Goal: Task Accomplishment & Management: Manage account settings

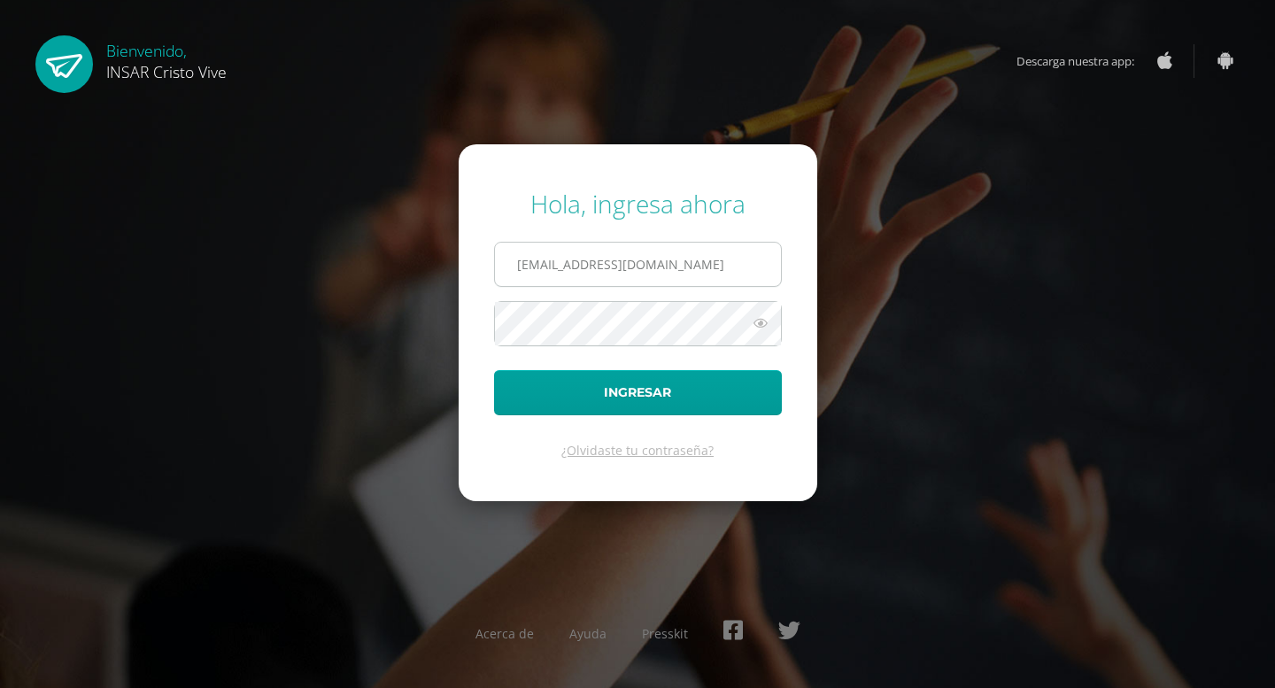
type input "[EMAIL_ADDRESS][DOMAIN_NAME]"
click at [494, 370] on button "Ingresar" at bounding box center [638, 392] width 288 height 45
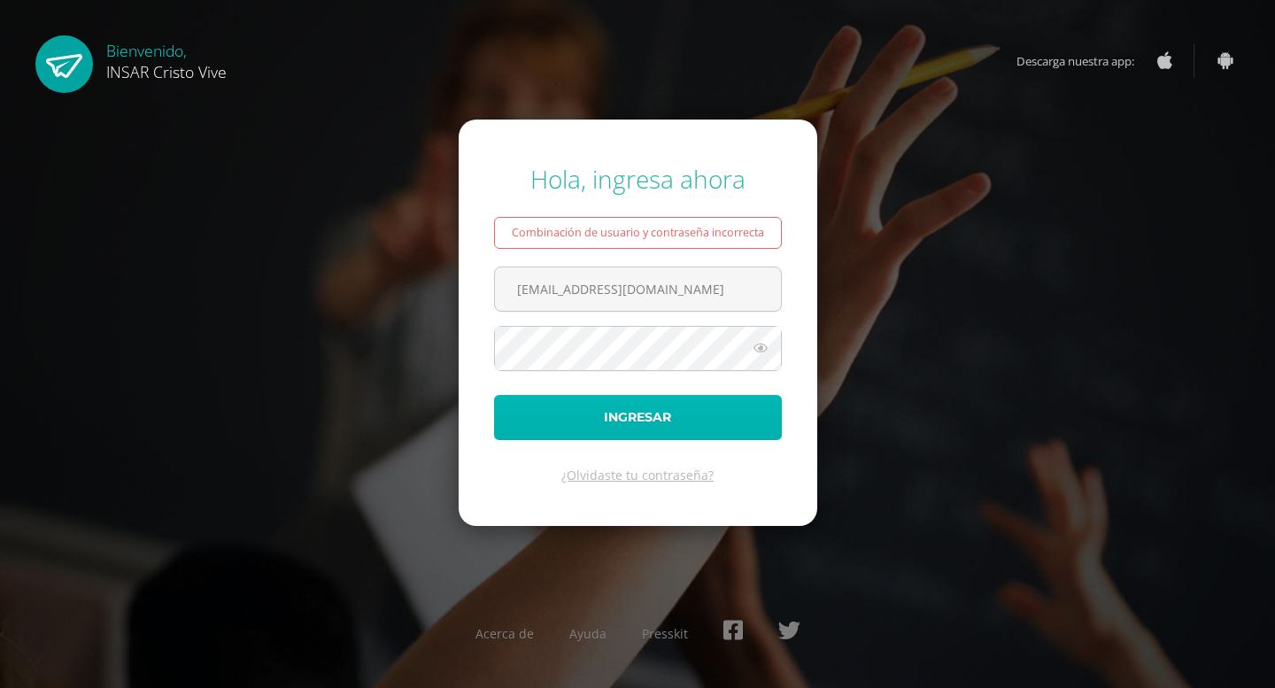
click at [677, 413] on button "Ingresar" at bounding box center [638, 417] width 288 height 45
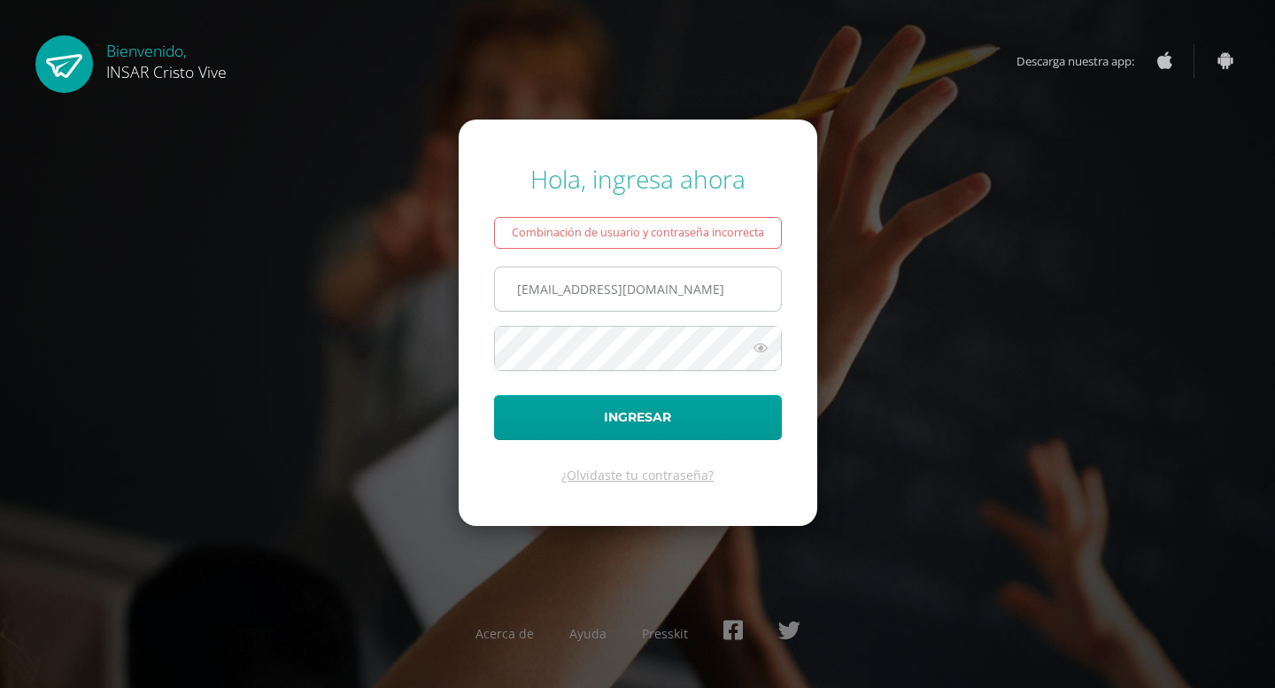
click at [536, 286] on input "[EMAIL_ADDRESS][DOMAIN_NAME]" at bounding box center [638, 288] width 286 height 43
click at [731, 288] on input "2239802@insarycristovive.edu.gt" at bounding box center [638, 288] width 286 height 43
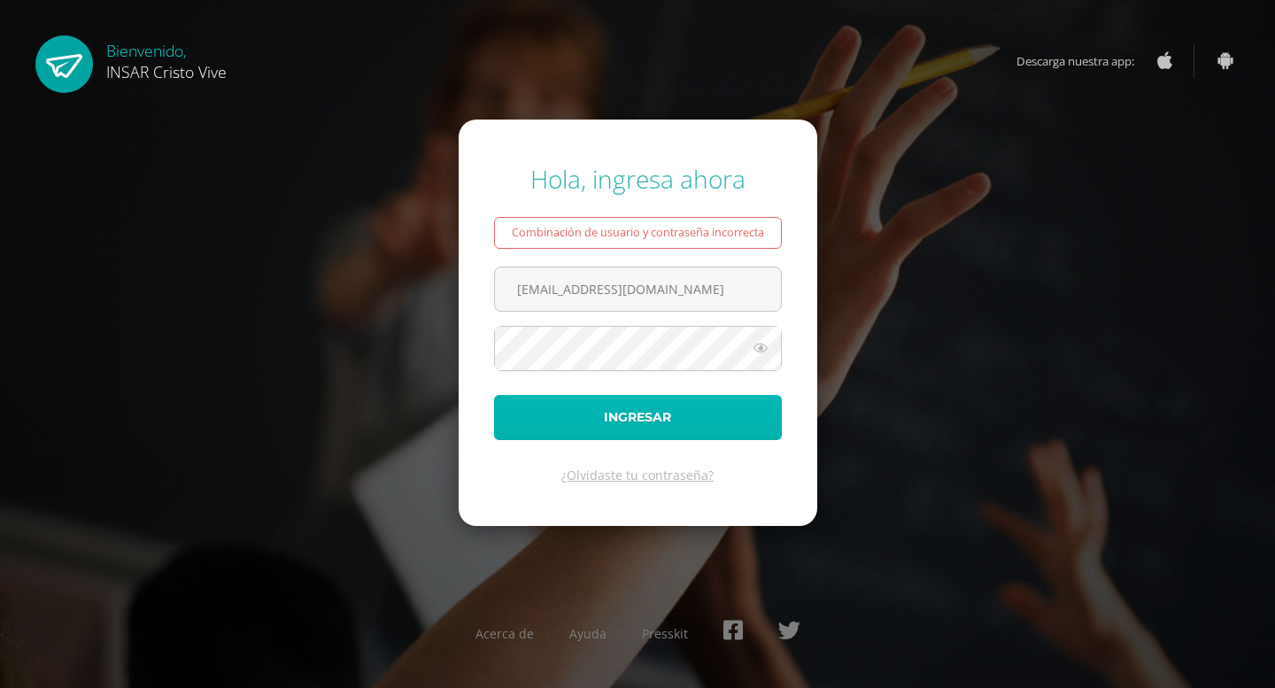
click at [580, 407] on button "Ingresar" at bounding box center [638, 417] width 288 height 45
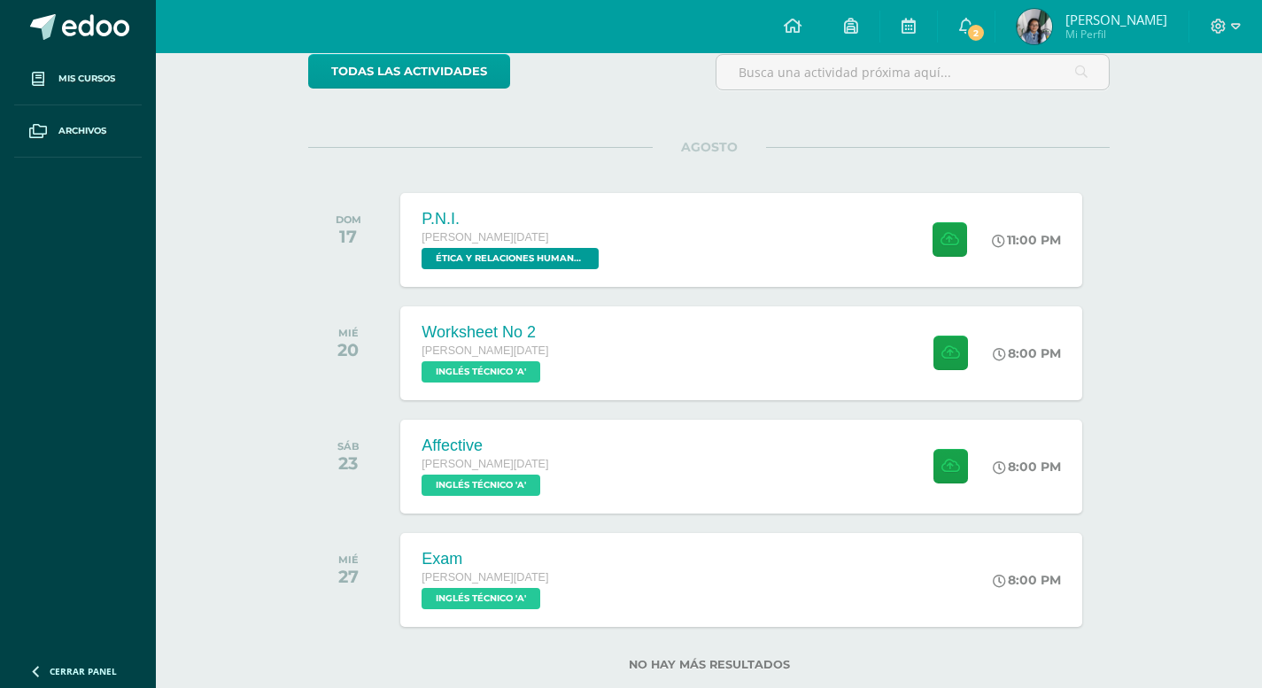
scroll to position [197, 0]
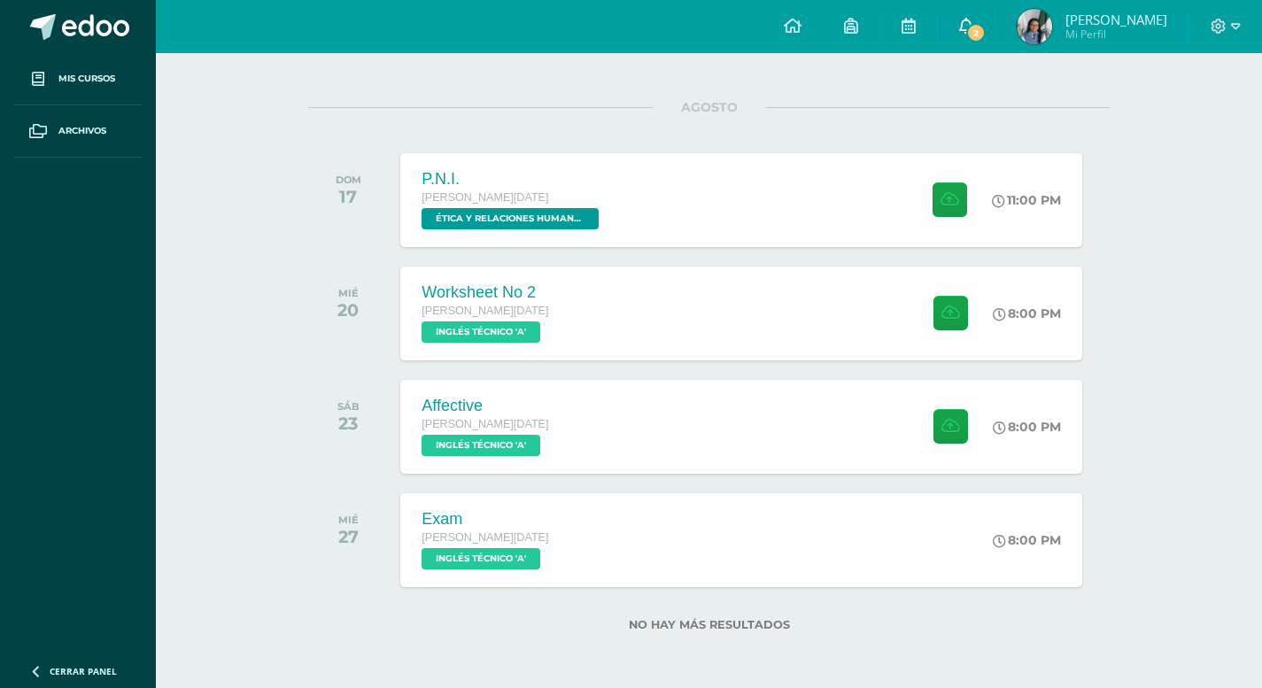
click at [986, 35] on span "2" at bounding box center [975, 32] width 19 height 19
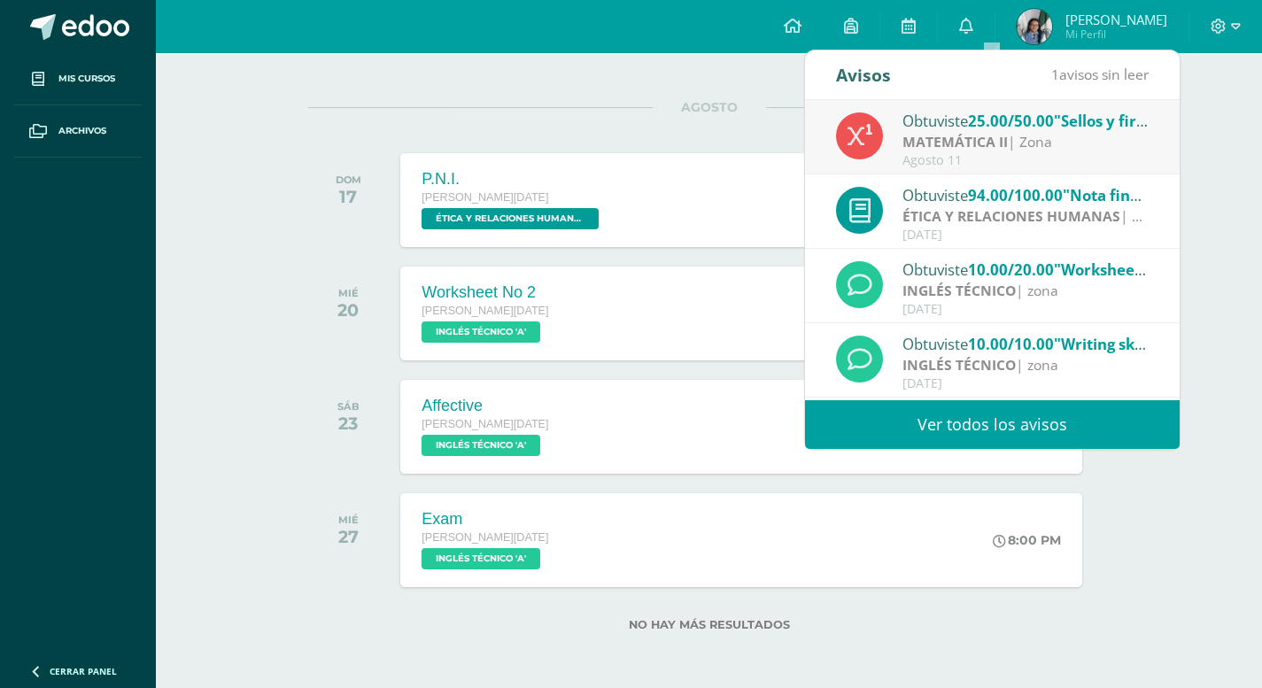
scroll to position [89, 0]
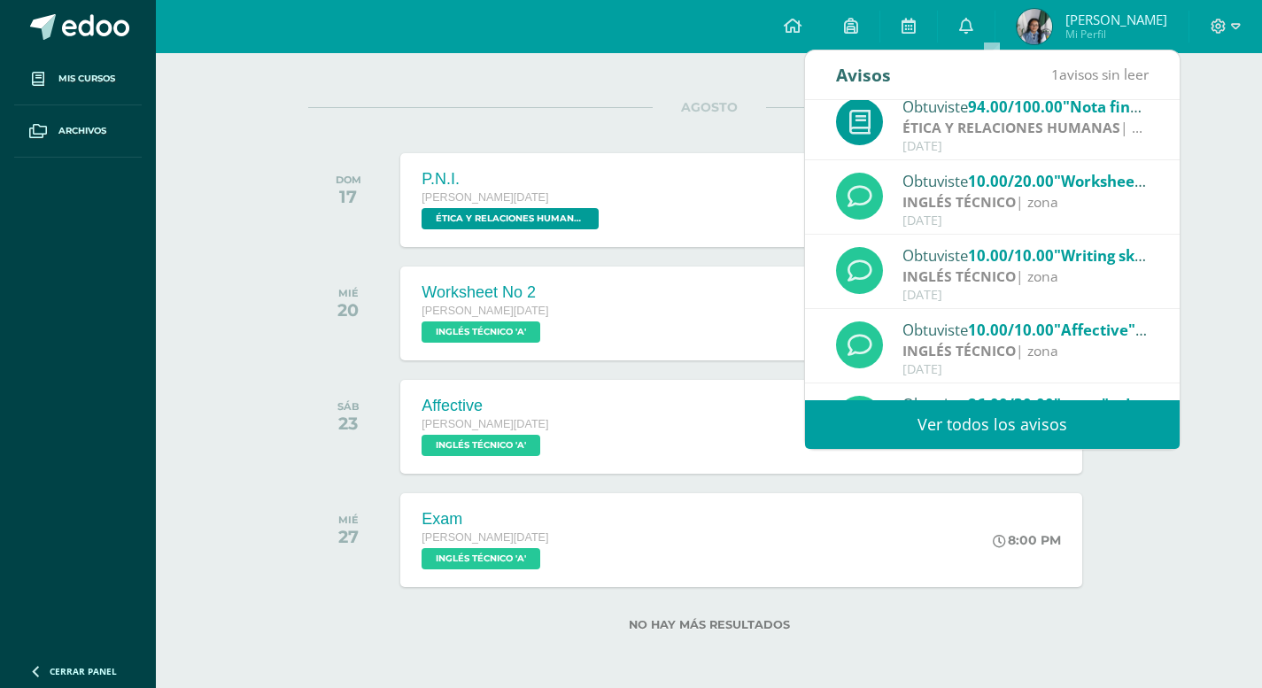
click at [741, 130] on div "AGOSTO DOM 17 P.N.I. Quinto BACO Sábado ÉTICA Y RELACIONES HUMANAS 'A' 11:00 PM…" at bounding box center [708, 178] width 801 height 143
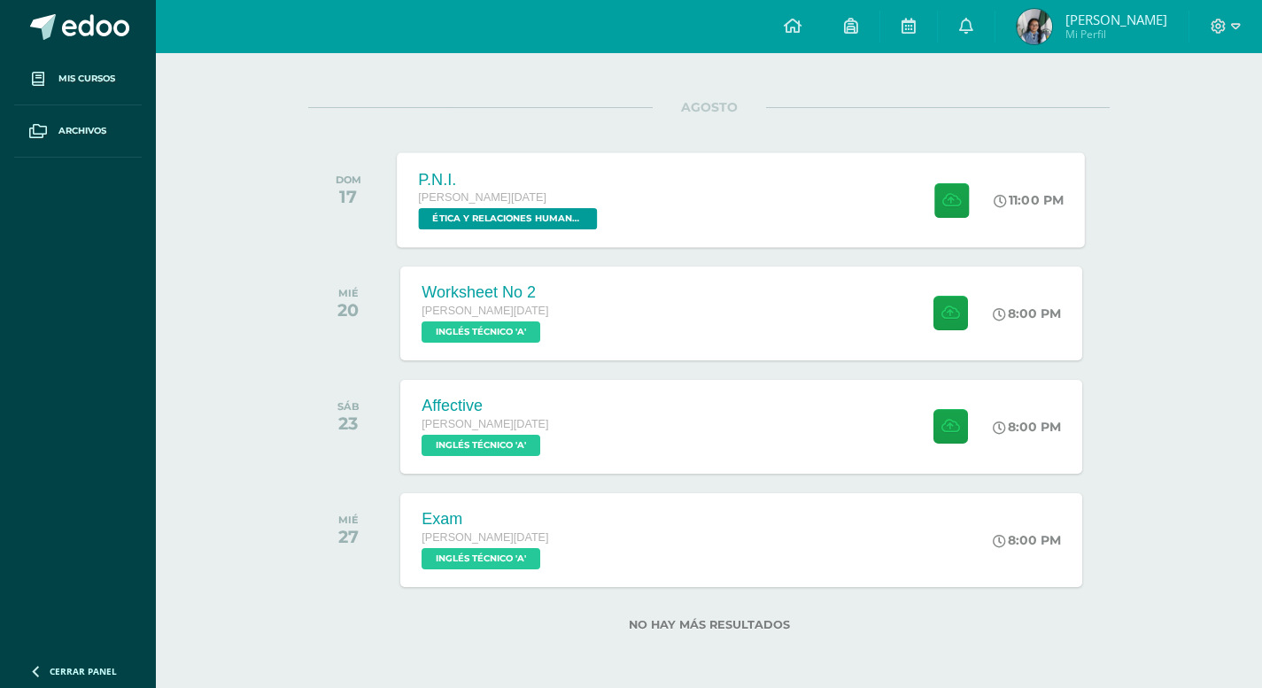
click at [658, 184] on div "P.N.I. Quinto BACO Sábado ÉTICA Y RELACIONES HUMANAS 'A' 11:00 PM P.N.I. ÉTICA …" at bounding box center [742, 199] width 688 height 95
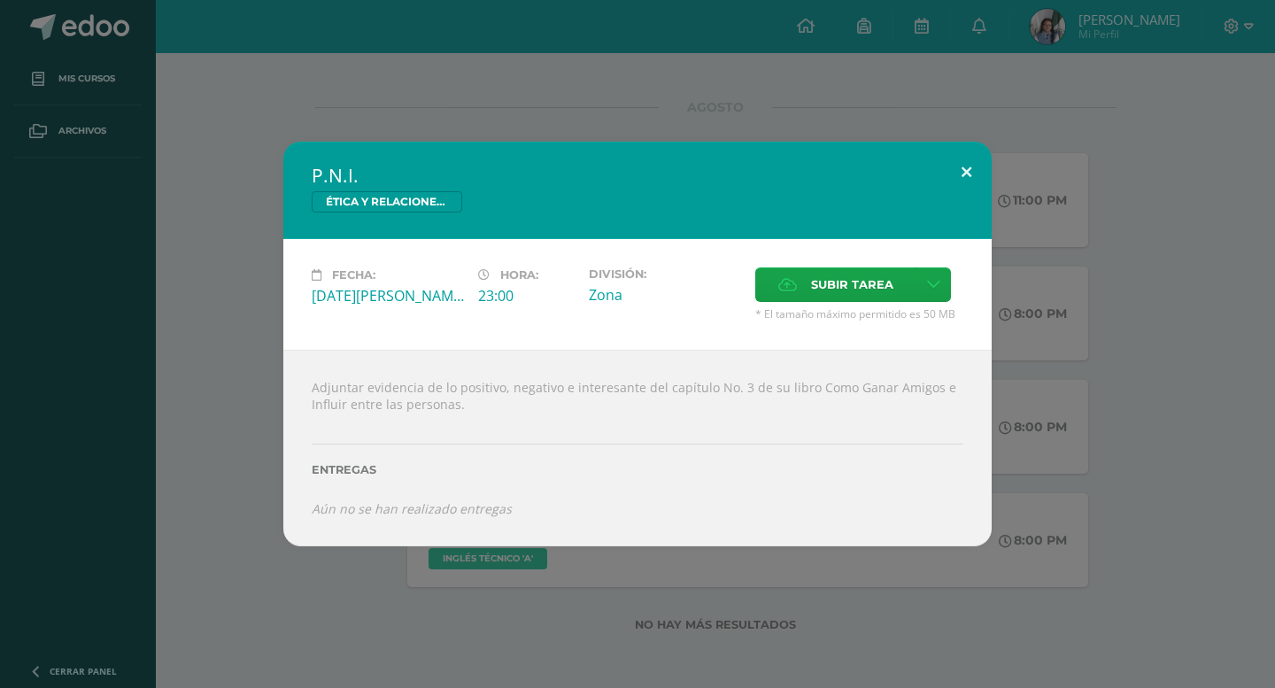
click at [958, 174] on button at bounding box center [966, 172] width 50 height 60
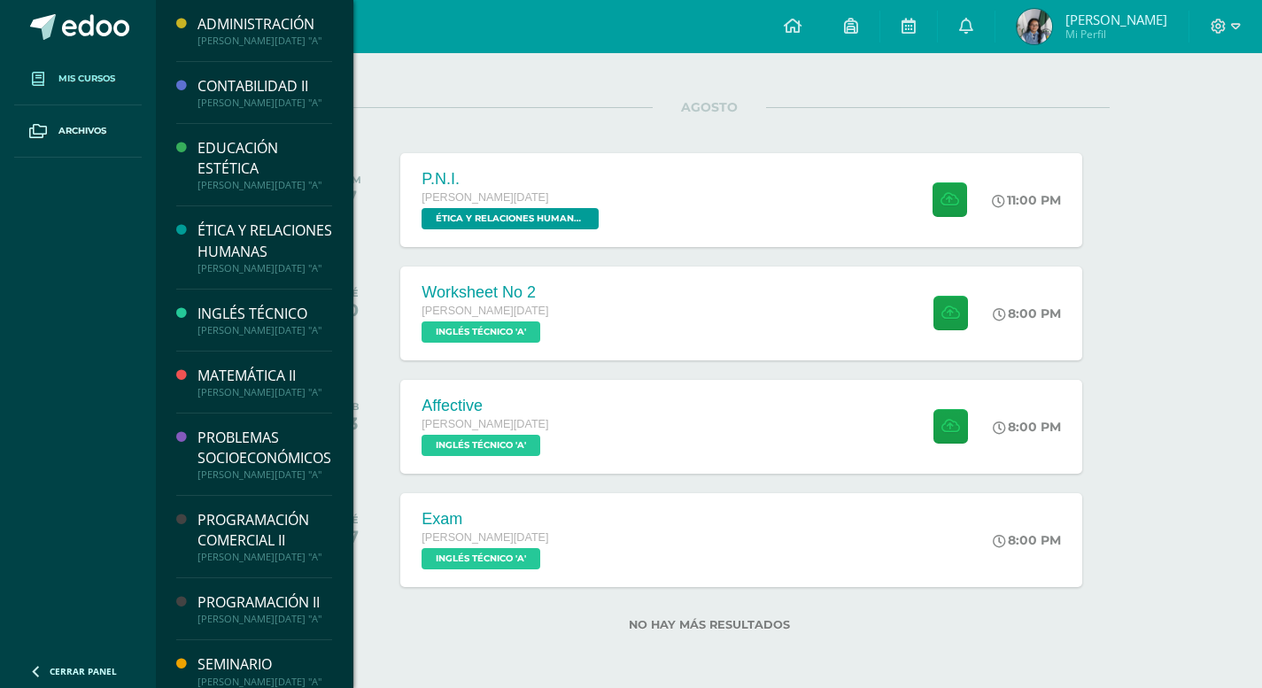
click at [65, 72] on span "Mis cursos" at bounding box center [86, 79] width 57 height 14
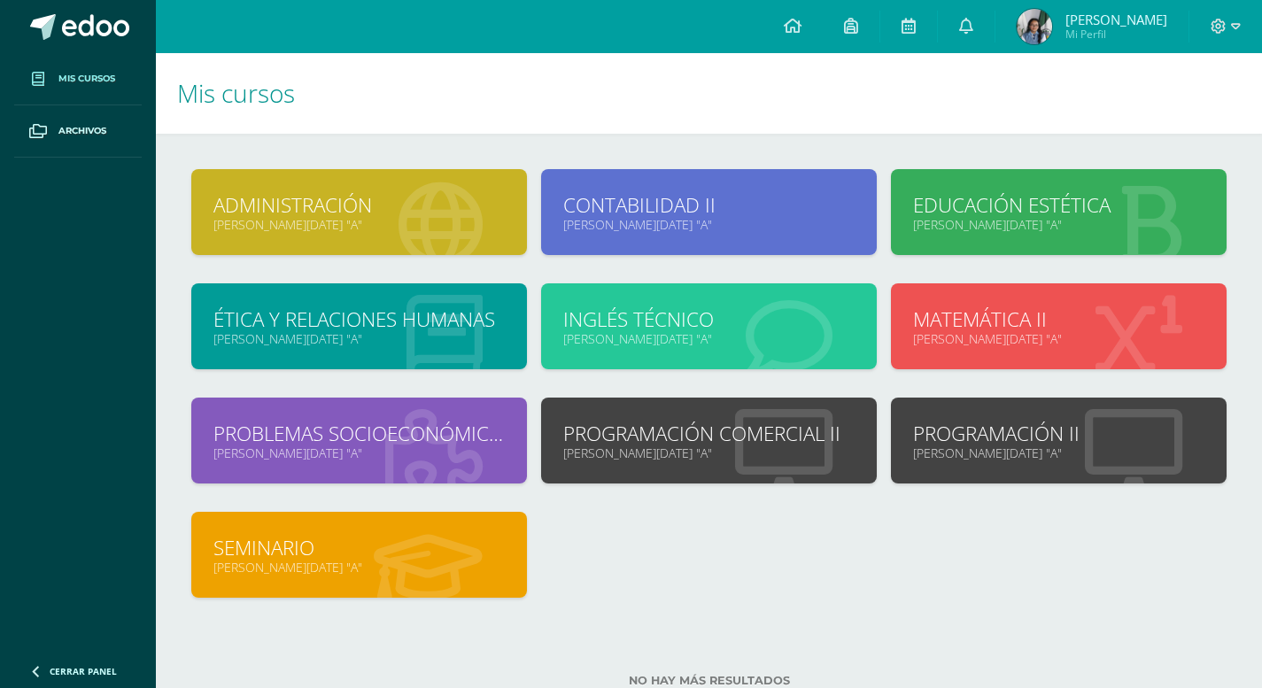
click at [517, 97] on h1 "Mis cursos" at bounding box center [709, 93] width 1064 height 81
click at [360, 310] on link "ÉTICA Y RELACIONES HUMANAS" at bounding box center [358, 319] width 291 height 27
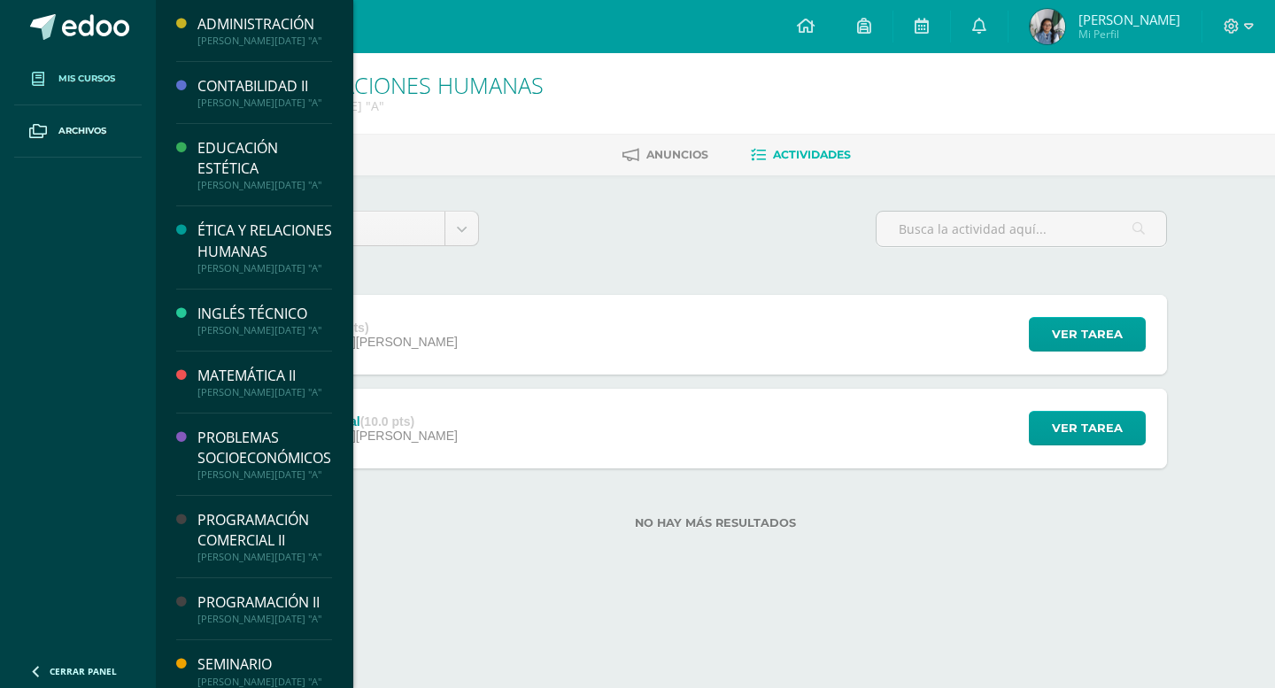
click at [81, 81] on span "Mis cursos" at bounding box center [86, 79] width 57 height 14
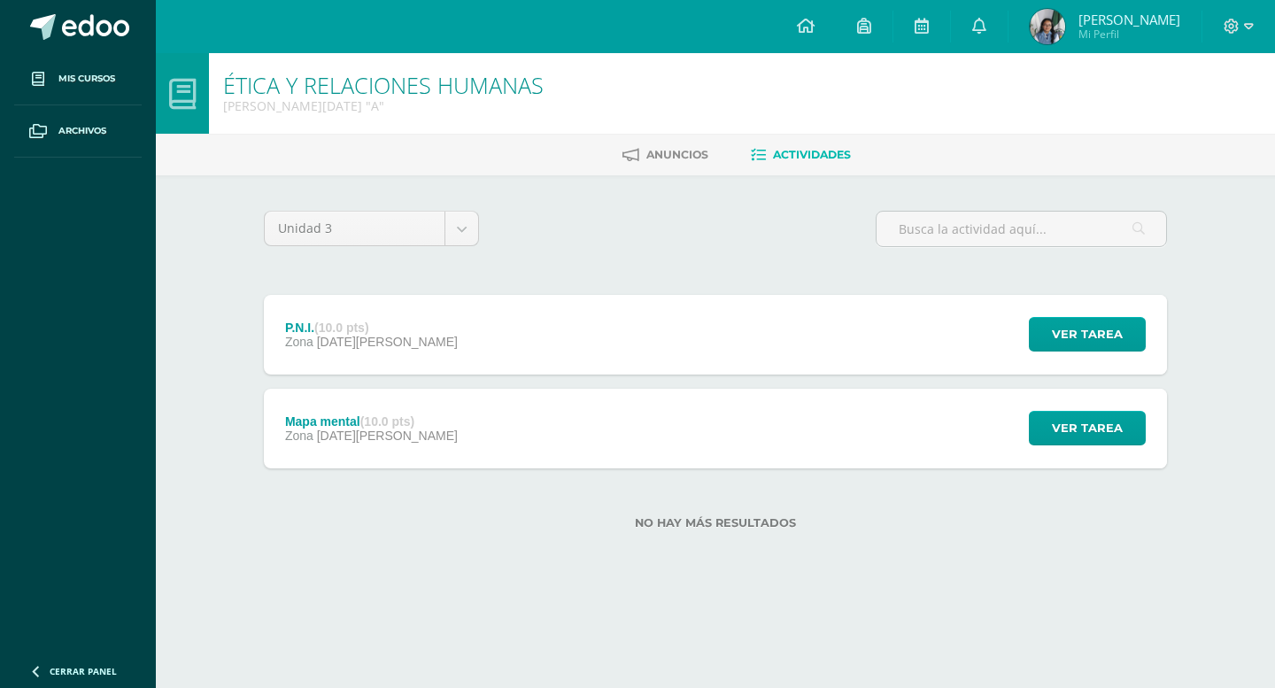
click at [553, 197] on div "Unidad 3 Unidad 1 Unidad 2 Unidad 3 Unidad 4 P.N.I. (10.0 pts) Zona 17 de Agost…" at bounding box center [715, 380] width 974 height 411
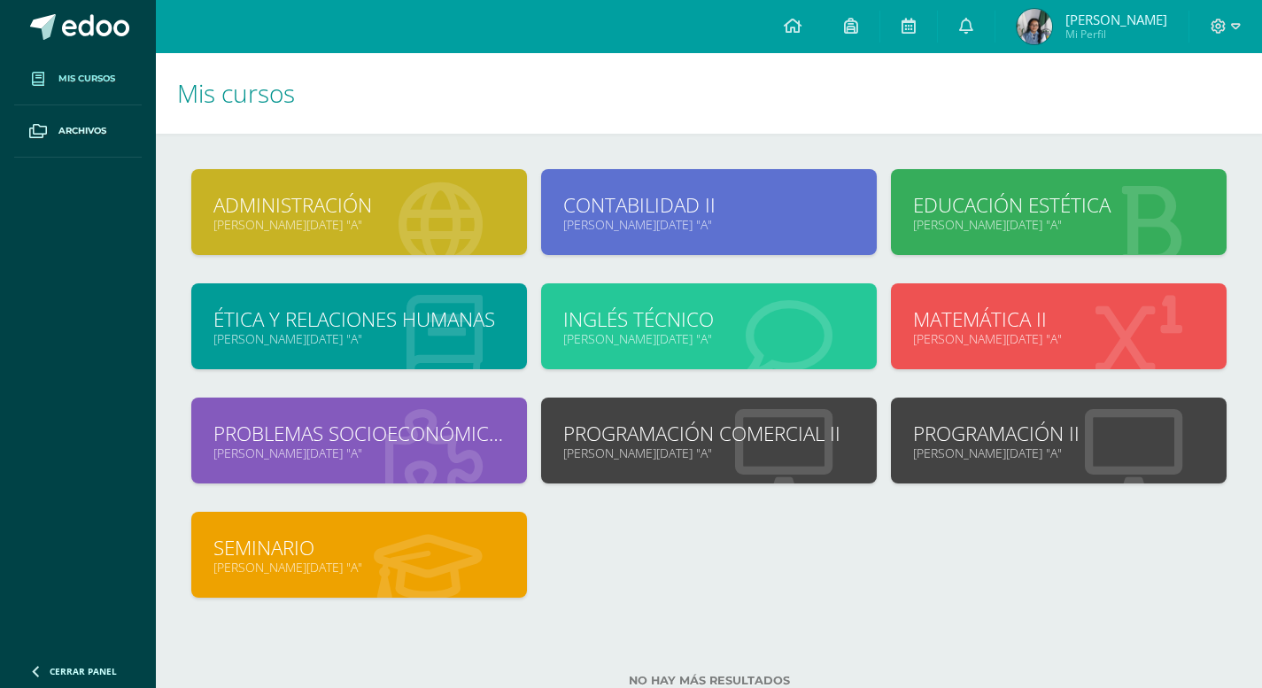
drag, startPoint x: 1022, startPoint y: 283, endPoint x: 1024, endPoint y: 292, distance: 9.0
click at [1024, 292] on div "MATEMÁTICA II [PERSON_NAME][DATE] "A"" at bounding box center [1059, 326] width 336 height 86
click at [1007, 318] on link "MATEMÁTICA II" at bounding box center [1058, 319] width 291 height 27
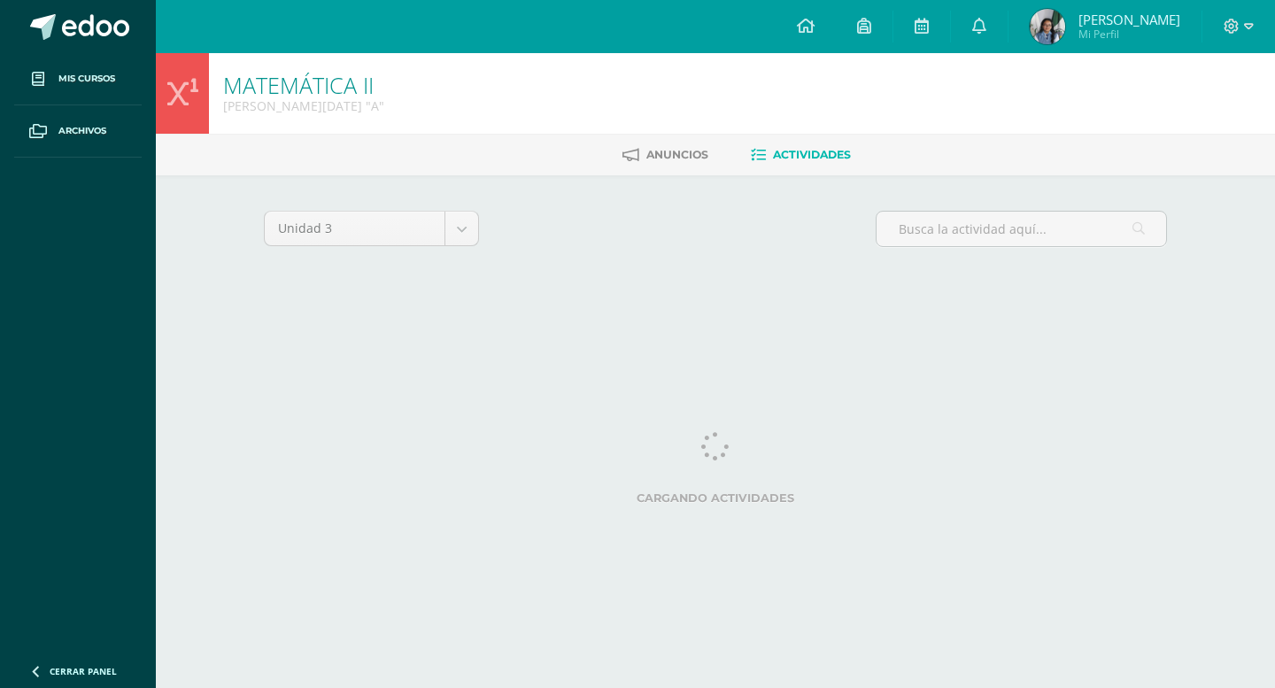
click at [1007, 318] on div "Unidad 3 Unidad 1 Unidad 2 Unidad 3 Unidad 4 Cargando actividades No tienes act…" at bounding box center [715, 252] width 974 height 155
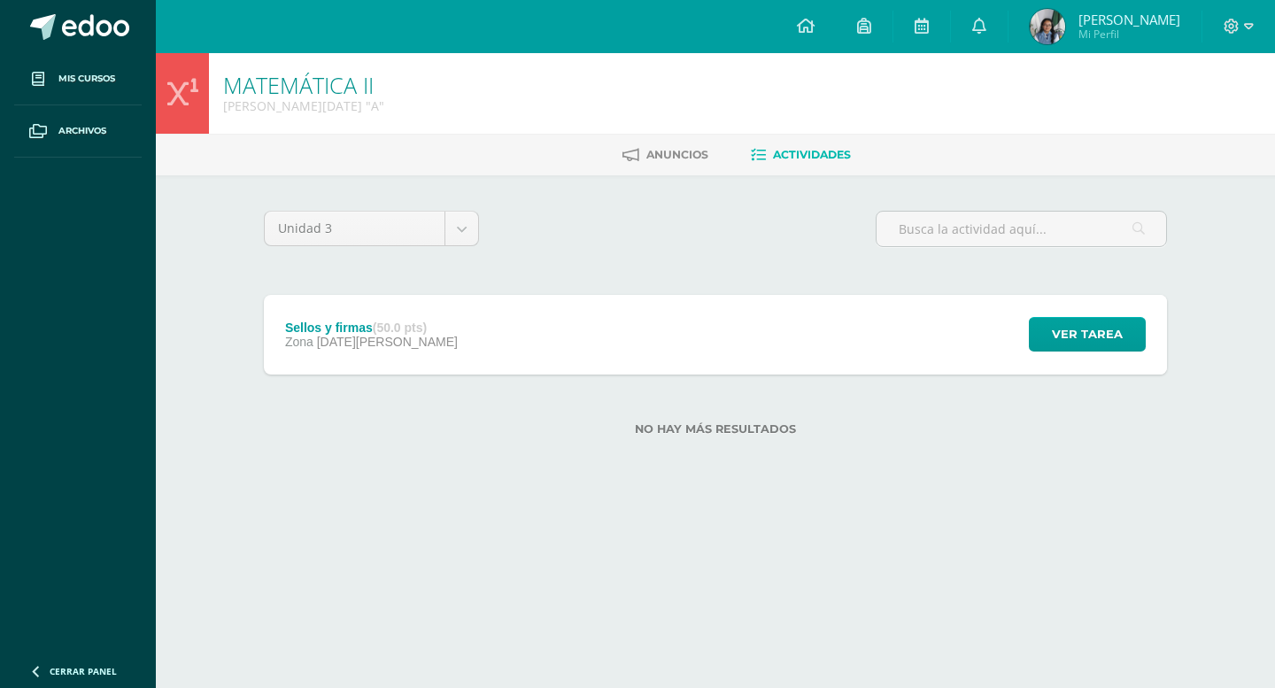
click at [334, 330] on div "Sellos y firmas (50.0 pts)" at bounding box center [371, 328] width 173 height 14
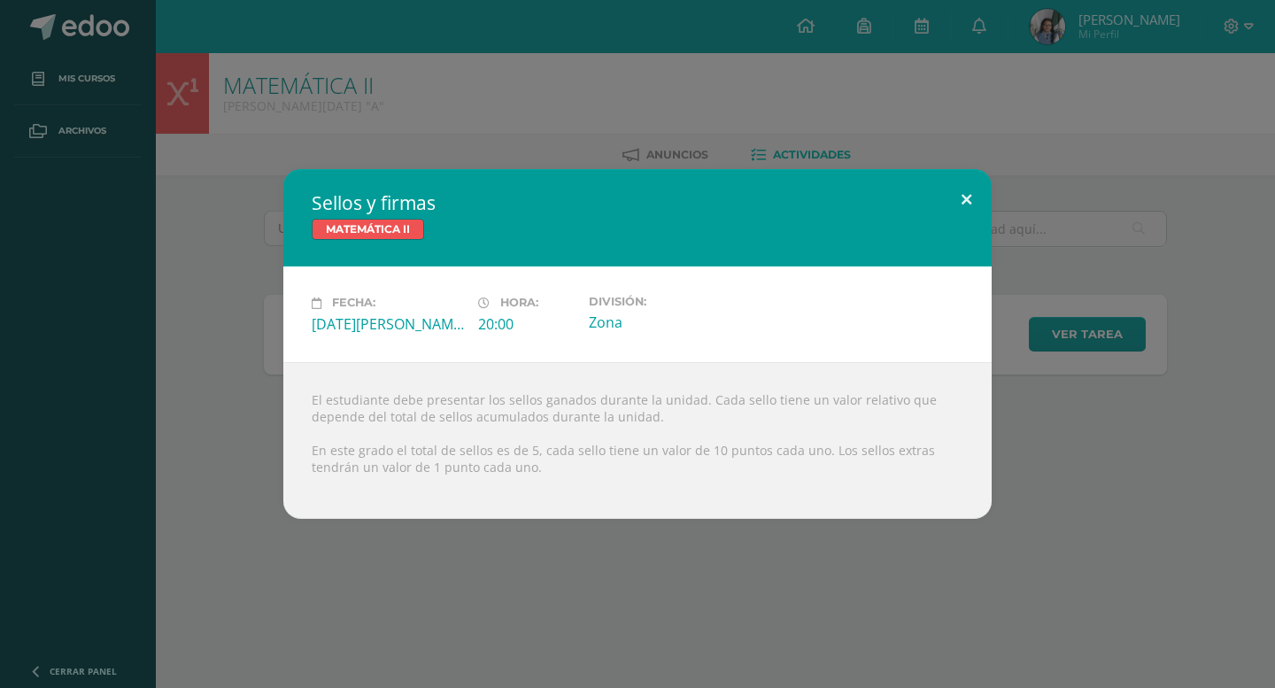
click at [964, 199] on button at bounding box center [966, 199] width 50 height 60
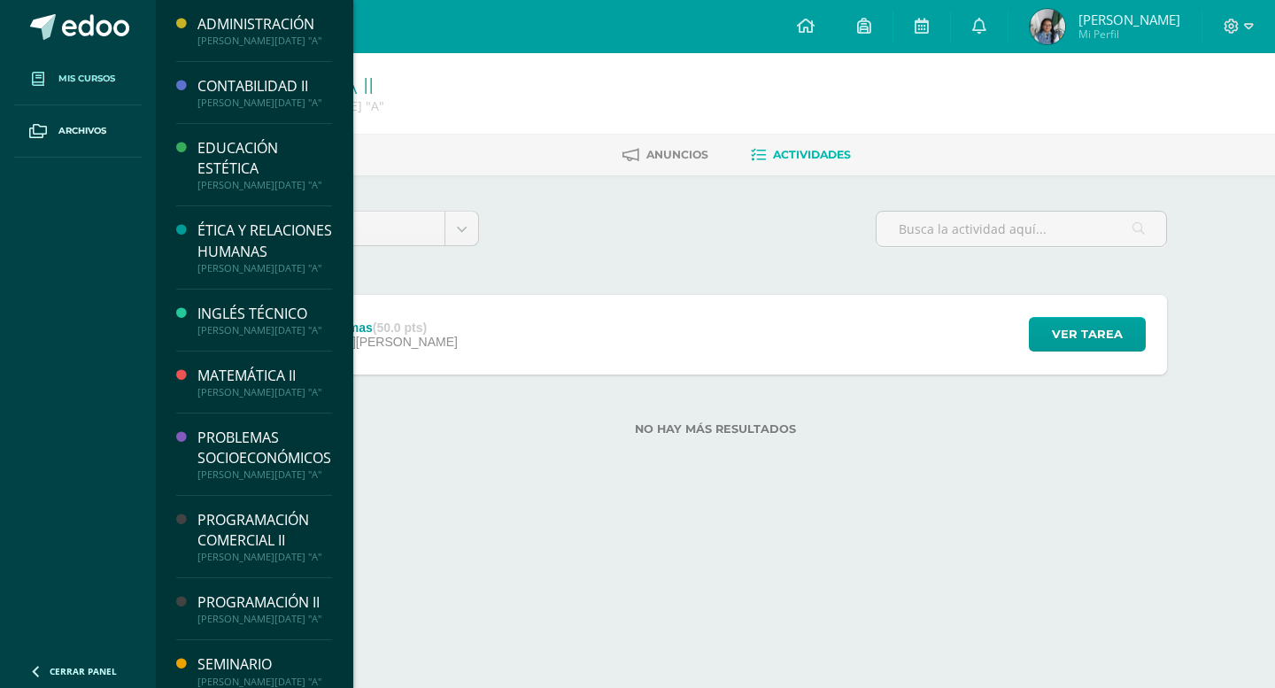
click at [119, 89] on link "Mis cursos" at bounding box center [78, 79] width 128 height 52
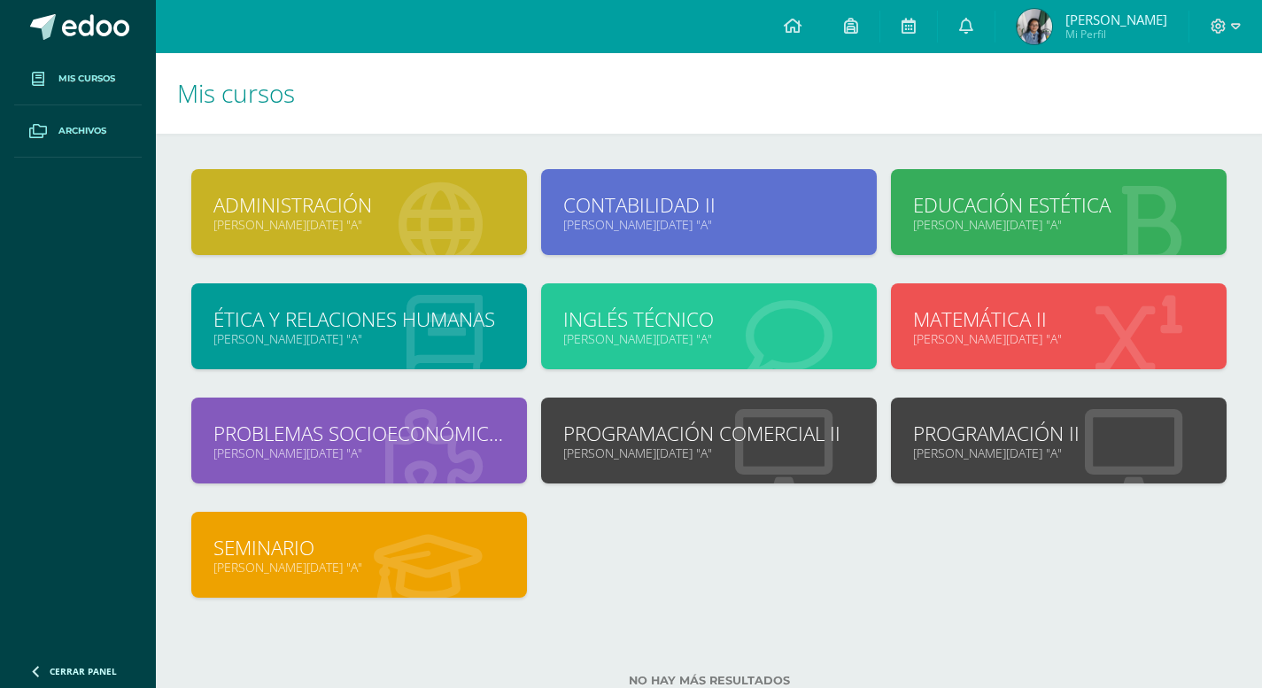
click at [126, 151] on link "Archivos" at bounding box center [78, 131] width 128 height 52
click at [109, 130] on link "Archivos" at bounding box center [78, 131] width 128 height 52
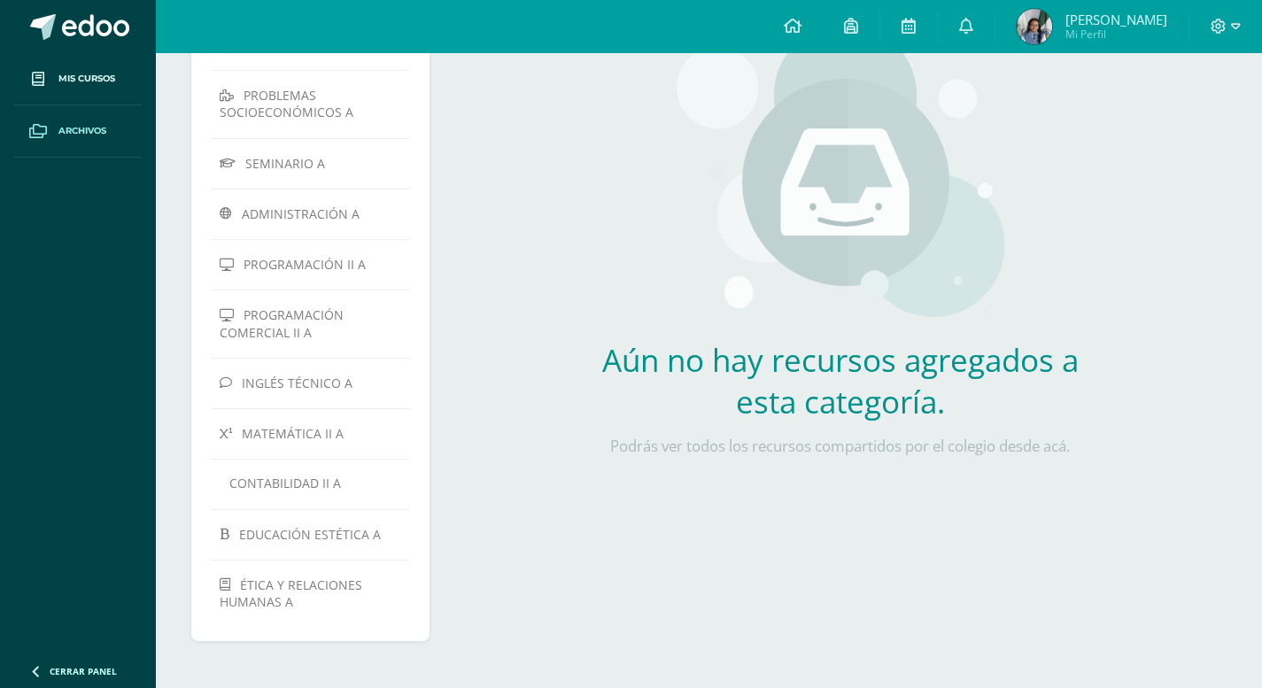
scroll to position [180, 0]
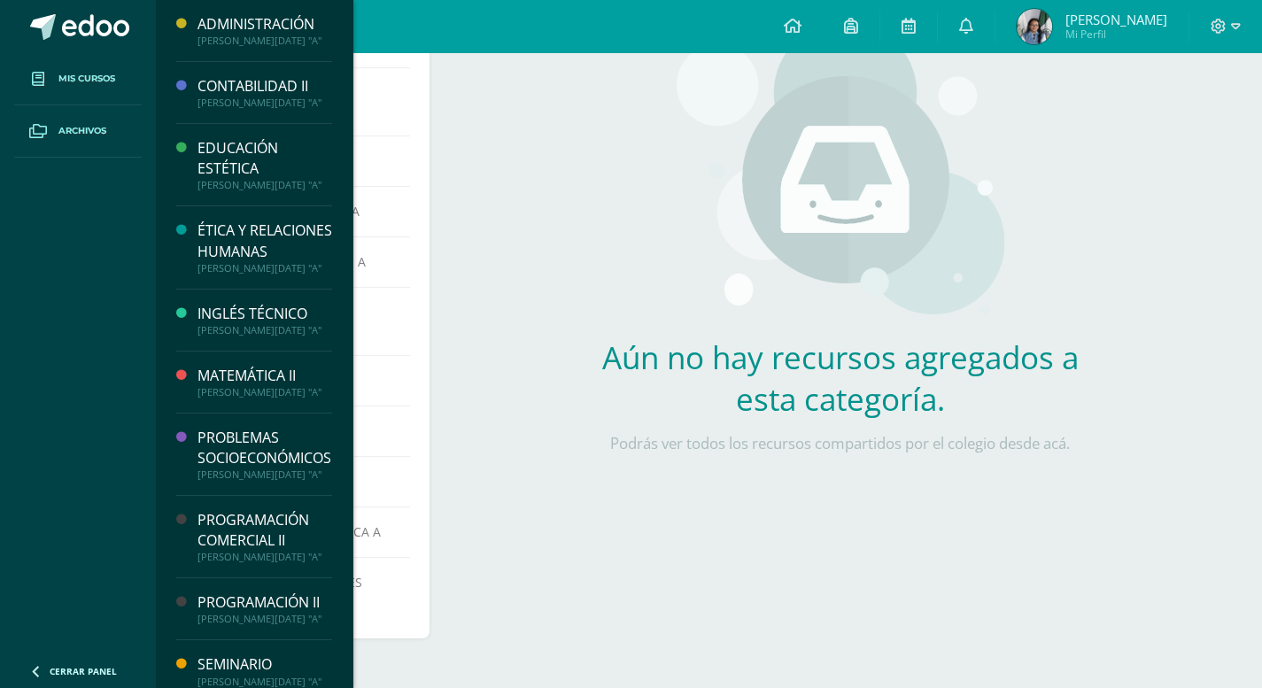
click at [122, 89] on link "Mis cursos" at bounding box center [78, 79] width 128 height 52
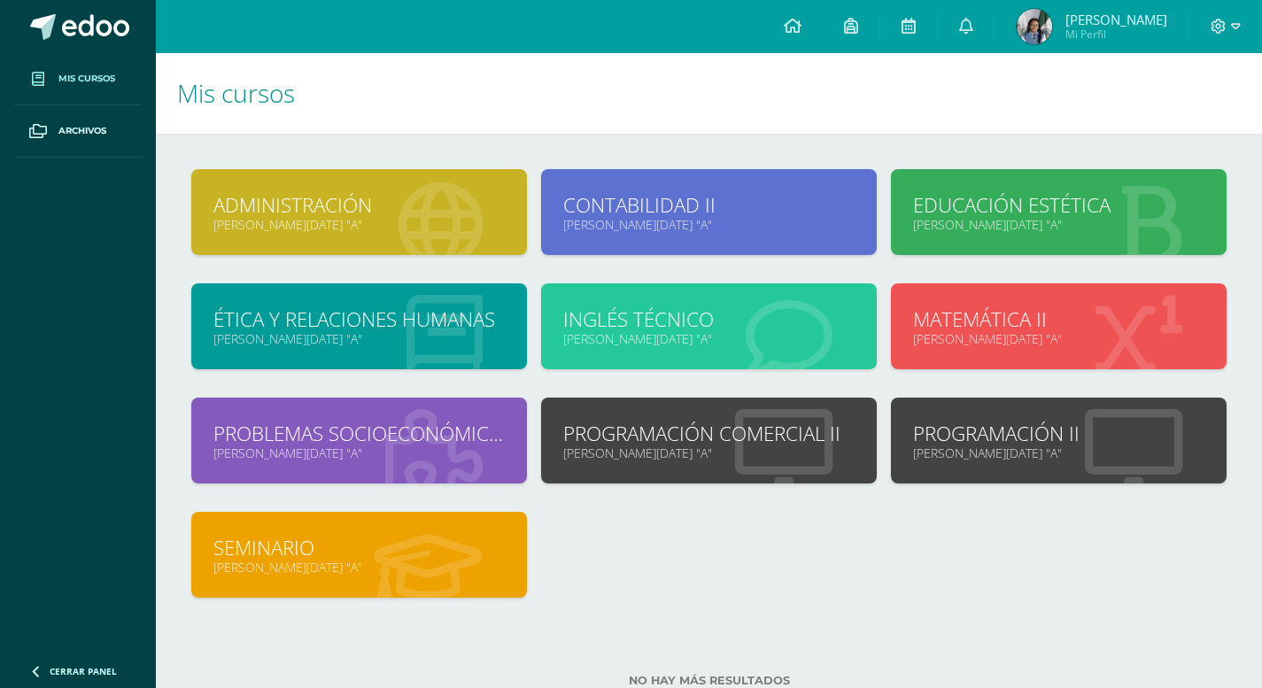
click at [1087, 17] on span "[PERSON_NAME] Mi Perfil" at bounding box center [1092, 26] width 158 height 35
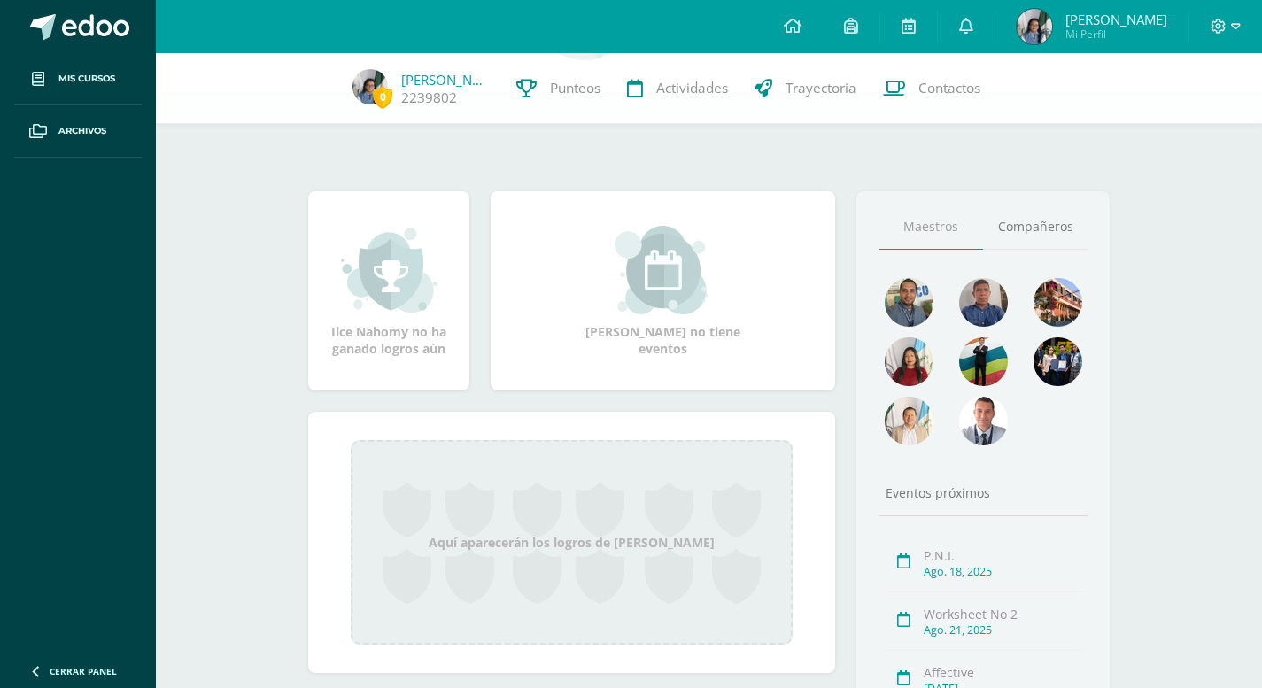
scroll to position [177, 0]
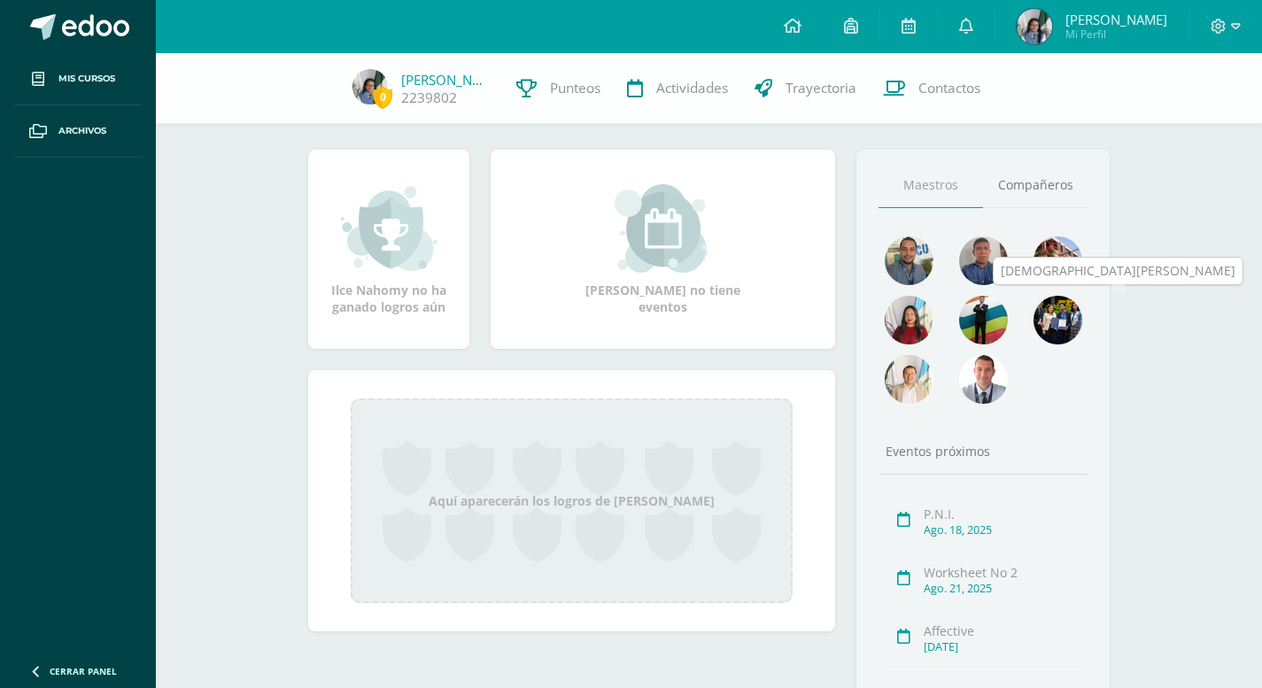
click at [1041, 328] on img at bounding box center [1057, 320] width 49 height 49
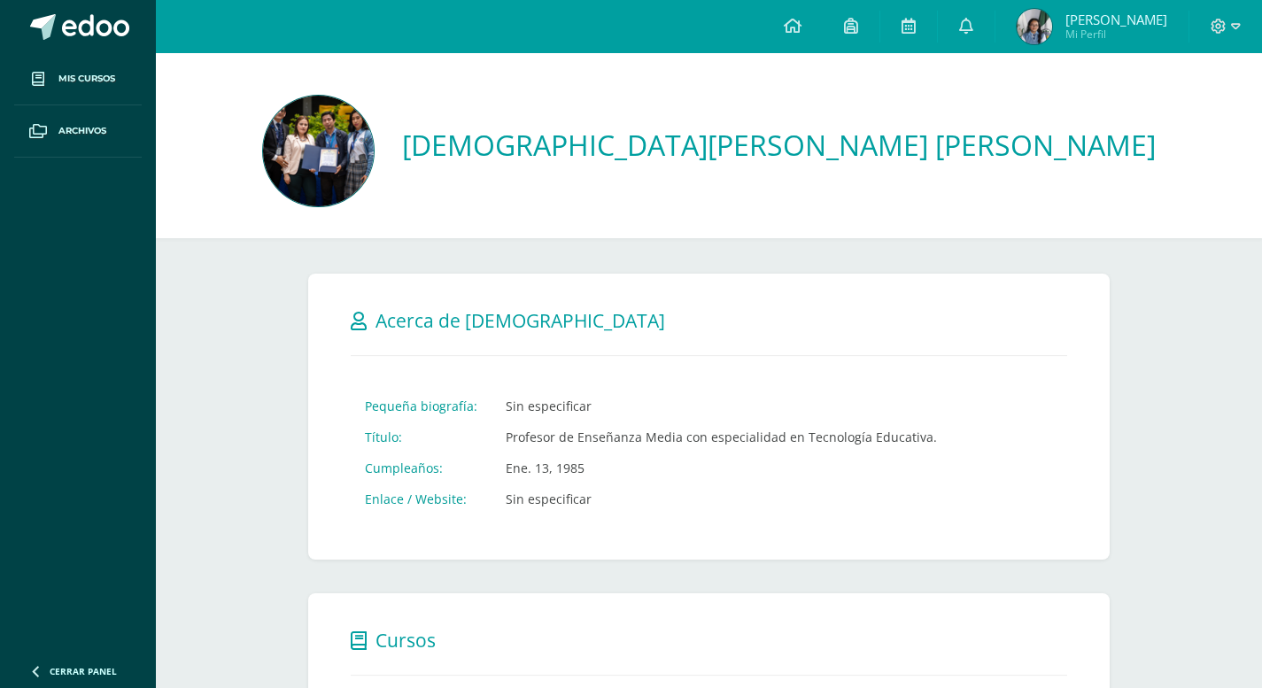
click at [374, 150] on img at bounding box center [318, 151] width 111 height 111
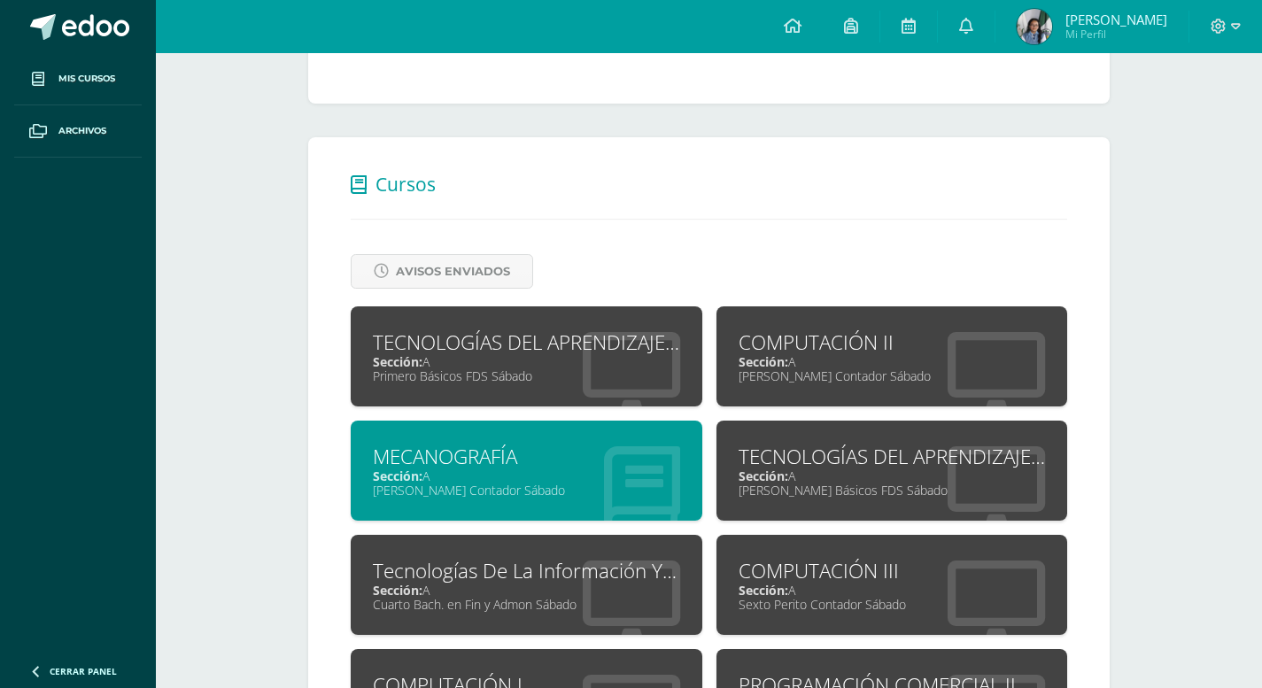
scroll to position [444, 0]
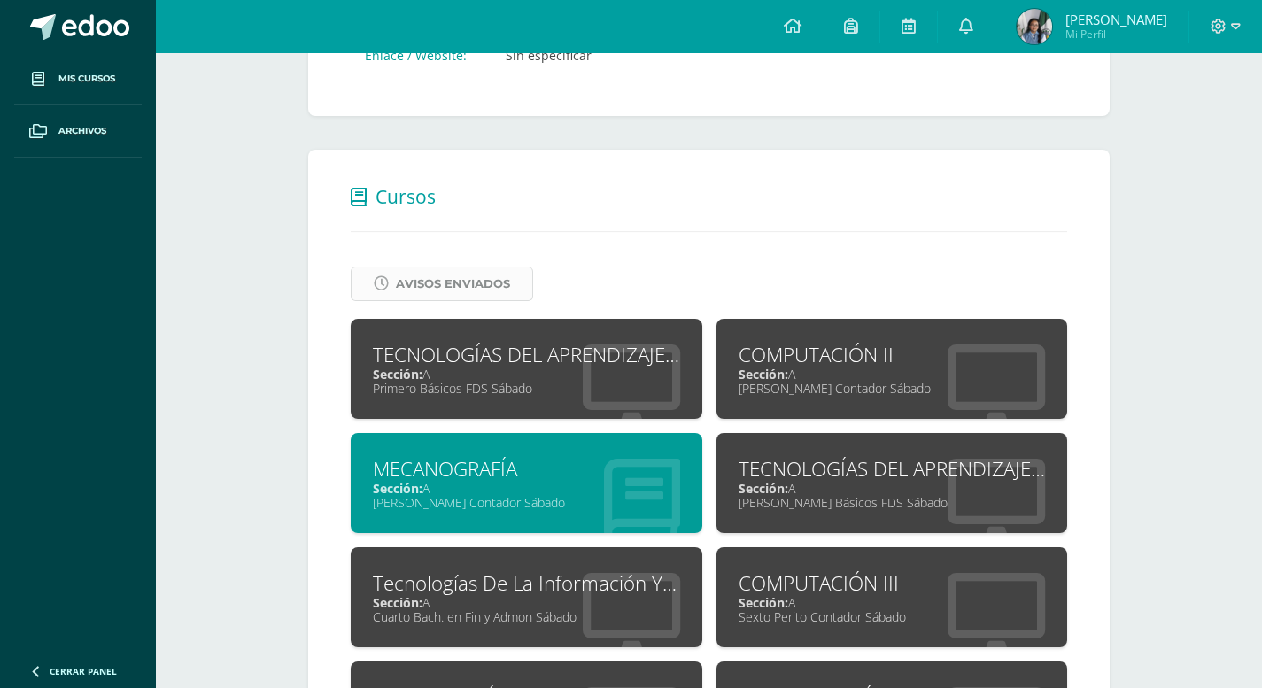
click at [417, 283] on span "Avisos Enviados" at bounding box center [453, 283] width 114 height 33
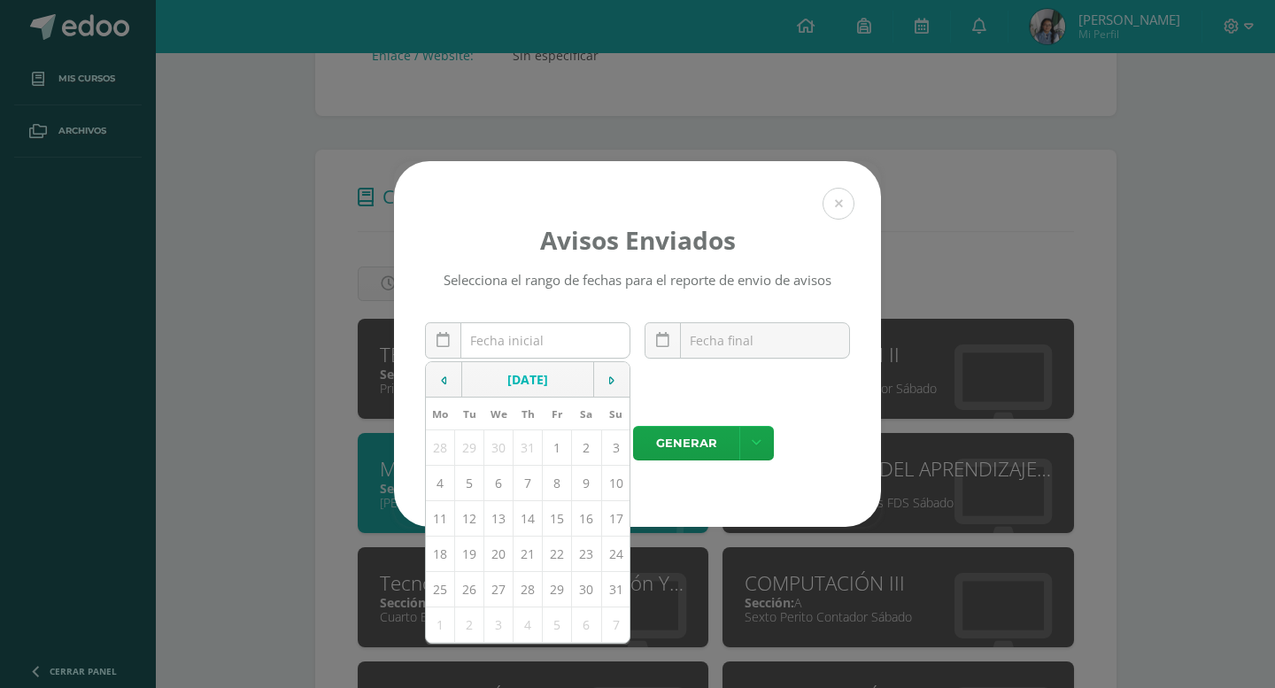
click at [561, 353] on input "text" at bounding box center [528, 340] width 204 height 35
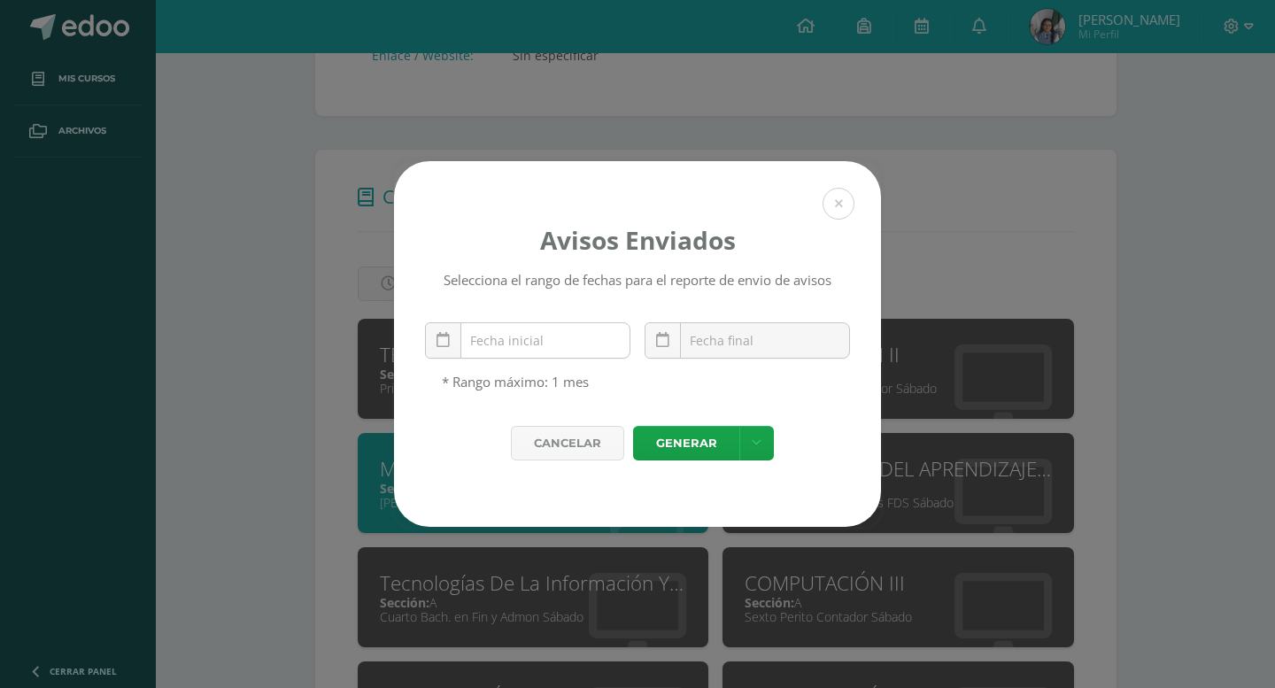
click at [558, 359] on div at bounding box center [527, 340] width 205 height 36
click at [849, 188] on button at bounding box center [839, 204] width 32 height 32
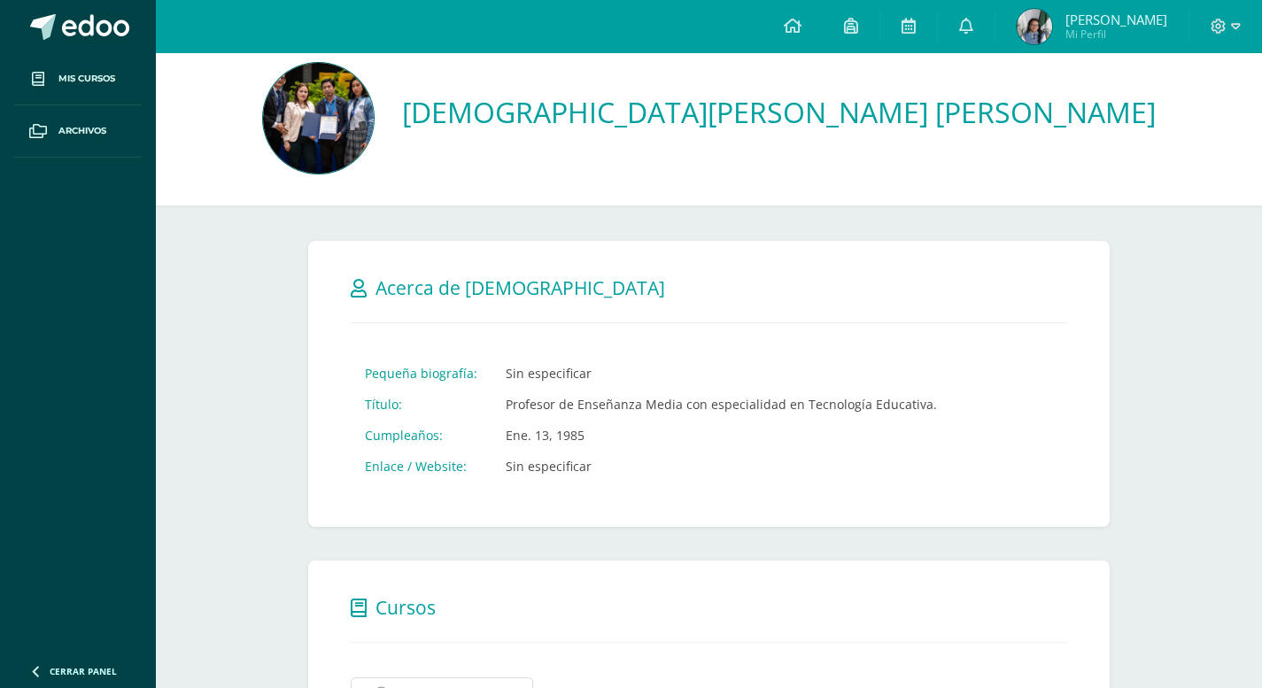
scroll to position [0, 0]
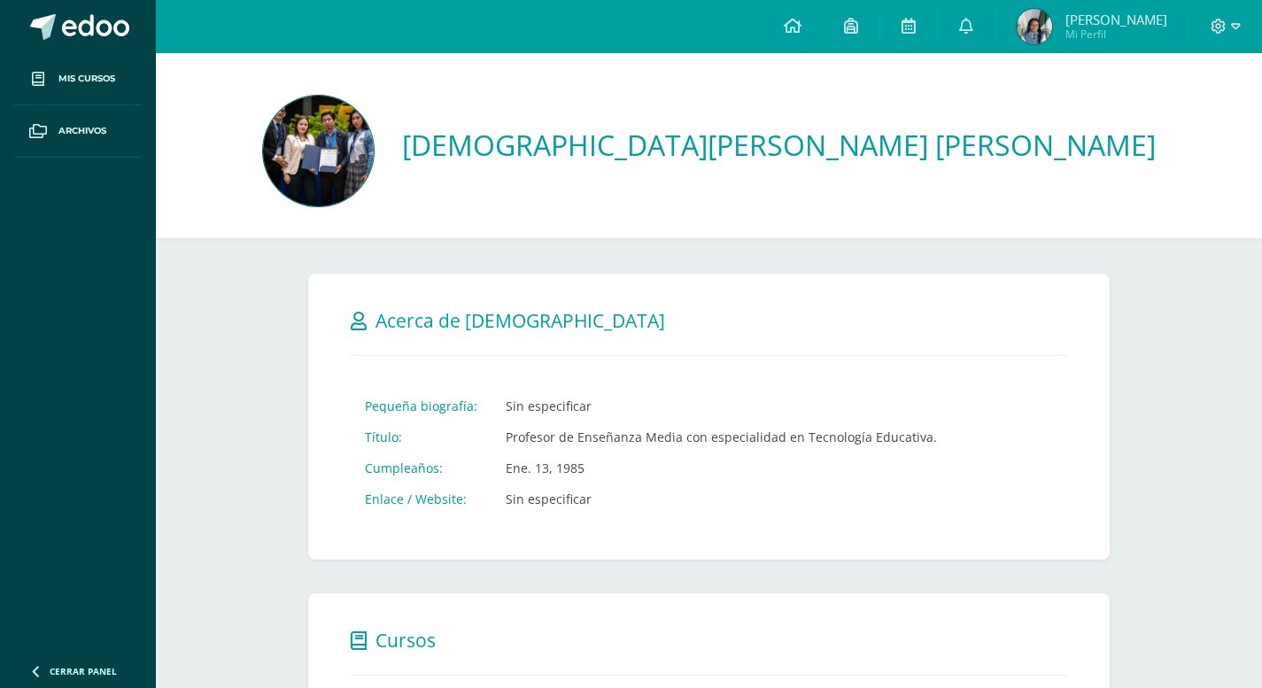
click at [374, 151] on img at bounding box center [318, 151] width 111 height 111
click at [99, 146] on link "Archivos" at bounding box center [78, 131] width 128 height 52
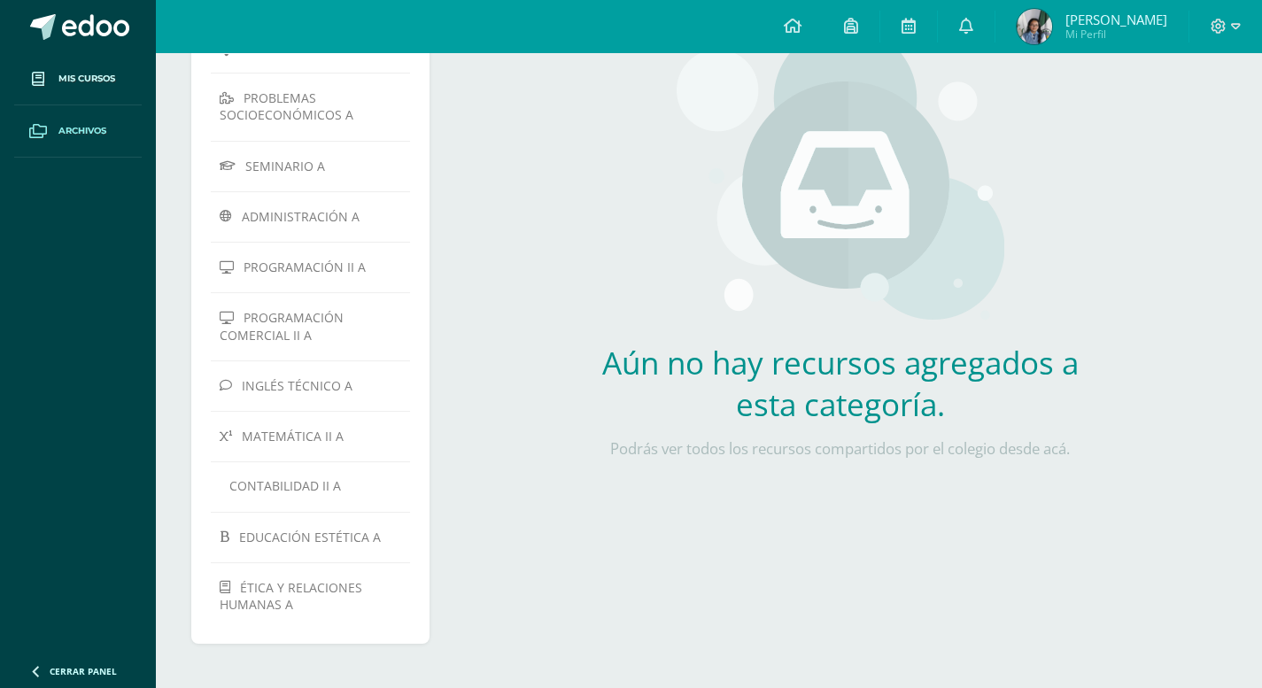
scroll to position [180, 0]
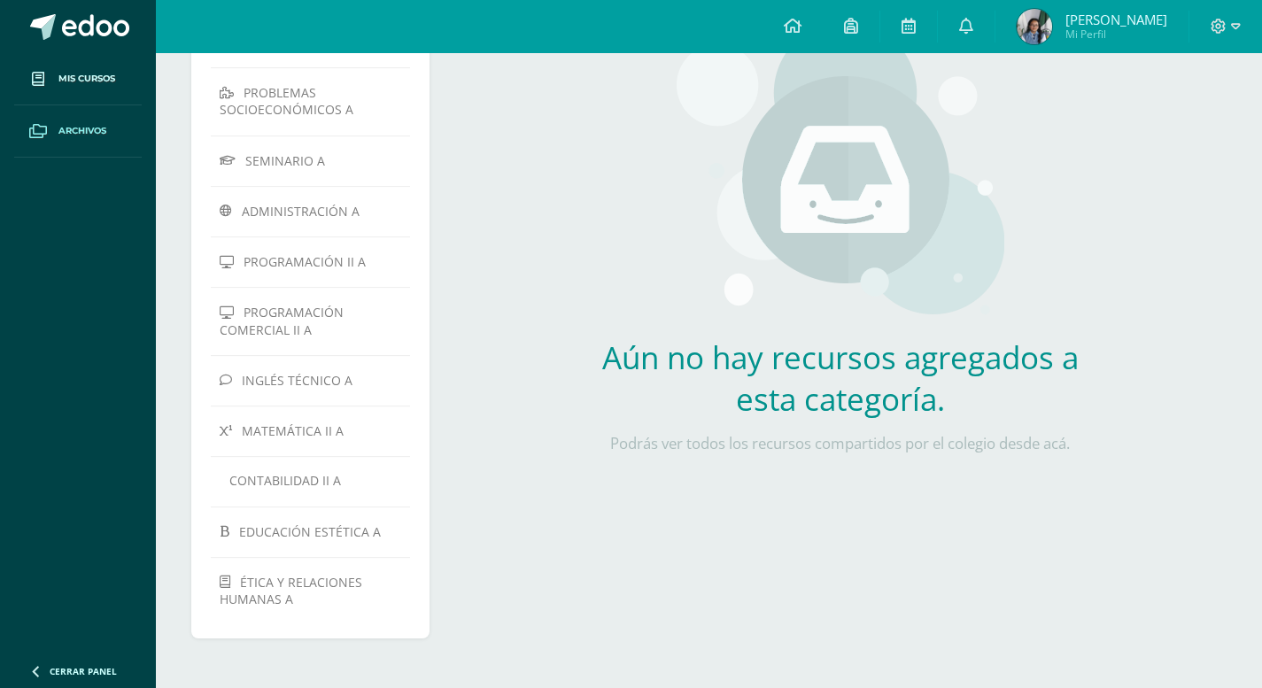
click at [780, 213] on img at bounding box center [841, 171] width 328 height 301
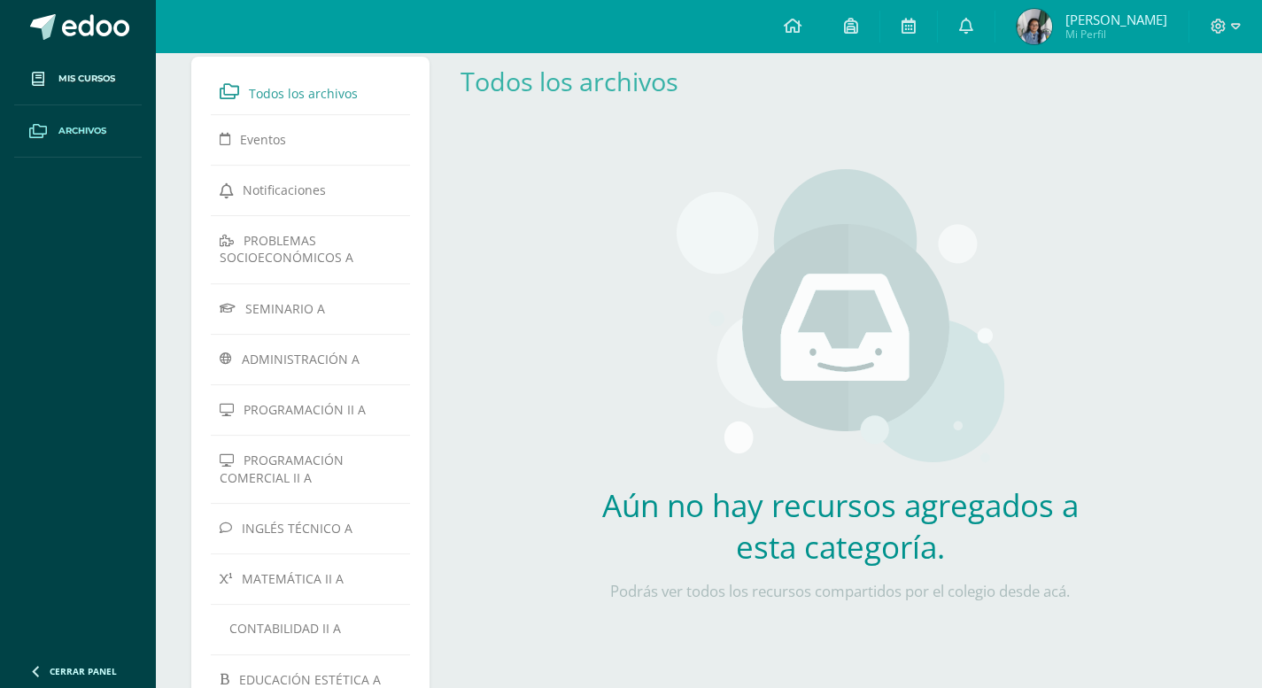
scroll to position [0, 0]
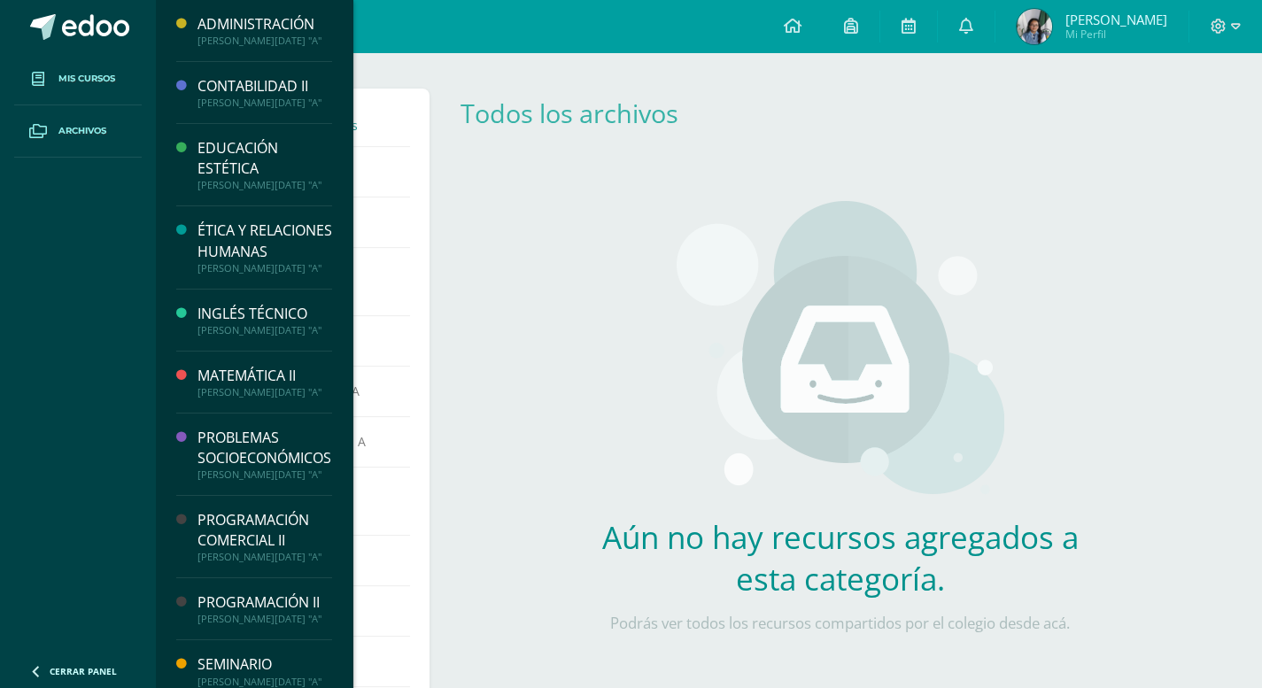
click at [72, 74] on span "Mis cursos" at bounding box center [86, 79] width 57 height 14
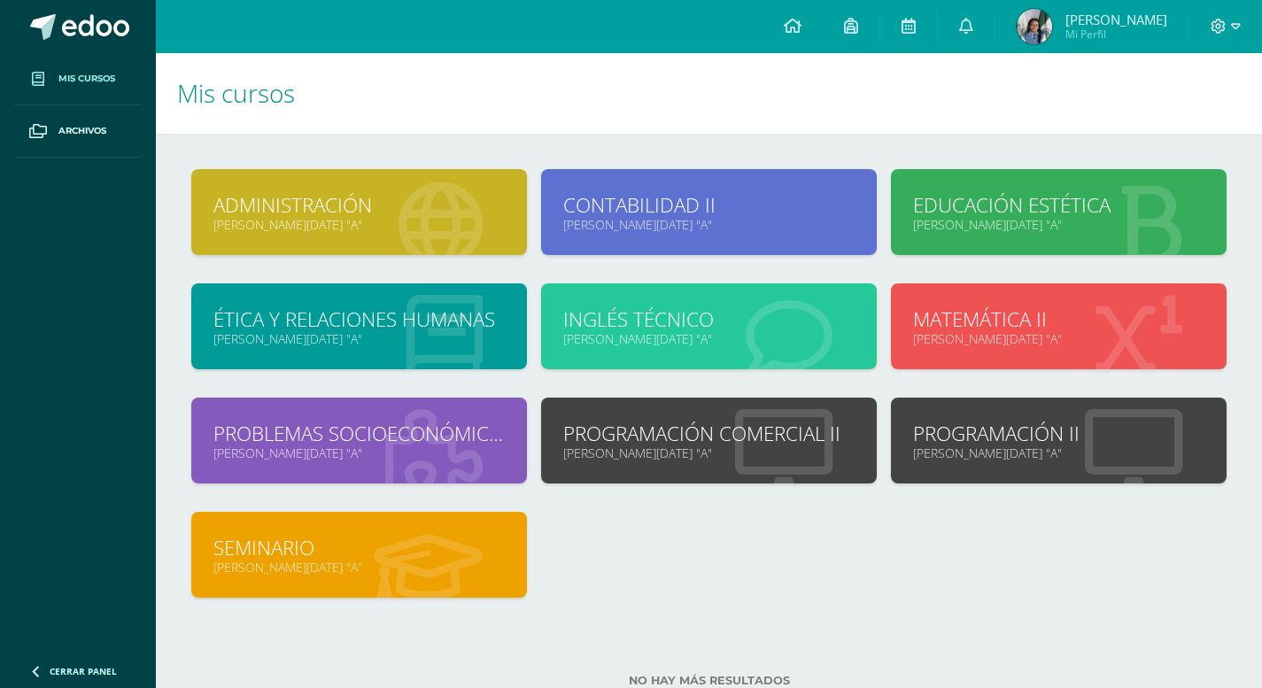
click at [1052, 31] on img at bounding box center [1034, 26] width 35 height 35
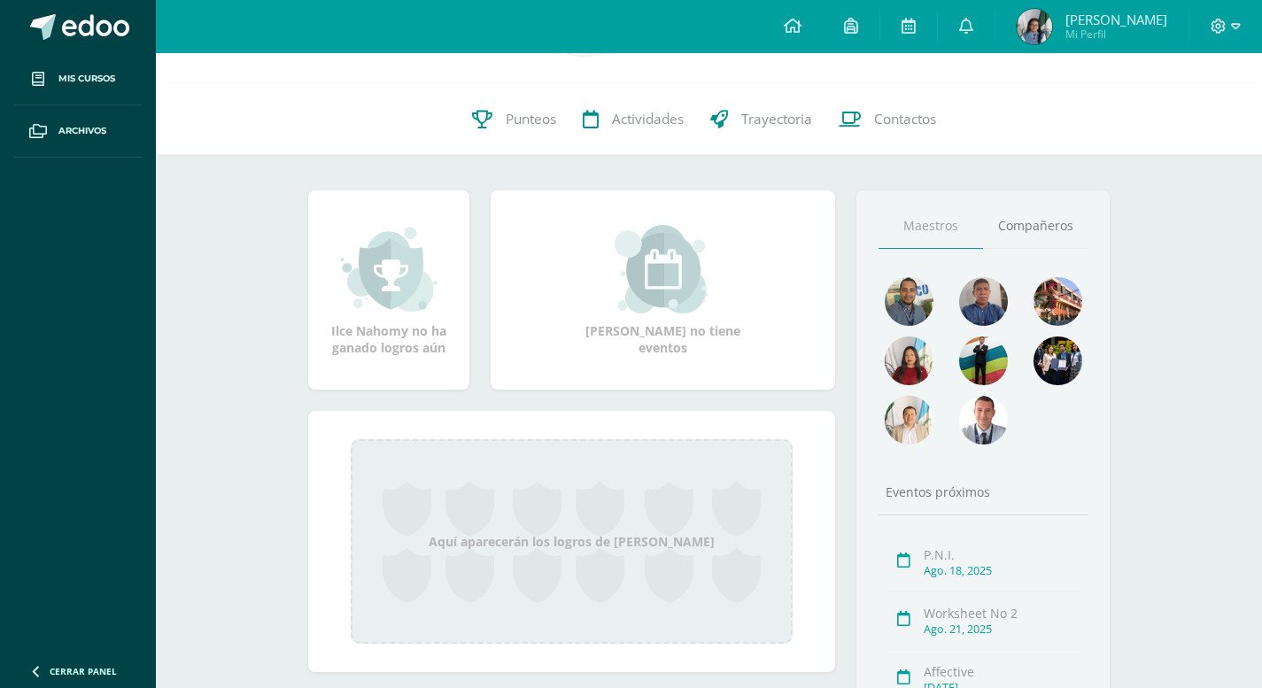
scroll to position [128, 0]
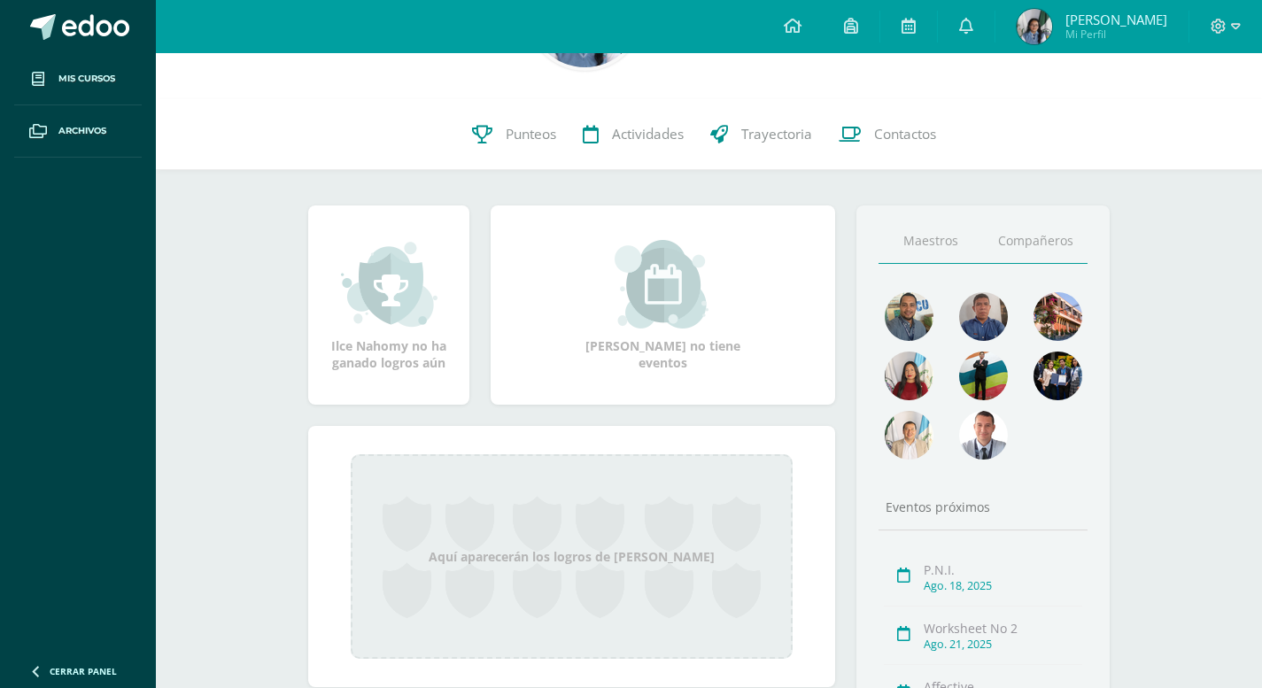
click at [1005, 235] on link "Compañeros" at bounding box center [1035, 241] width 104 height 45
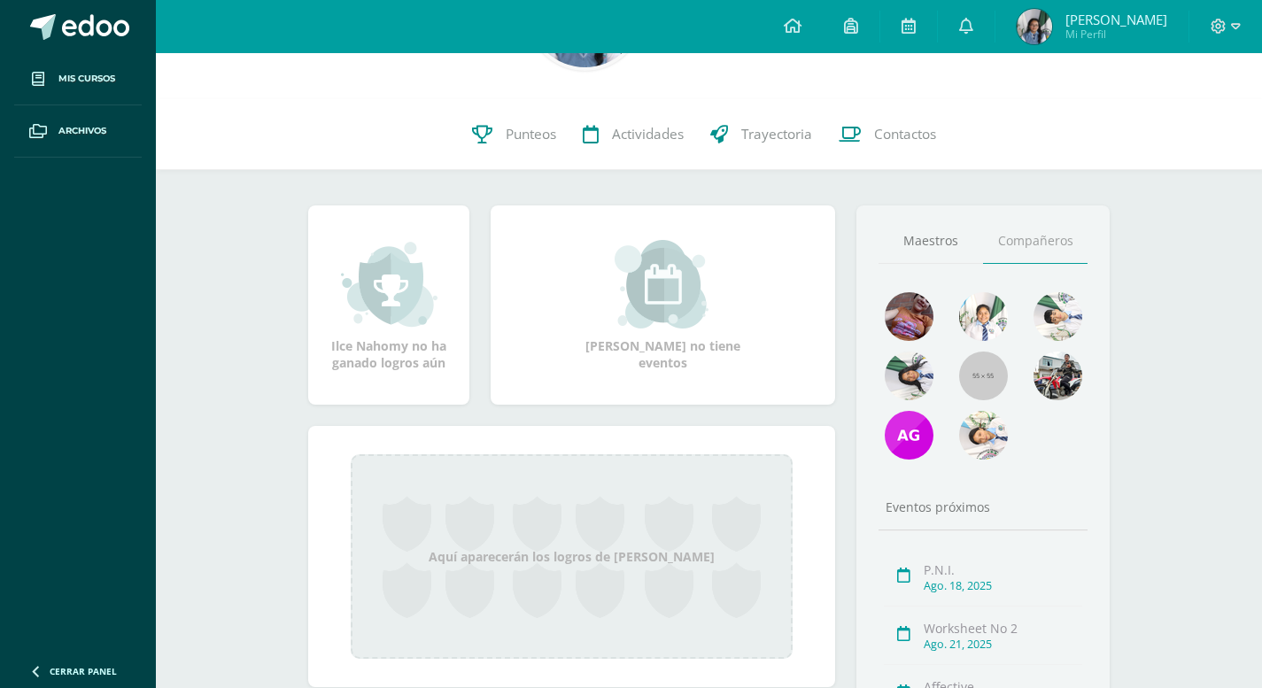
click at [1223, 188] on div "[PERSON_NAME] [PERSON_NAME][DATE] A Ver información personal... 0 [PERSON_NAME]…" at bounding box center [709, 399] width 1106 height 948
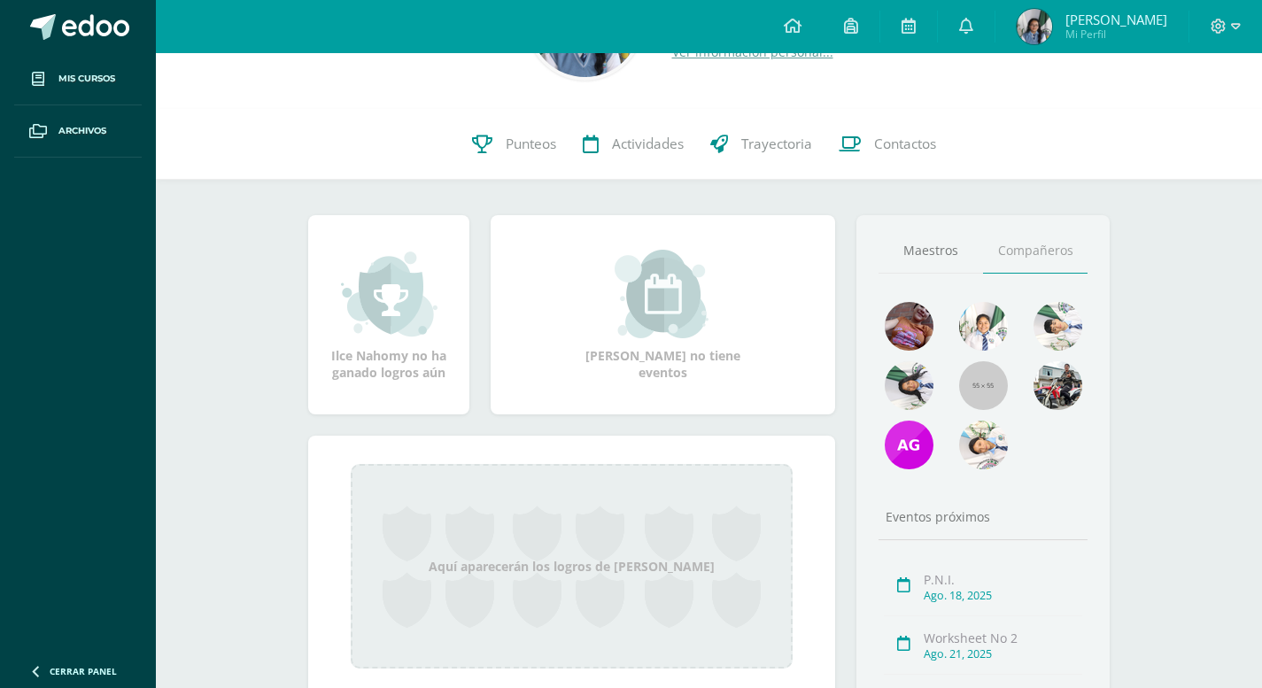
scroll to position [0, 0]
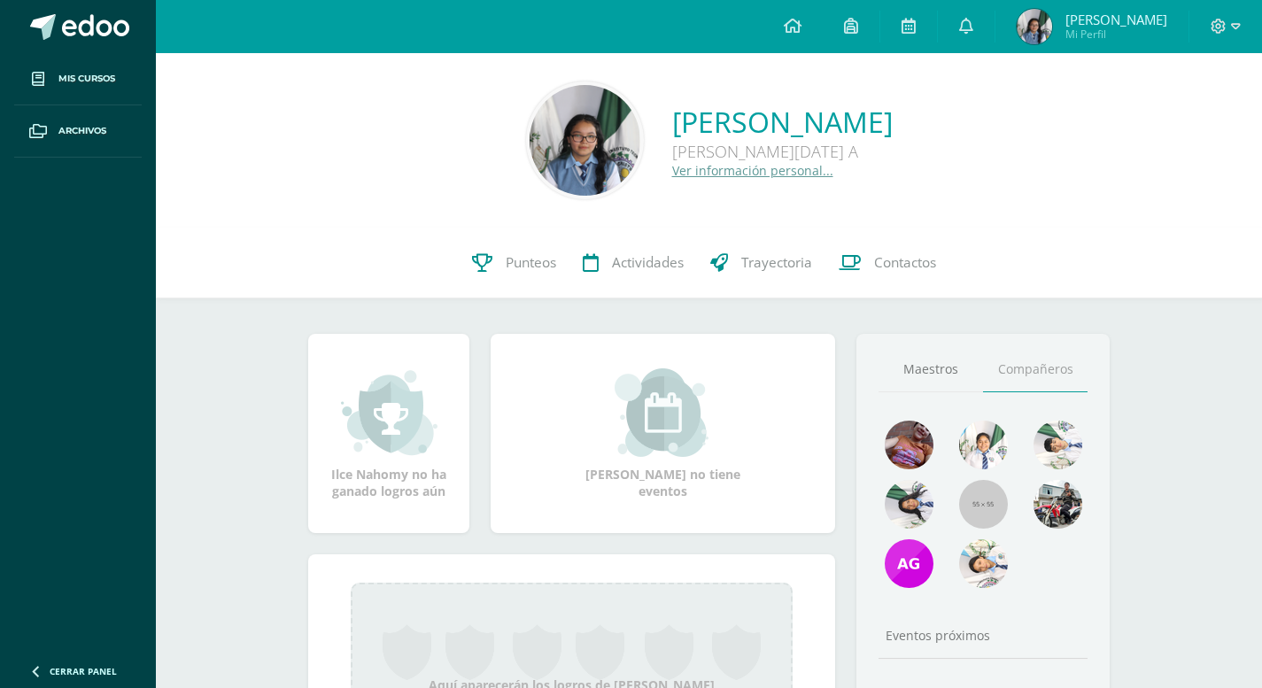
click at [530, 134] on img at bounding box center [585, 140] width 111 height 111
click at [672, 171] on link "Ver información personal..." at bounding box center [752, 170] width 161 height 17
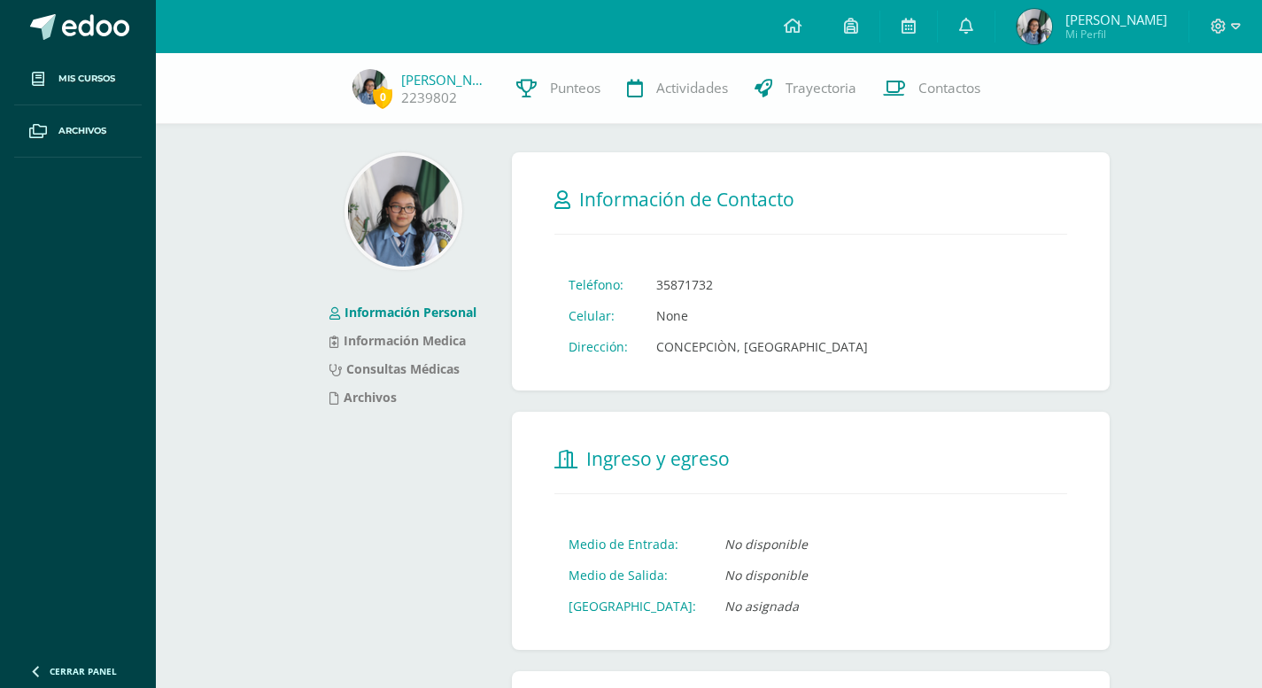
drag, startPoint x: 393, startPoint y: 244, endPoint x: 329, endPoint y: 490, distance: 253.5
click at [329, 490] on div "Información Personal Información Medica Consultas Médicas Archivos" at bounding box center [403, 696] width 204 height 1088
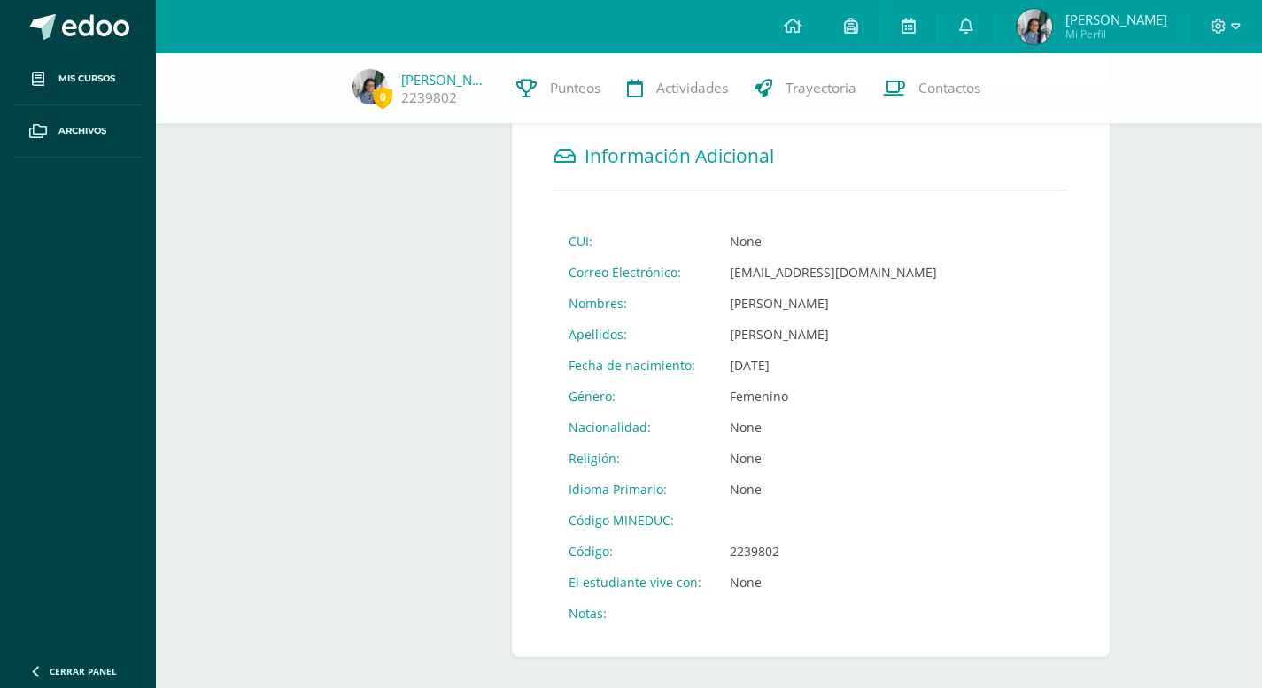
scroll to position [588, 0]
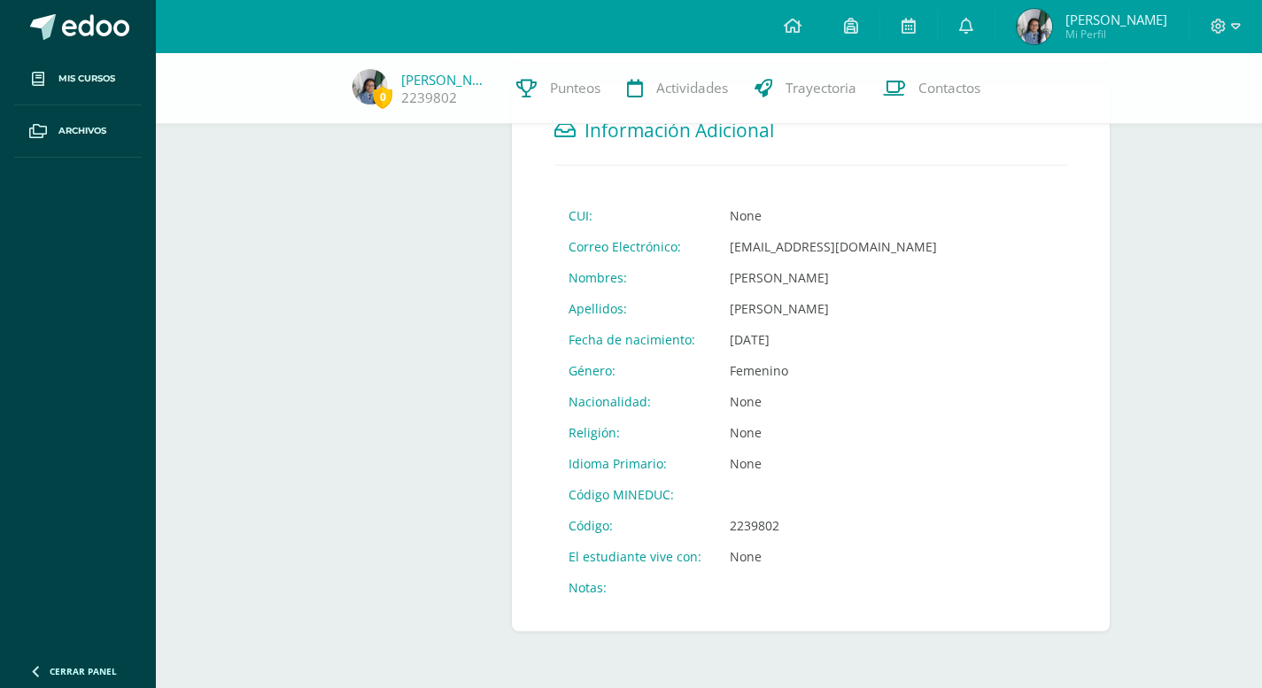
click at [739, 399] on td "None" at bounding box center [834, 401] width 236 height 31
click at [749, 401] on td "None" at bounding box center [834, 401] width 236 height 31
click at [749, 409] on td "None" at bounding box center [834, 401] width 236 height 31
click at [743, 368] on td "Femenino" at bounding box center [834, 370] width 236 height 31
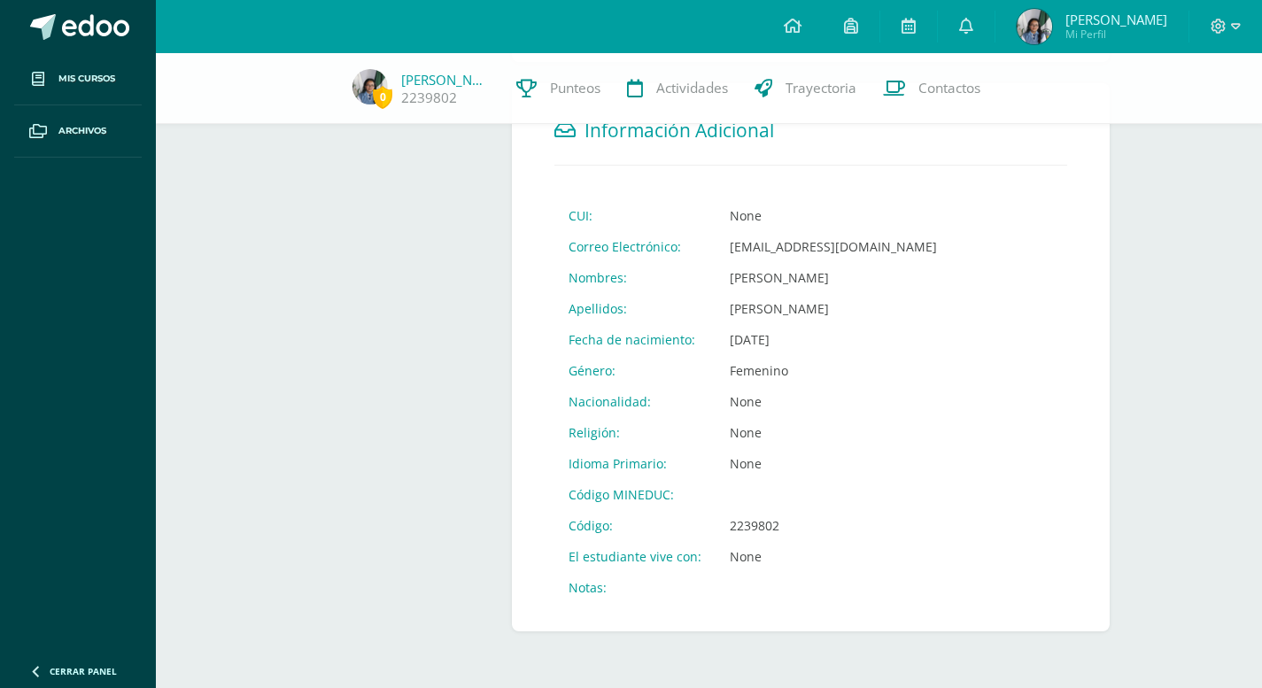
drag, startPoint x: 743, startPoint y: 368, endPoint x: 754, endPoint y: 401, distance: 35.3
click at [754, 395] on td "None" at bounding box center [834, 401] width 236 height 31
click at [759, 400] on td "None" at bounding box center [834, 401] width 236 height 31
click at [738, 392] on td "None" at bounding box center [834, 401] width 236 height 31
click at [738, 402] on td "None" at bounding box center [834, 401] width 236 height 31
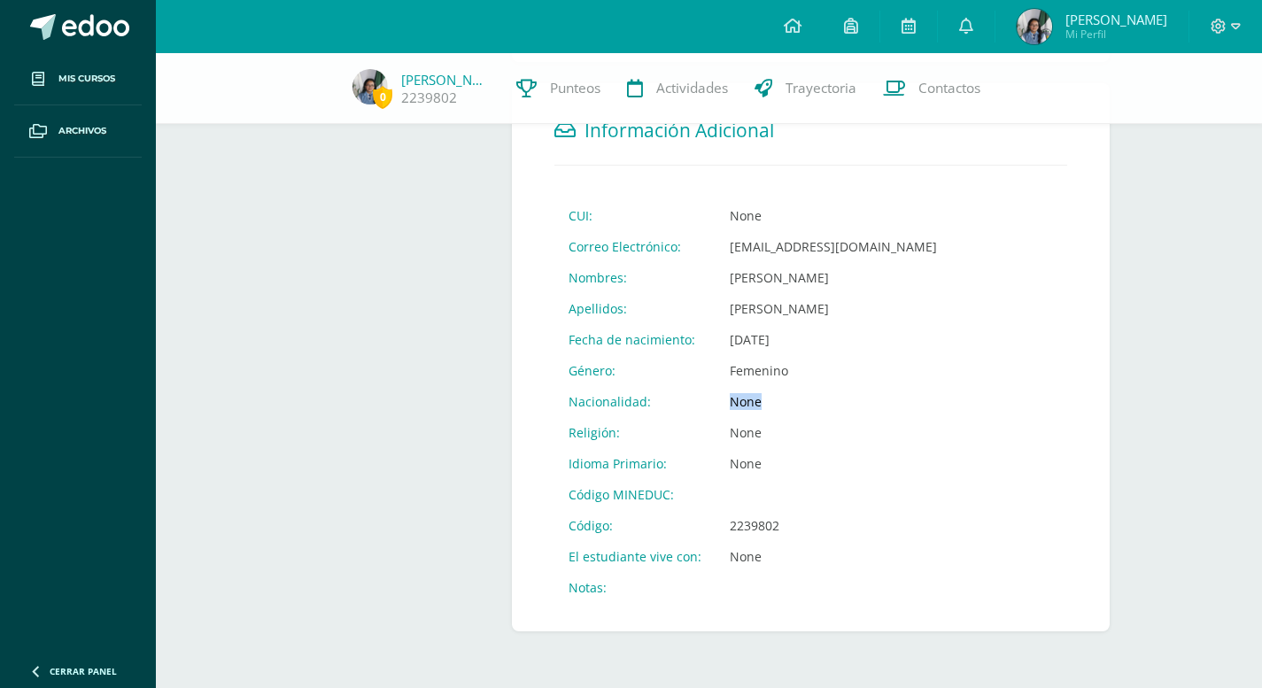
drag, startPoint x: 738, startPoint y: 402, endPoint x: 747, endPoint y: 408, distance: 10.8
click at [747, 408] on td "None" at bounding box center [834, 401] width 236 height 31
click at [724, 392] on td "None" at bounding box center [834, 401] width 236 height 31
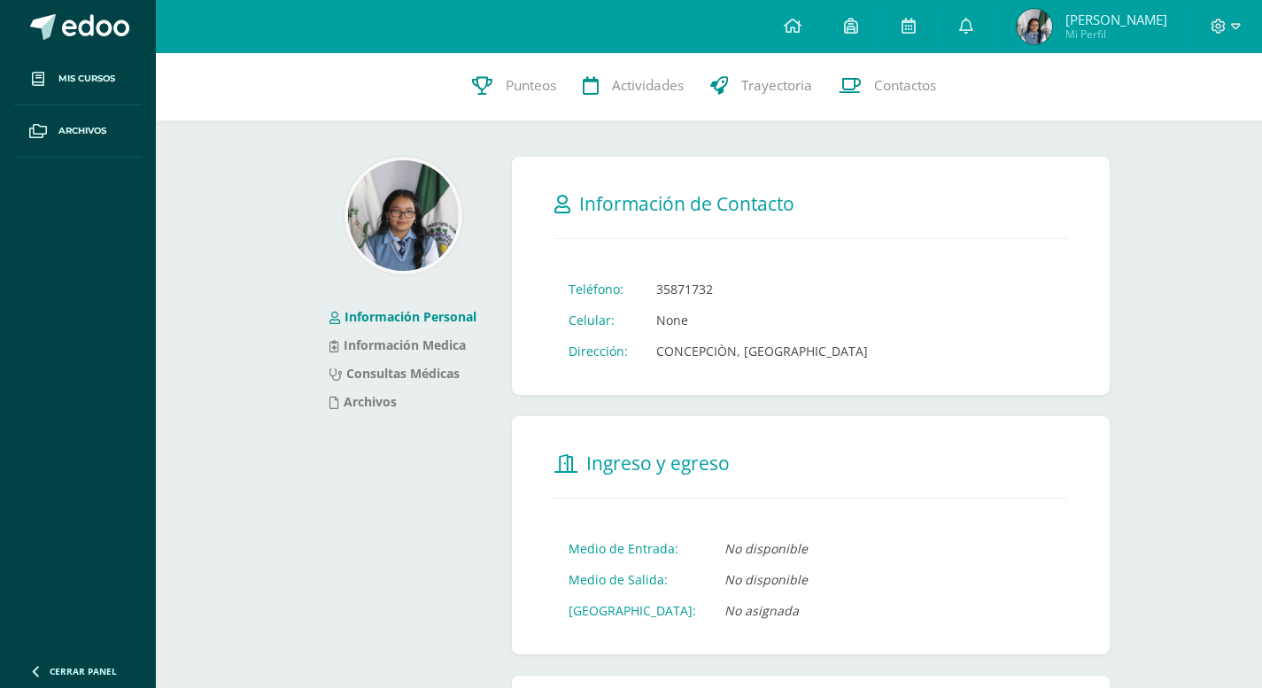
scroll to position [0, 0]
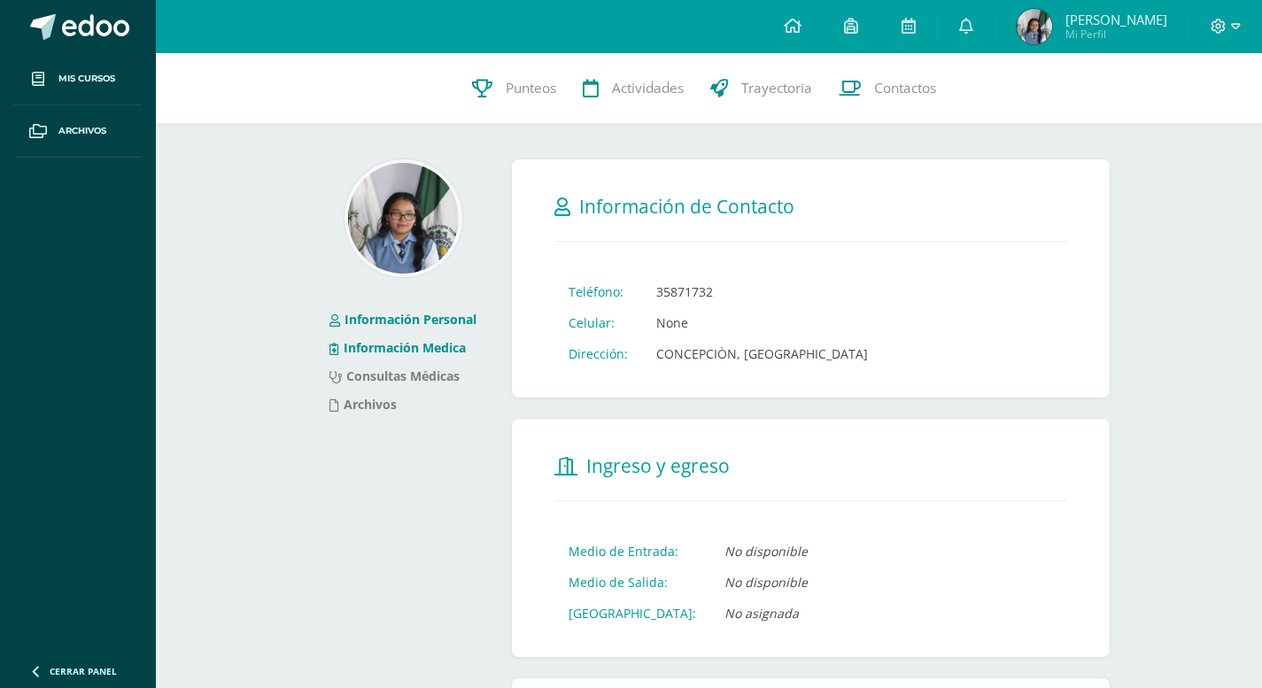
click at [392, 345] on link "Información Medica" at bounding box center [397, 347] width 136 height 17
click at [407, 345] on link "Información Medica" at bounding box center [397, 347] width 136 height 17
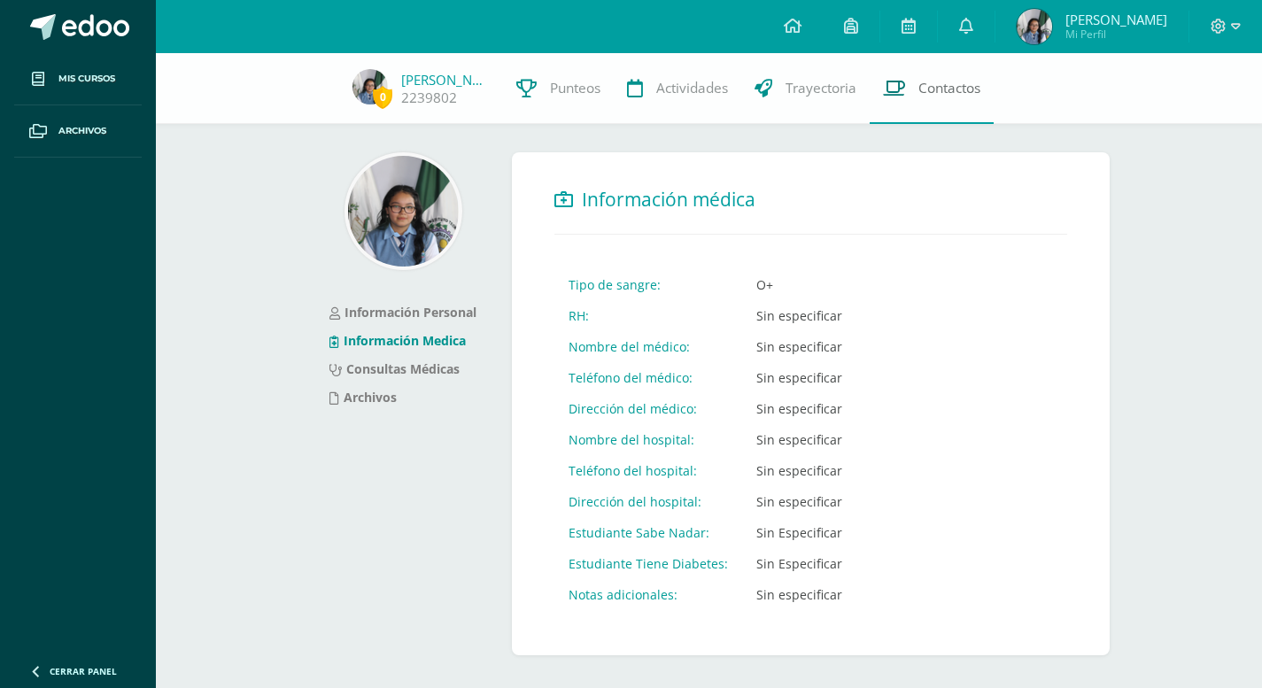
click at [933, 96] on span "Contactos" at bounding box center [949, 88] width 62 height 19
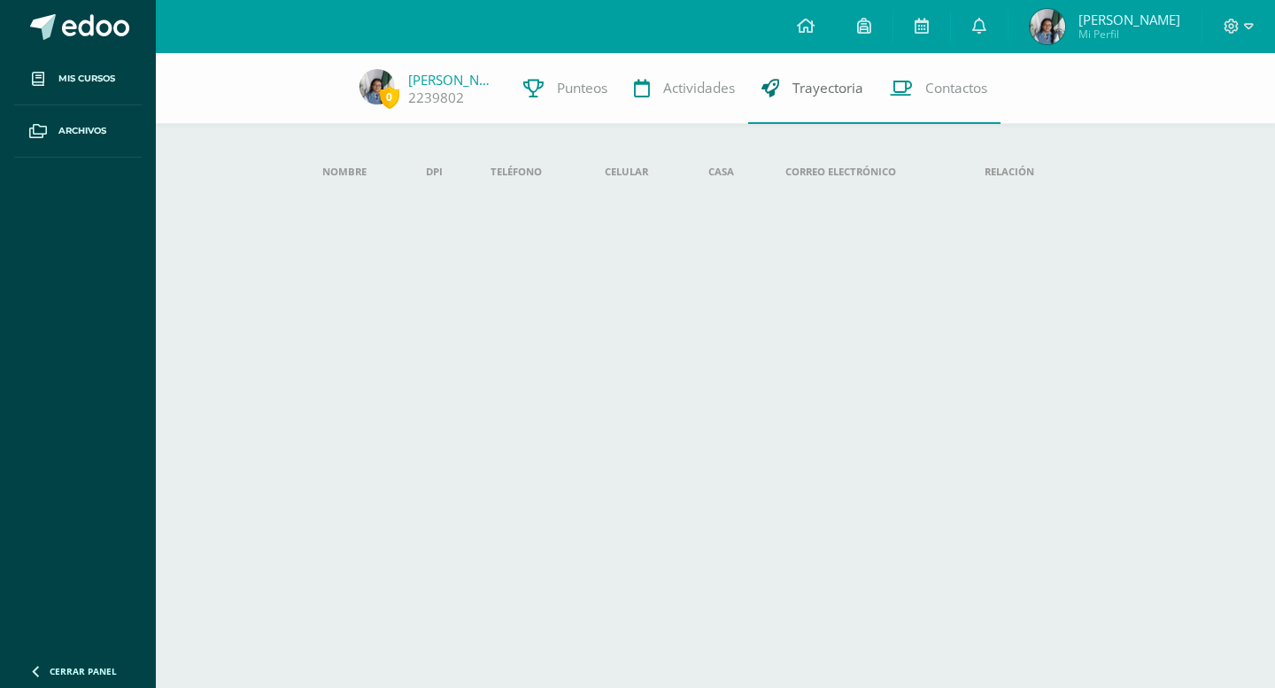
click at [826, 89] on span "Trayectoria" at bounding box center [828, 88] width 71 height 19
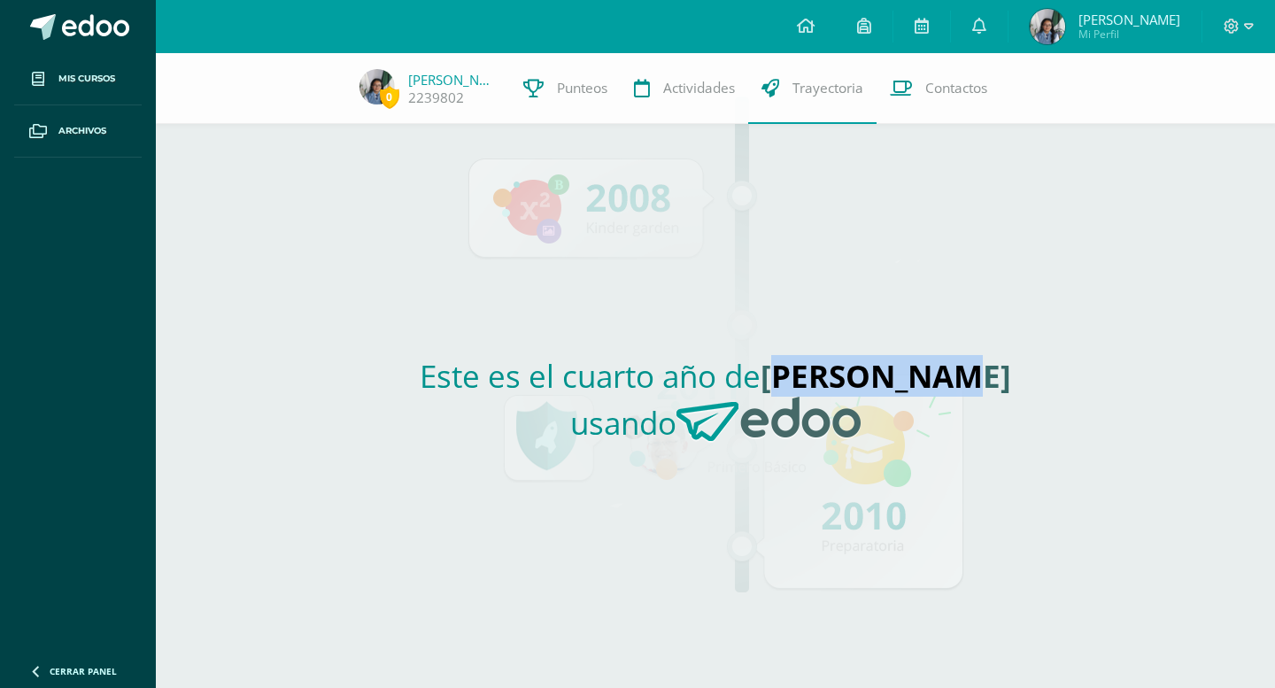
drag, startPoint x: 803, startPoint y: 375, endPoint x: 1002, endPoint y: 329, distance: 204.5
click at [1002, 329] on div "Este es el cuarto año de Ilce [PERSON_NAME] usando" at bounding box center [716, 406] width 816 height 564
click at [853, 339] on div "Este es el cuarto año de Ilce [PERSON_NAME] usando" at bounding box center [716, 406] width 816 height 564
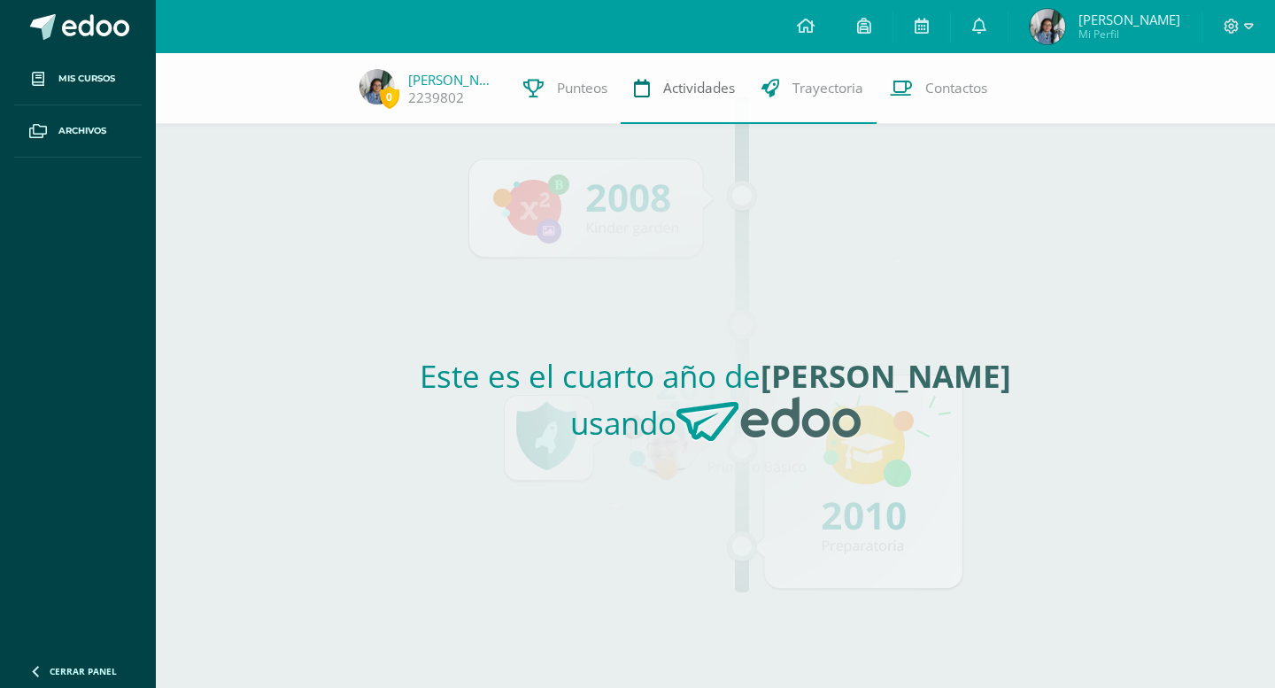
click at [674, 87] on span "Actividades" at bounding box center [699, 88] width 72 height 19
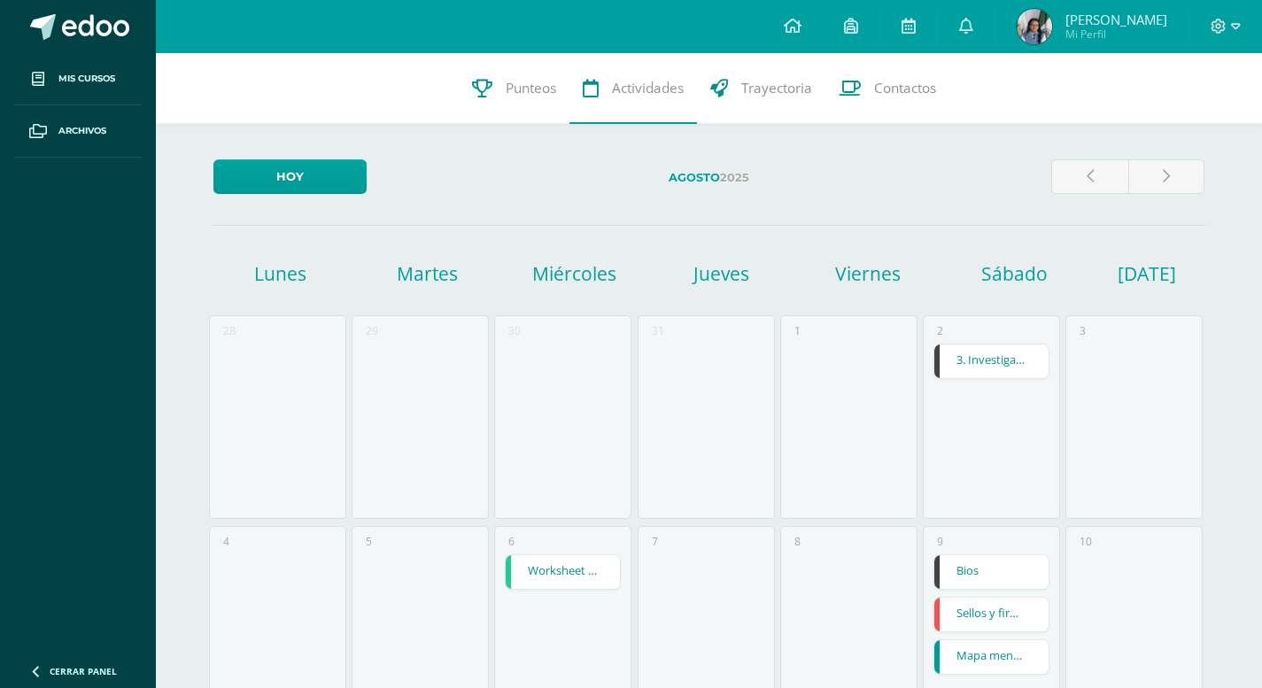
click at [994, 350] on link "3. Investigación" at bounding box center [991, 361] width 114 height 34
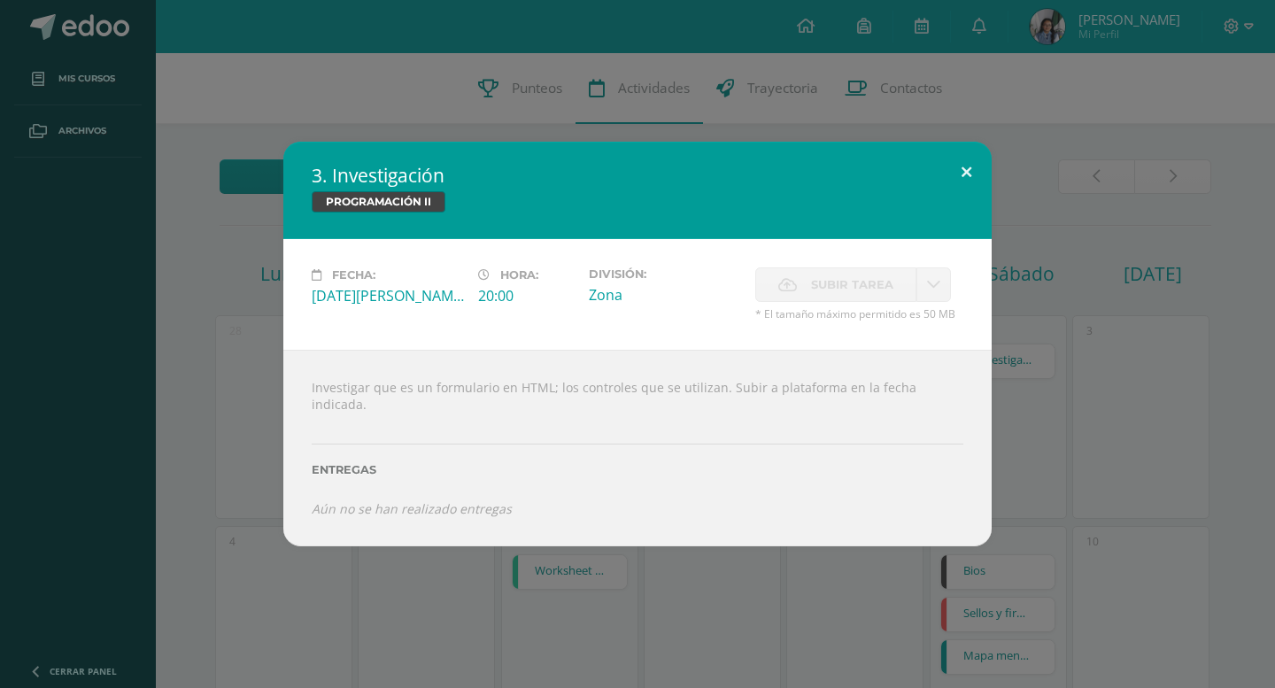
click at [960, 185] on button at bounding box center [966, 172] width 50 height 60
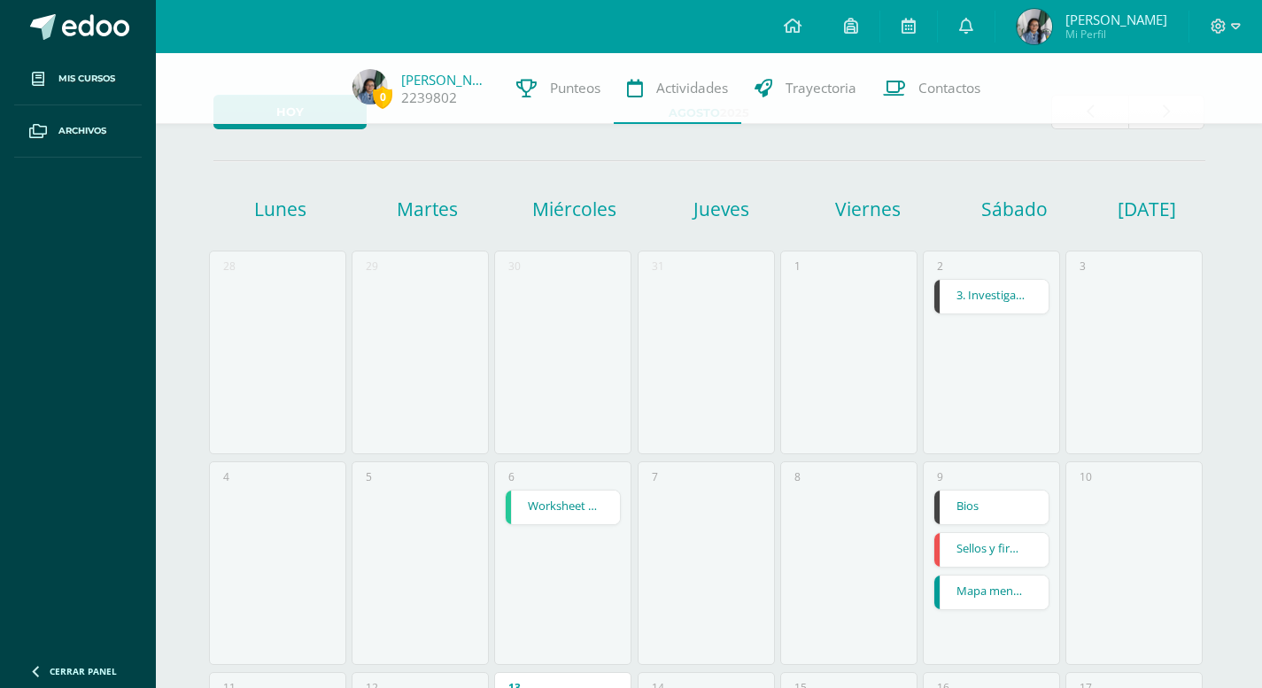
scroll to position [177, 0]
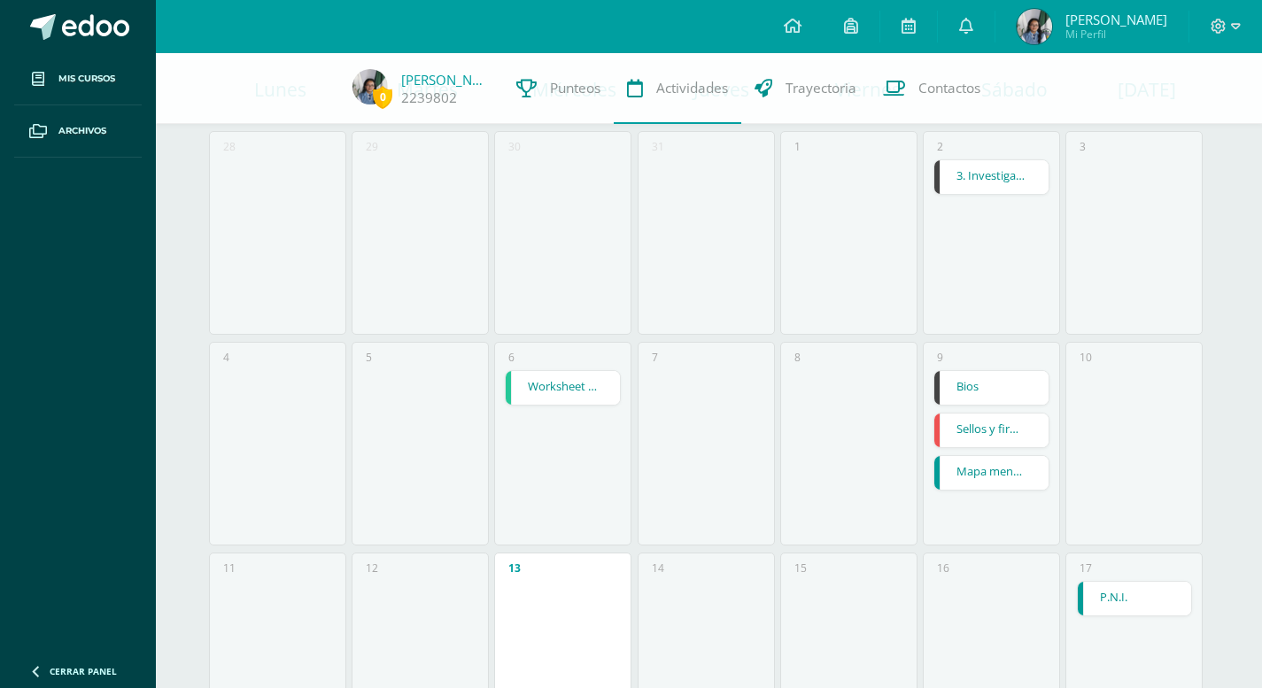
click at [1076, 277] on div "3" at bounding box center [1133, 233] width 137 height 204
click at [981, 389] on link "Bios" at bounding box center [991, 388] width 114 height 34
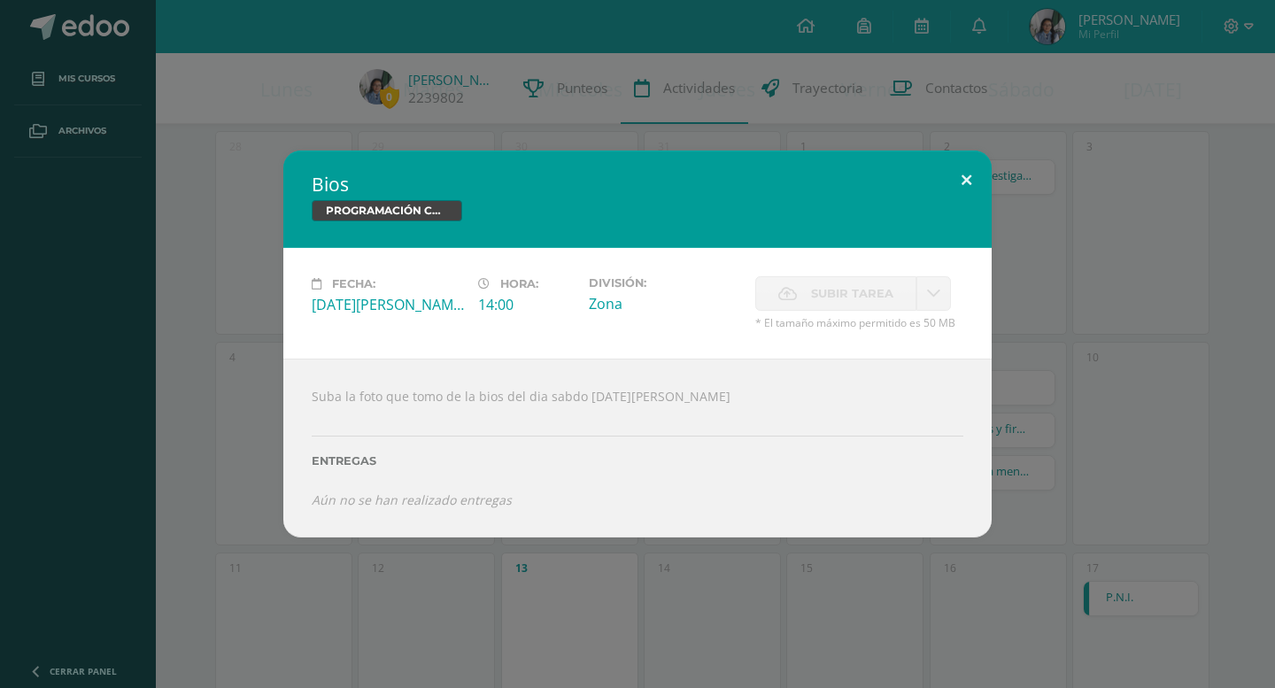
click at [972, 155] on button at bounding box center [966, 181] width 50 height 60
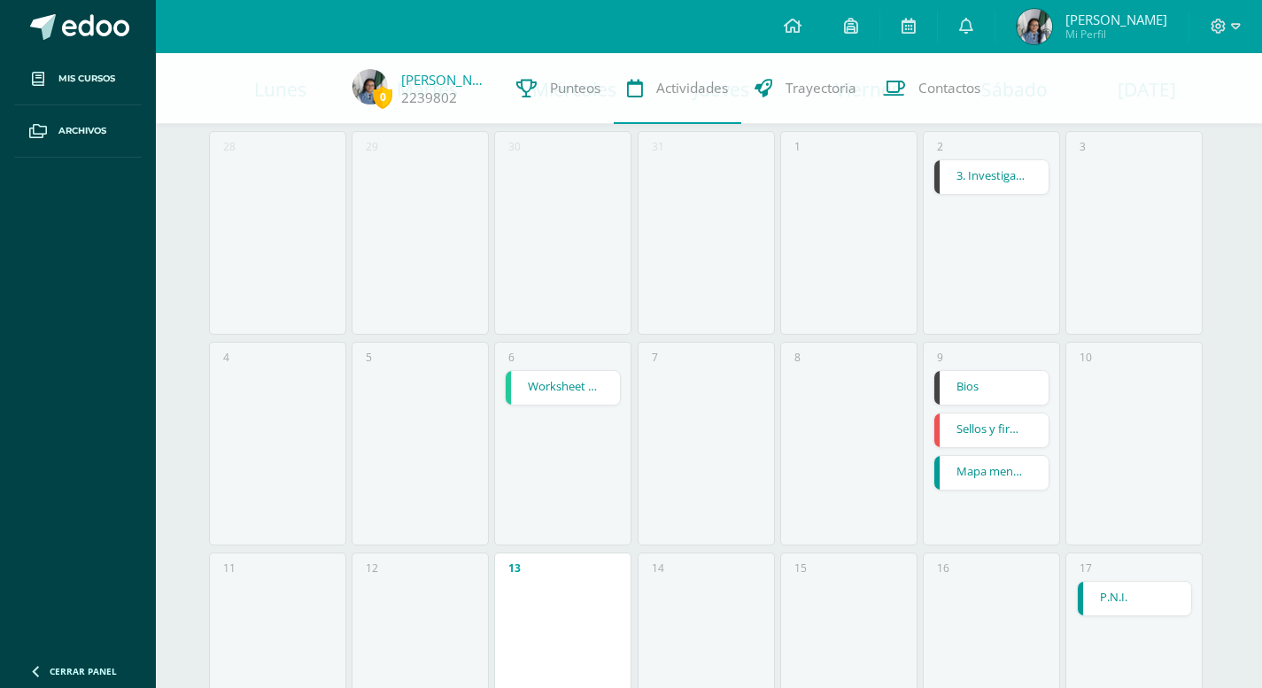
click at [1013, 426] on link "Sellos y firmas" at bounding box center [991, 431] width 114 height 34
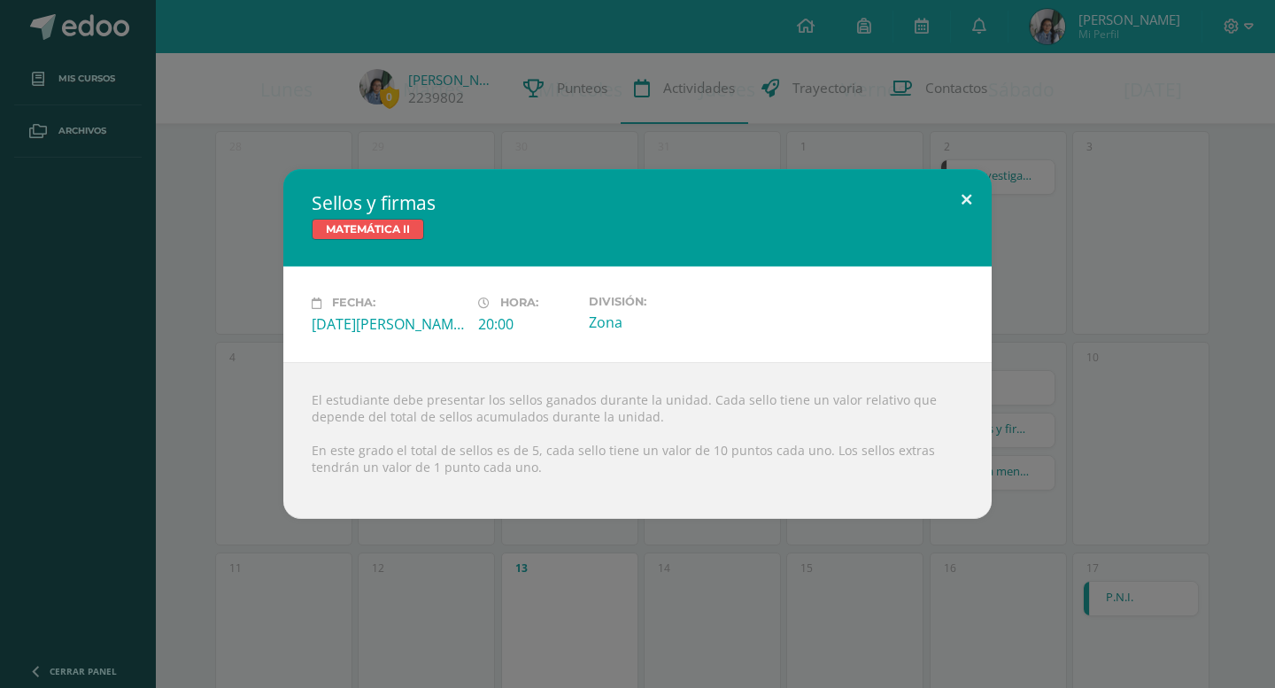
click at [970, 193] on button at bounding box center [966, 199] width 50 height 60
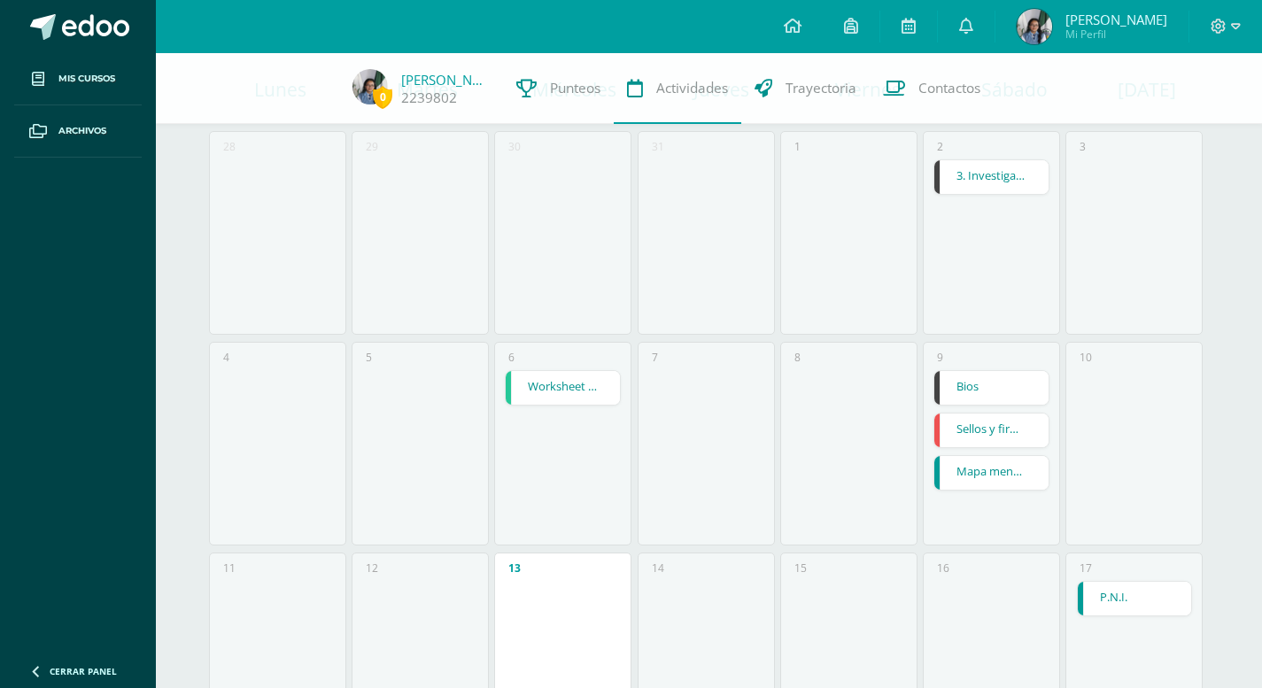
click at [999, 463] on link "Mapa mental" at bounding box center [991, 473] width 114 height 34
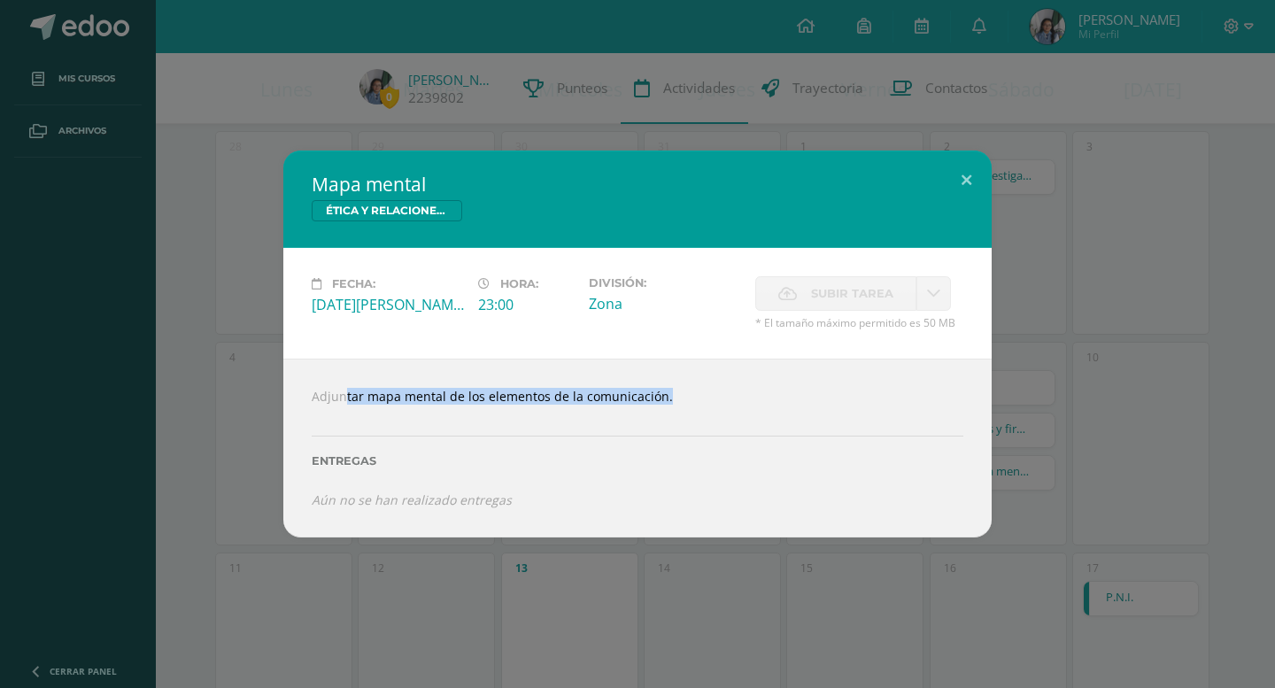
drag, startPoint x: 312, startPoint y: 398, endPoint x: 669, endPoint y: 418, distance: 357.5
click at [669, 418] on div "Adjuntar mapa mental de los elementos de la comunicación. Entregas Aún no se ha…" at bounding box center [637, 448] width 708 height 179
drag, startPoint x: 669, startPoint y: 418, endPoint x: 850, endPoint y: 409, distance: 181.8
click at [850, 409] on div at bounding box center [638, 412] width 652 height 14
click at [975, 167] on button at bounding box center [966, 181] width 50 height 60
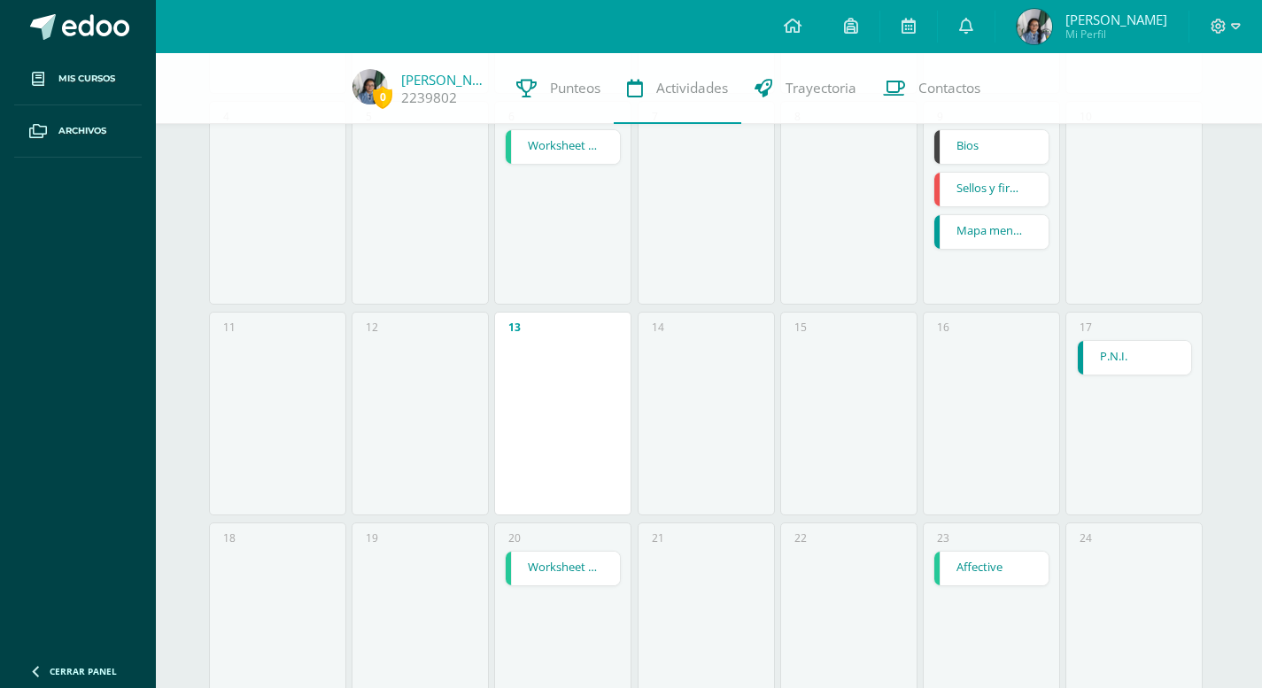
scroll to position [443, 0]
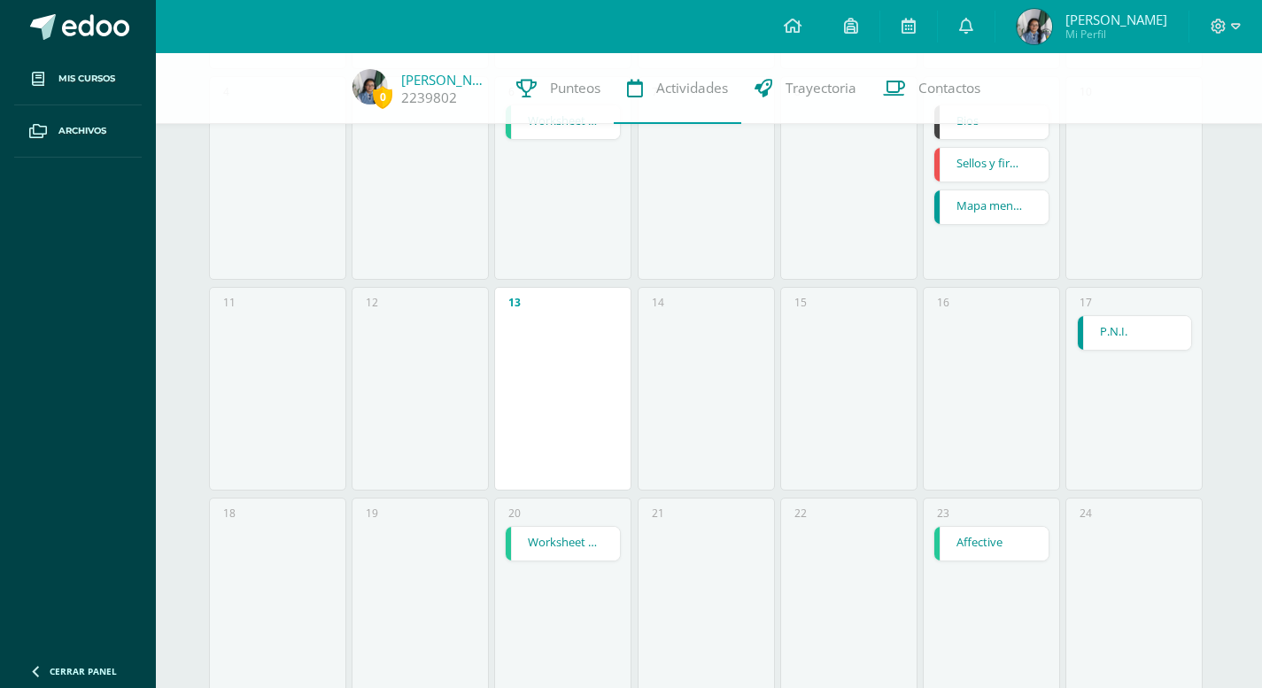
click at [1108, 334] on link "P.N.I." at bounding box center [1135, 333] width 114 height 34
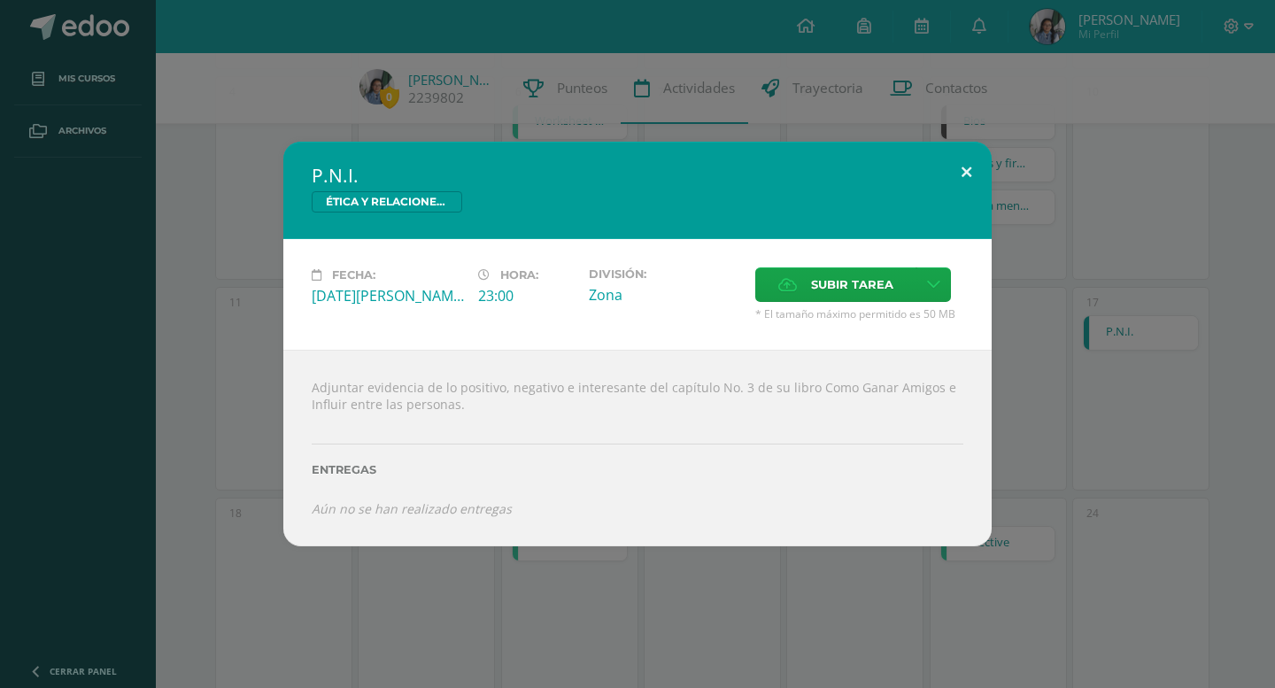
click at [965, 166] on button at bounding box center [966, 172] width 50 height 60
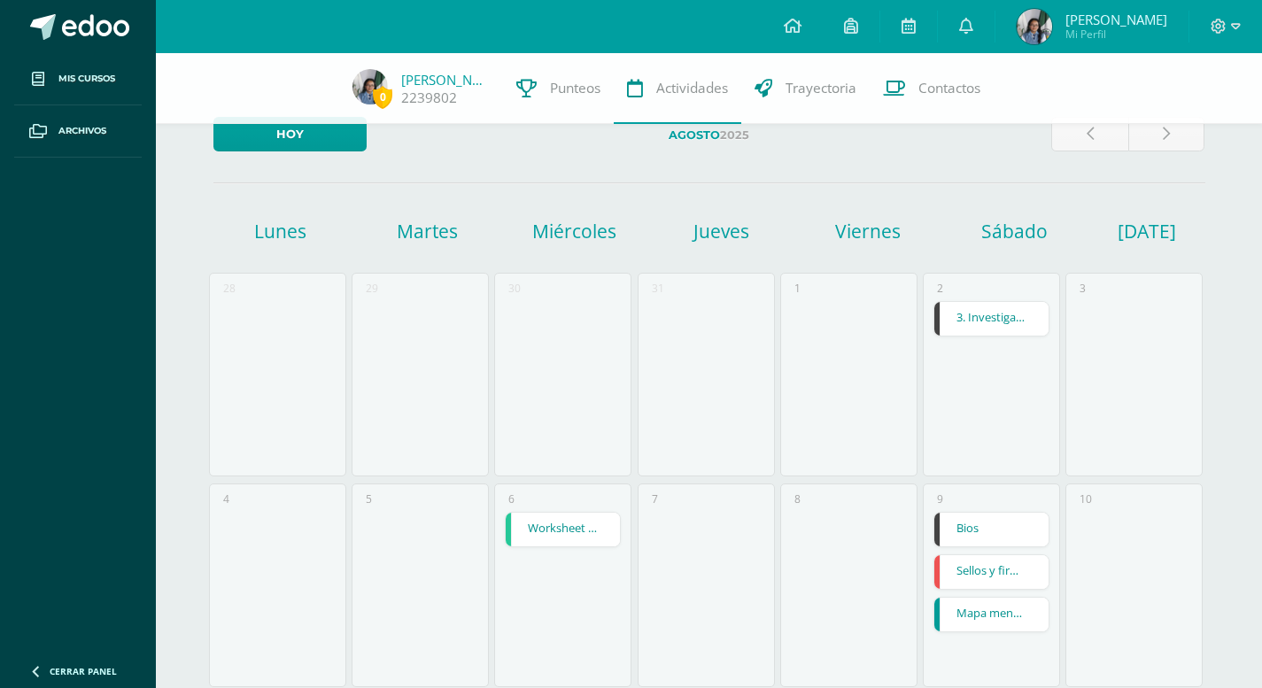
scroll to position [0, 0]
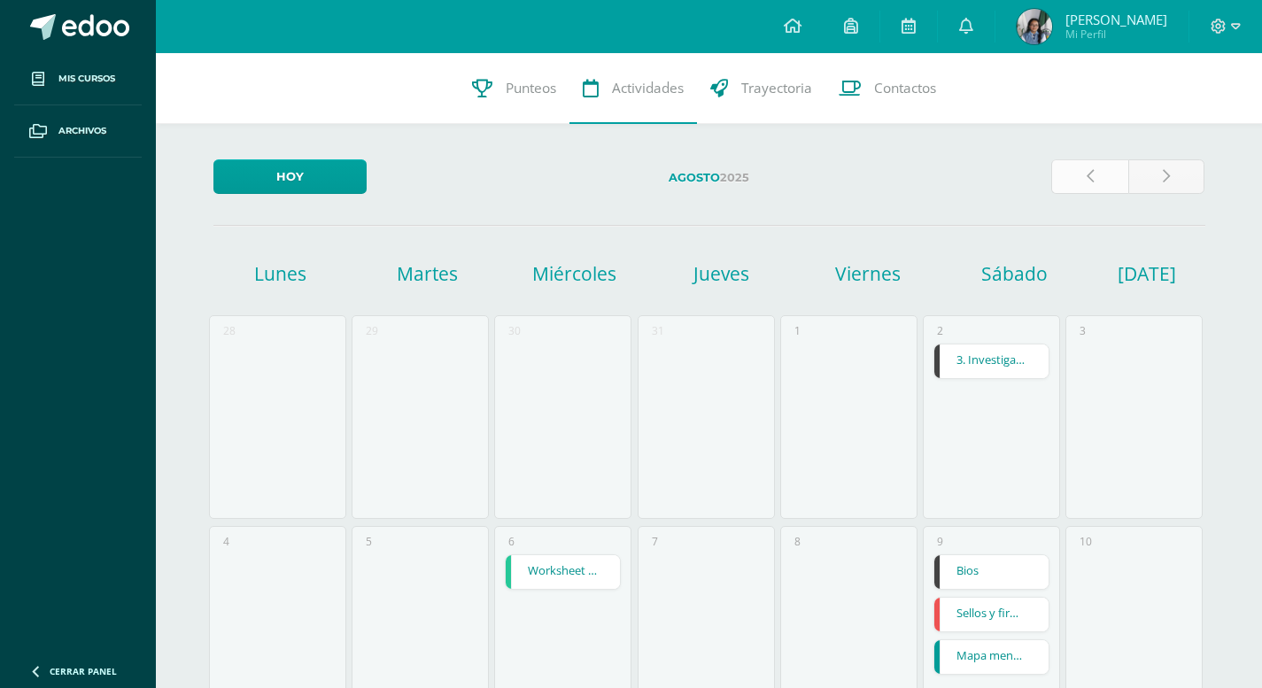
click at [1103, 177] on link at bounding box center [1089, 176] width 77 height 35
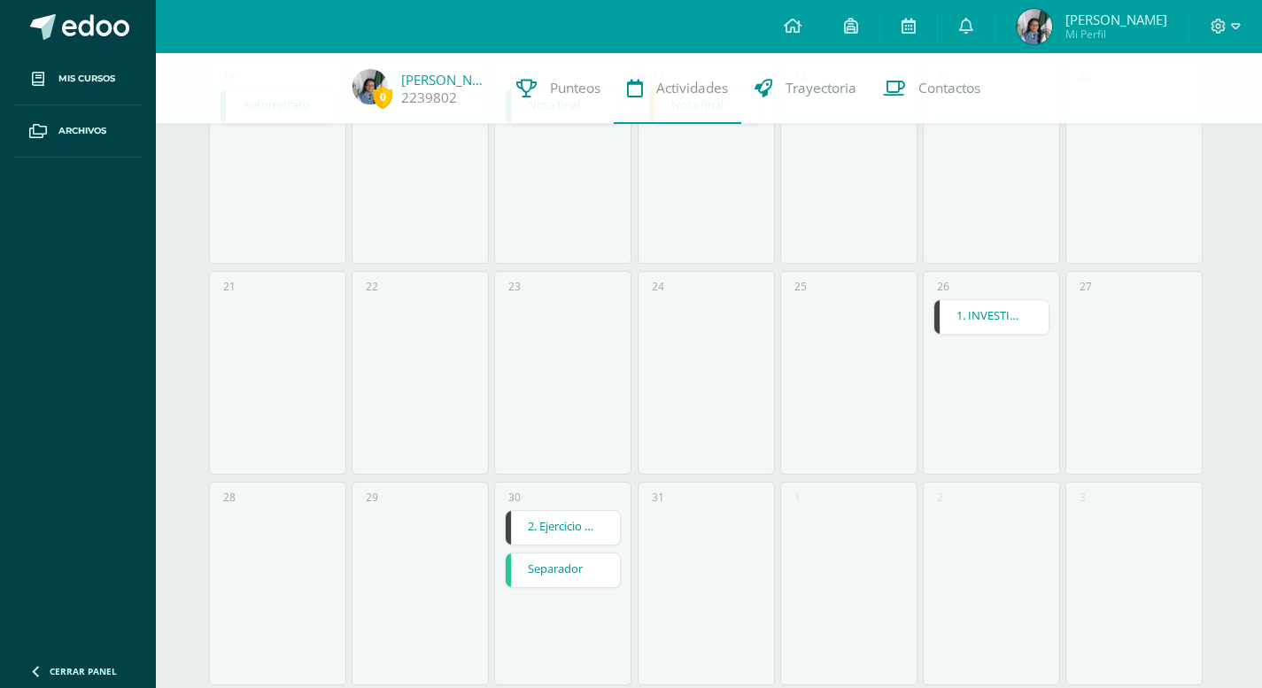
scroll to position [709, 0]
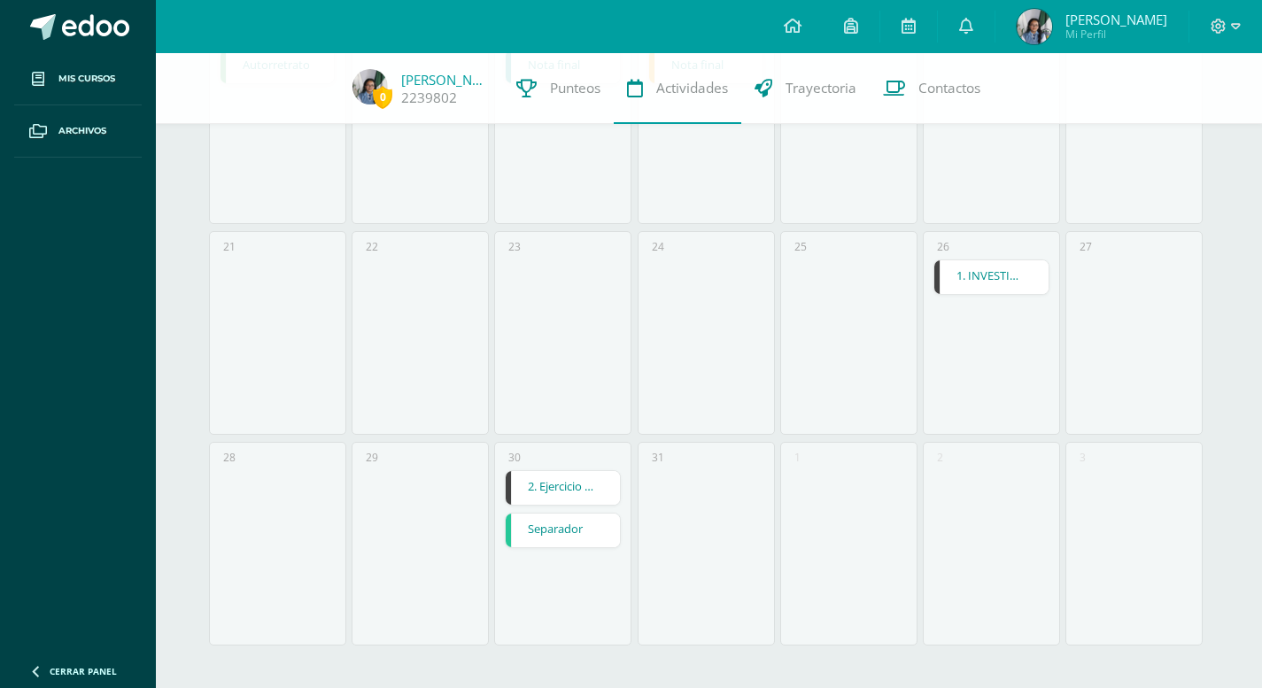
click at [560, 486] on link "2. Ejercicio PHP" at bounding box center [563, 488] width 114 height 34
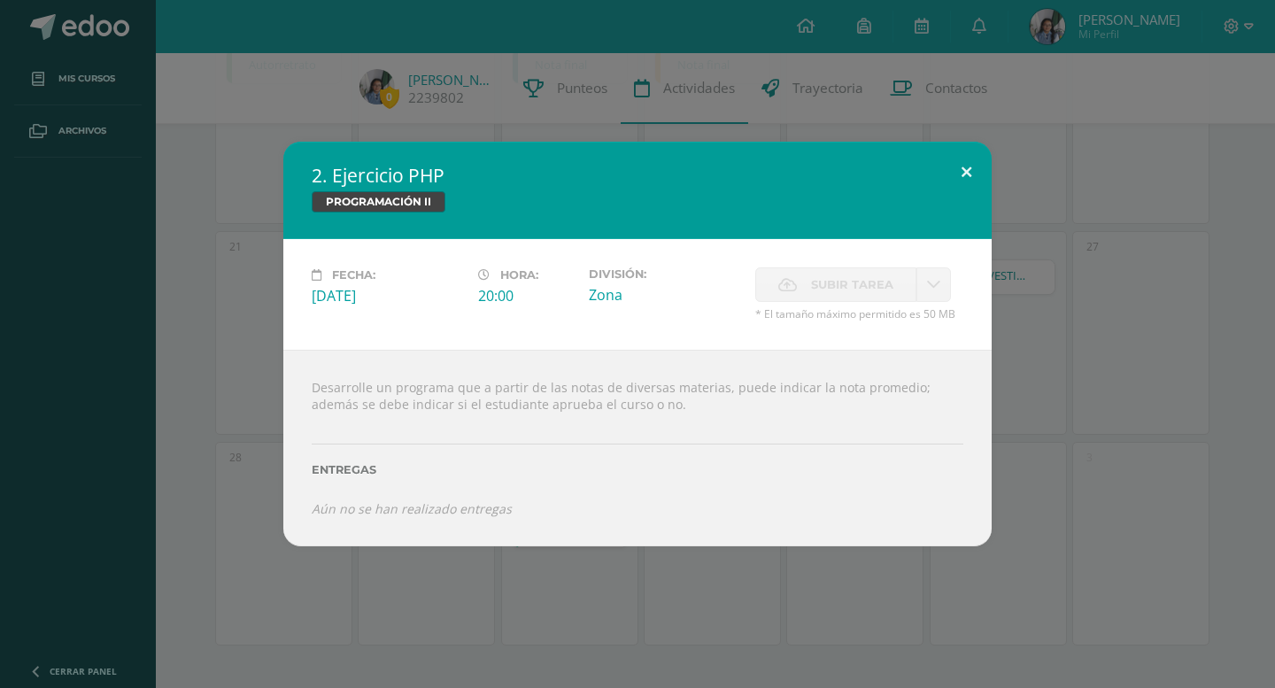
click at [978, 167] on button at bounding box center [966, 172] width 50 height 60
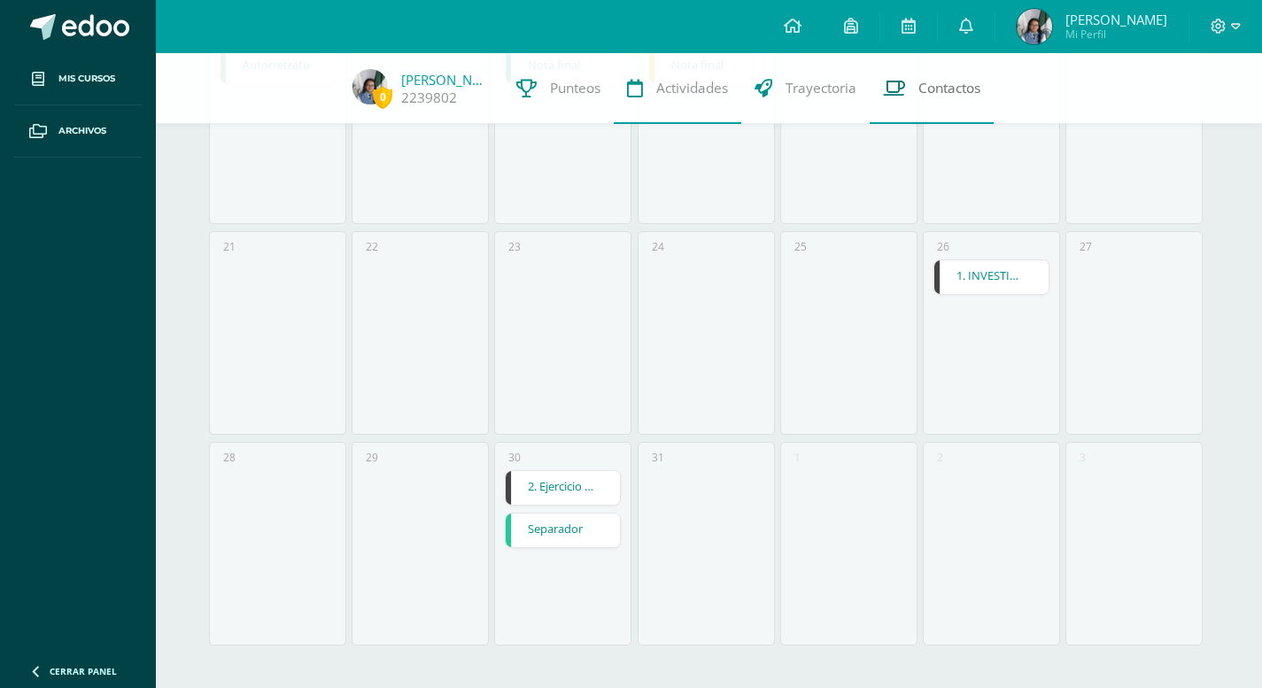
click at [929, 100] on link "Contactos" at bounding box center [932, 88] width 124 height 71
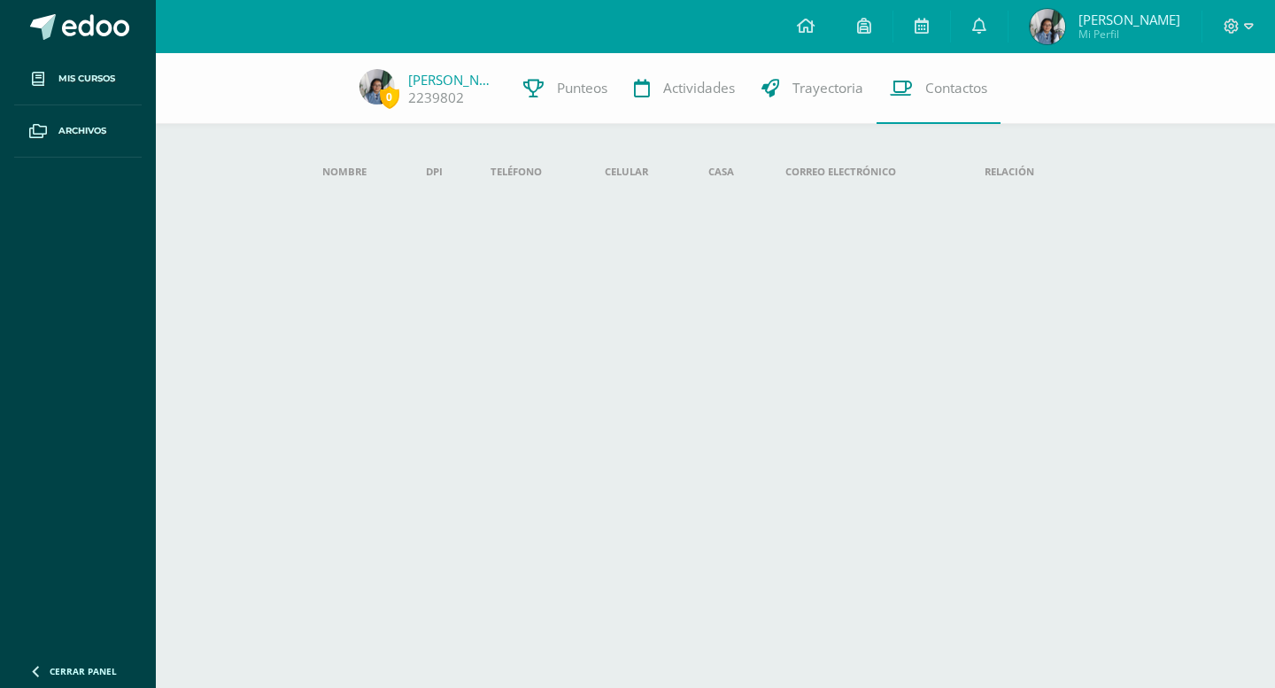
click at [352, 159] on th "Nombre" at bounding box center [360, 171] width 104 height 39
click at [815, 27] on icon at bounding box center [806, 26] width 18 height 16
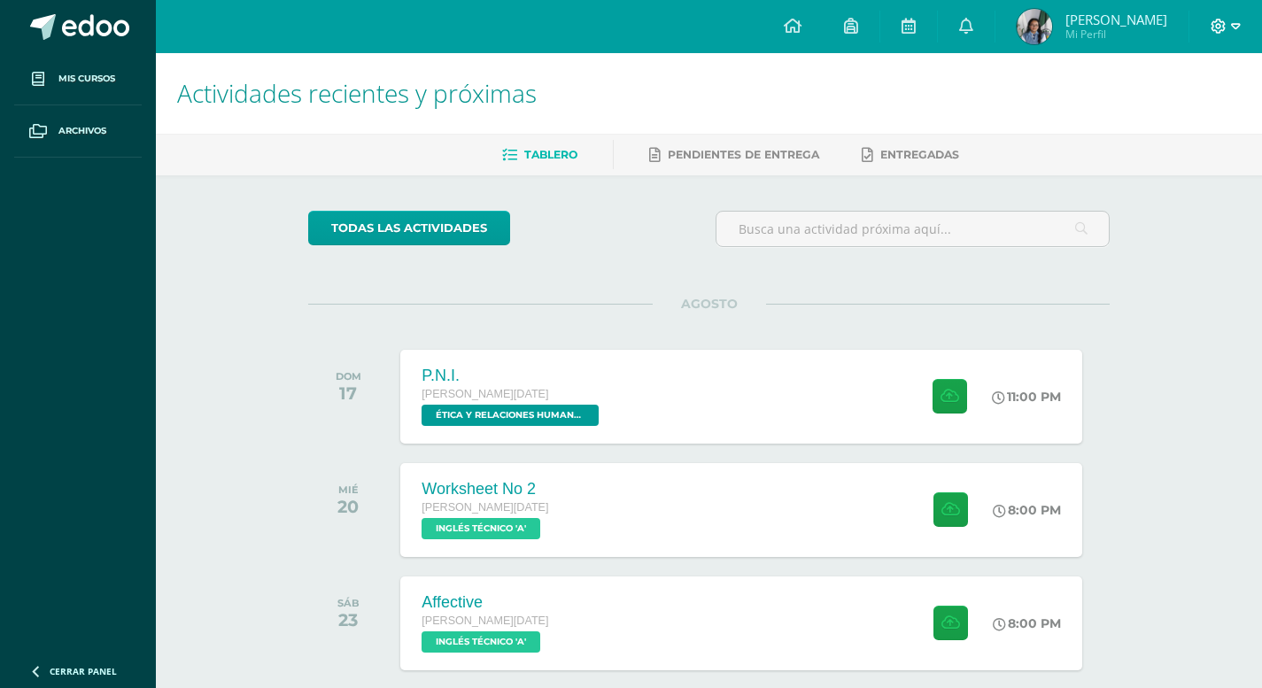
click at [1231, 25] on icon at bounding box center [1236, 27] width 10 height 16
click at [1211, 85] on link "Configuración" at bounding box center [1170, 94] width 140 height 26
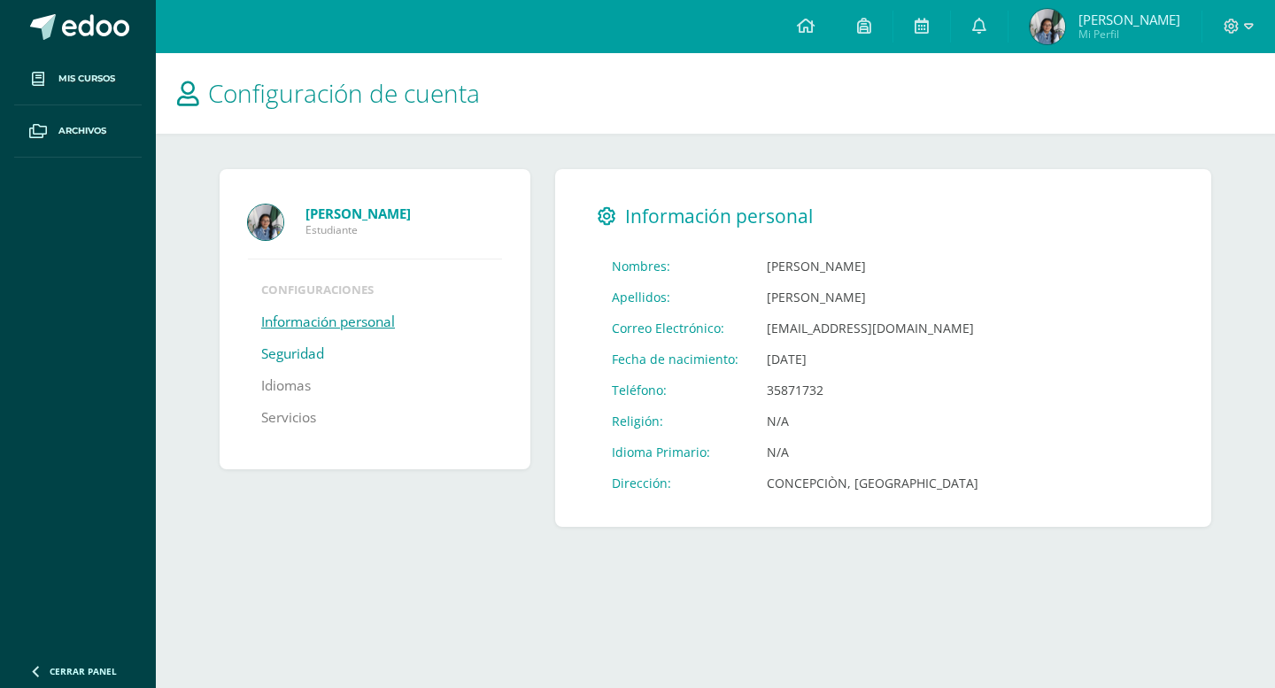
click at [293, 363] on link "Seguridad" at bounding box center [292, 354] width 63 height 32
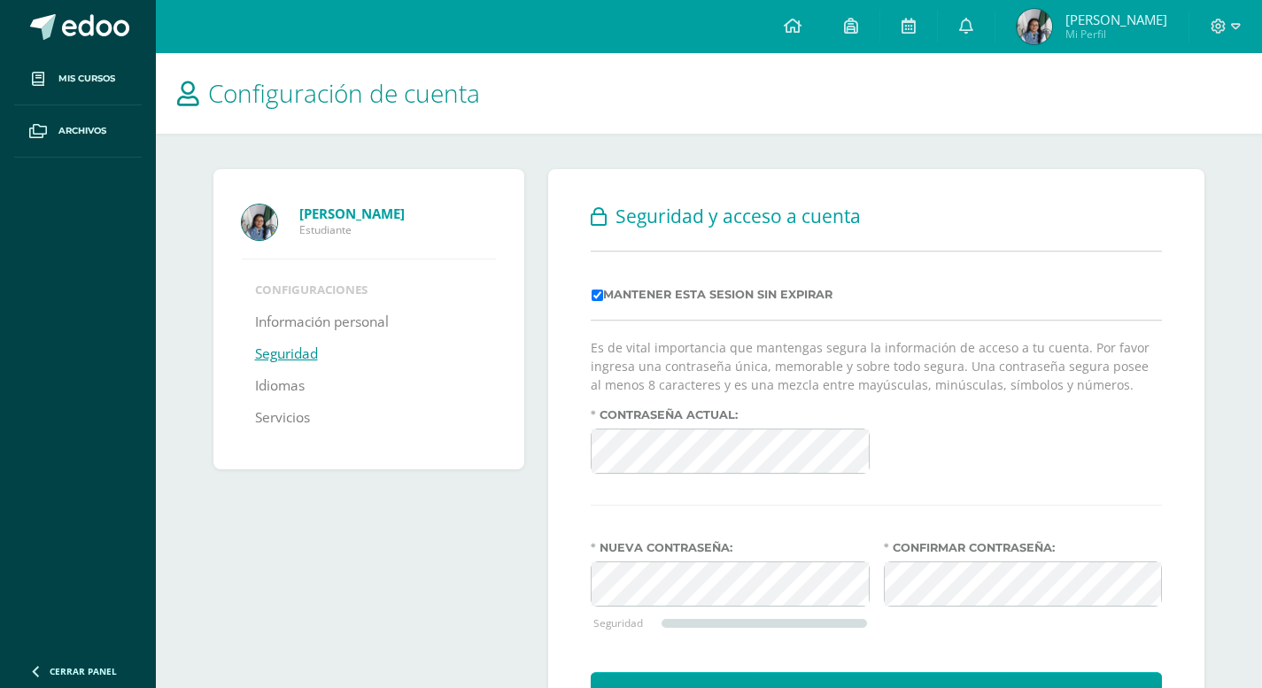
click at [306, 352] on link "Seguridad" at bounding box center [286, 354] width 63 height 32
click at [275, 422] on link "Servicios" at bounding box center [282, 418] width 55 height 32
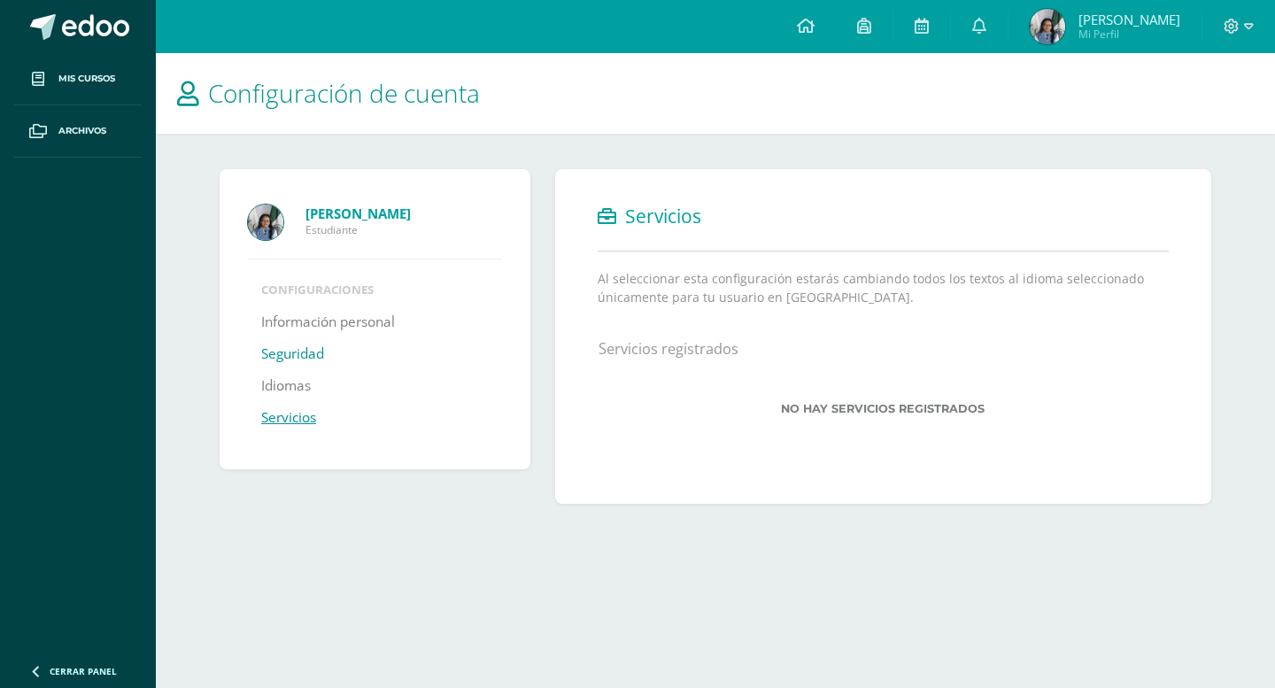
click at [282, 353] on link "Seguridad" at bounding box center [292, 354] width 63 height 32
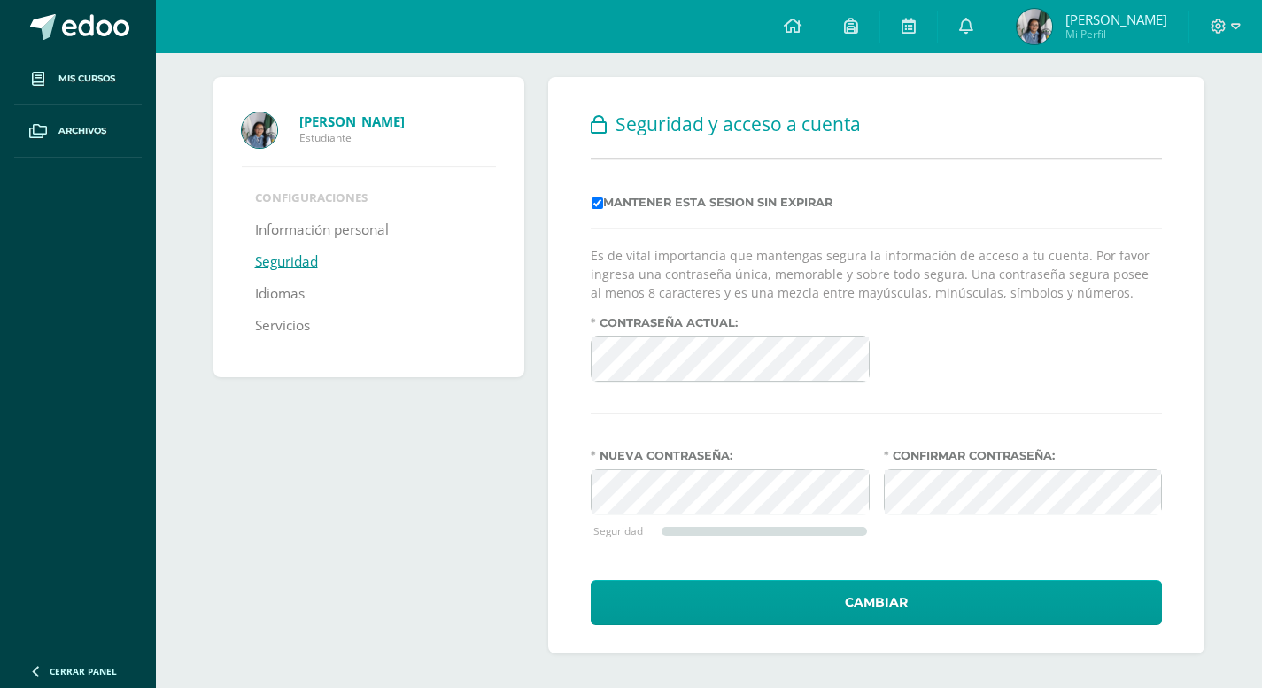
scroll to position [93, 0]
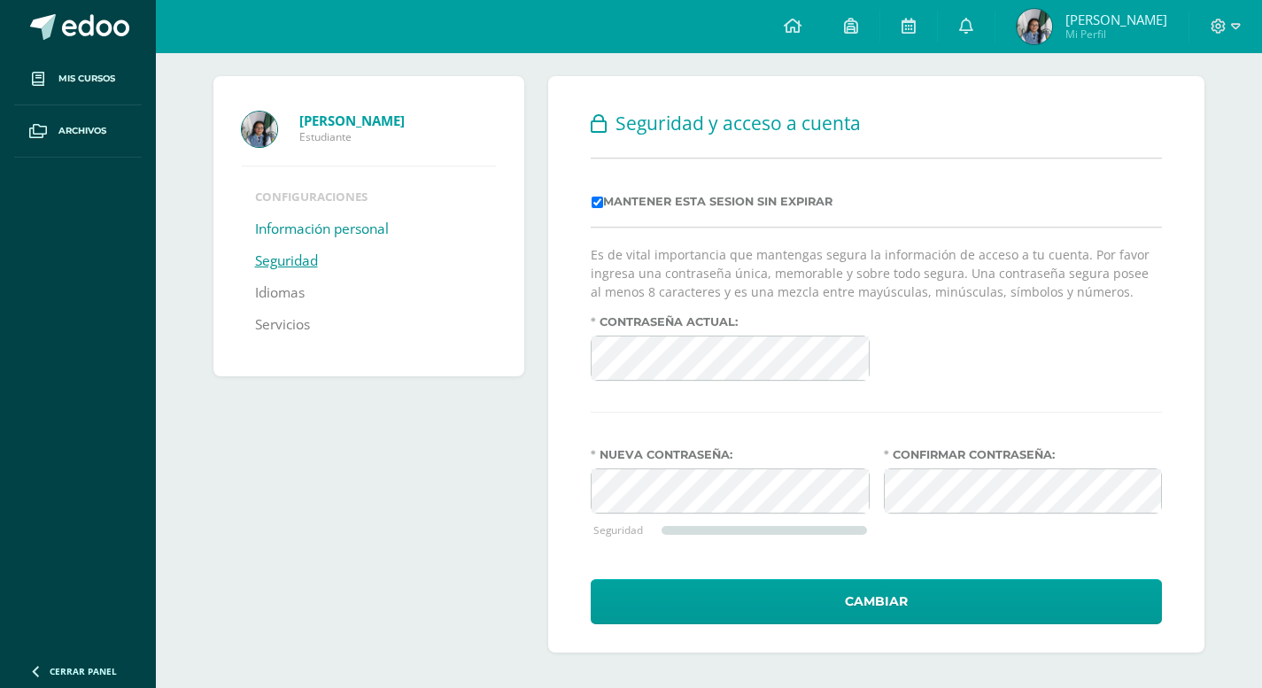
click at [316, 233] on link "Información personal" at bounding box center [322, 229] width 134 height 32
click at [1228, 24] on span at bounding box center [1226, 26] width 30 height 19
click at [1190, 117] on span "Cerrar sesión" at bounding box center [1180, 120] width 80 height 17
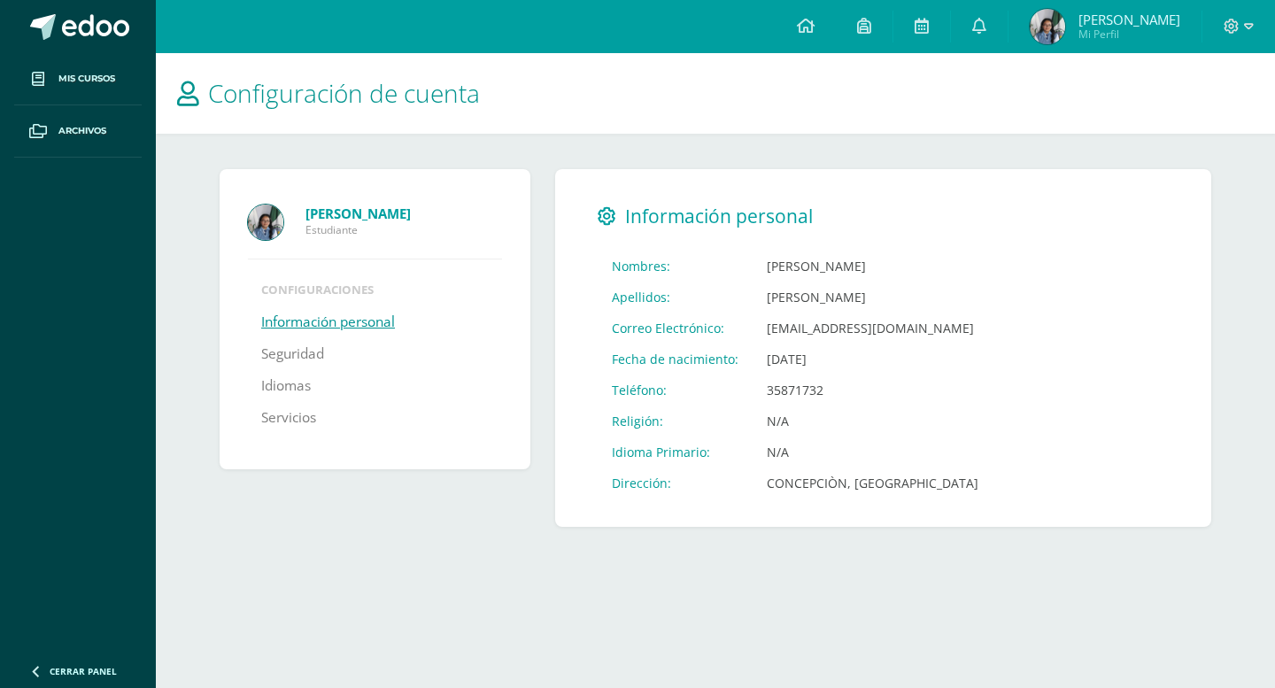
click at [318, 292] on li "Configuraciones" at bounding box center [375, 290] width 228 height 16
click at [1235, 34] on span at bounding box center [1239, 26] width 30 height 19
click at [1146, 121] on link "Cerrar sesión" at bounding box center [1183, 120] width 140 height 26
